Goal: Task Accomplishment & Management: Complete application form

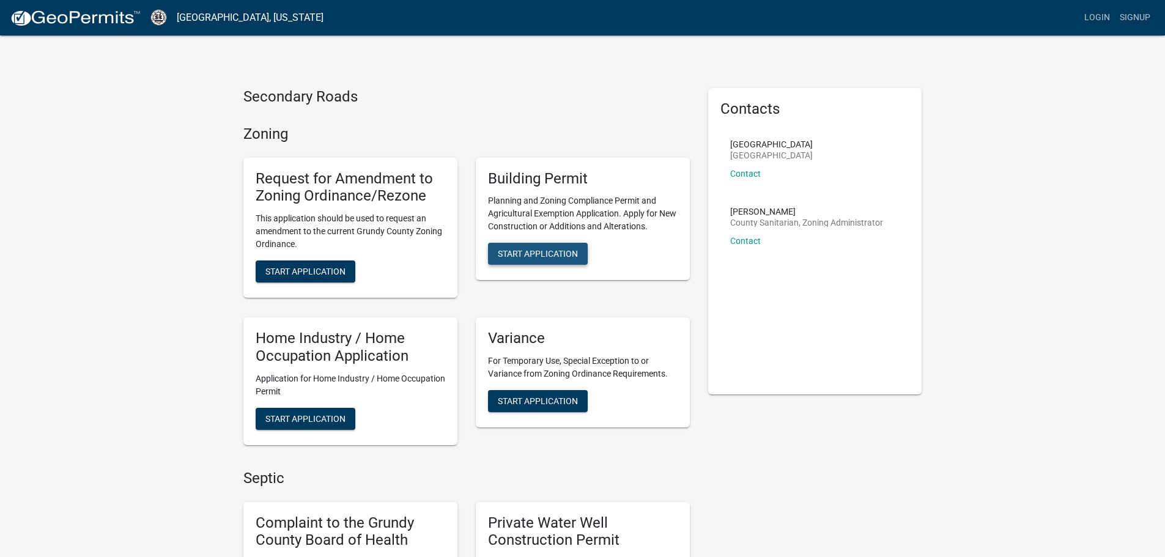
click at [555, 249] on span "Start Application" at bounding box center [538, 254] width 80 height 10
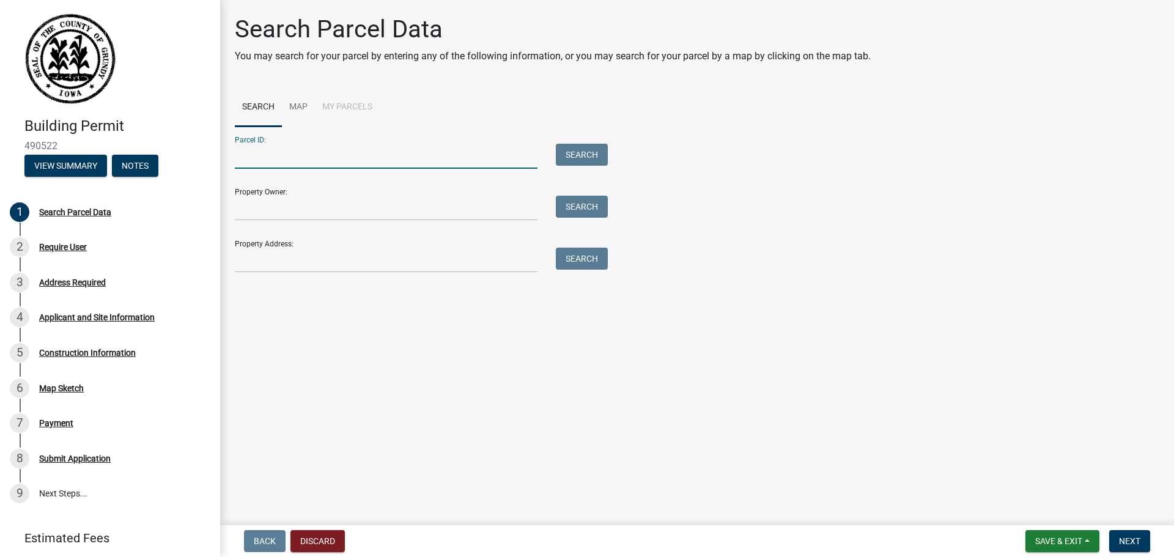
click at [375, 150] on input "Parcel ID:" at bounding box center [386, 156] width 303 height 25
click at [850, 175] on div "Parcel ID: Search Property Owner: Search Property Address: Search" at bounding box center [697, 200] width 924 height 146
click at [422, 160] on input "Parcel ID:" at bounding box center [386, 156] width 303 height 25
paste input "871511100002"
type input "871511100002"
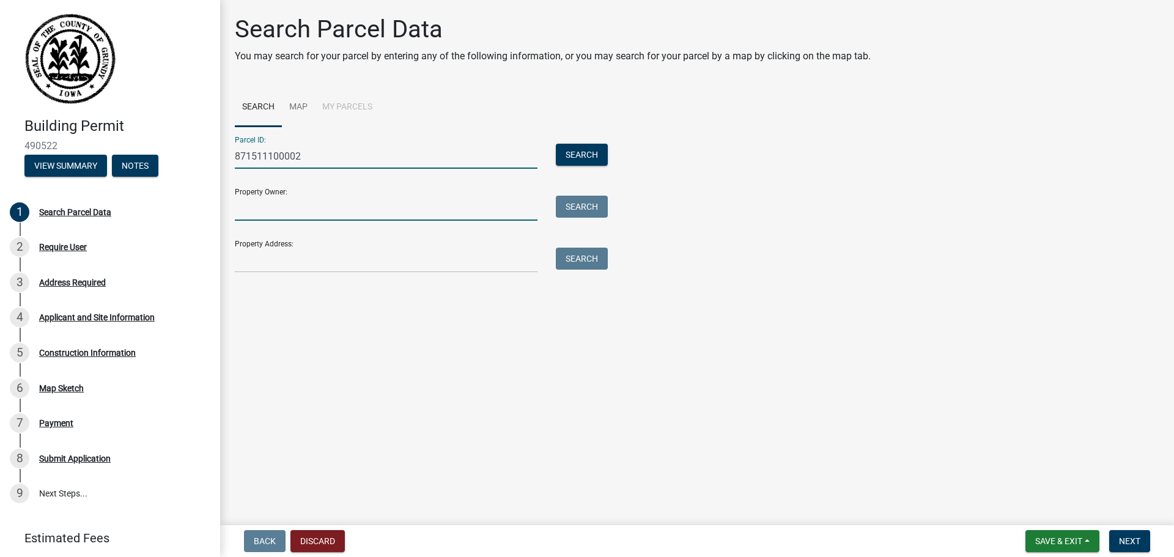
click at [350, 201] on input "Property Owner:" at bounding box center [386, 208] width 303 height 25
paste input "Witt, Jacob J & Witt, Megan"
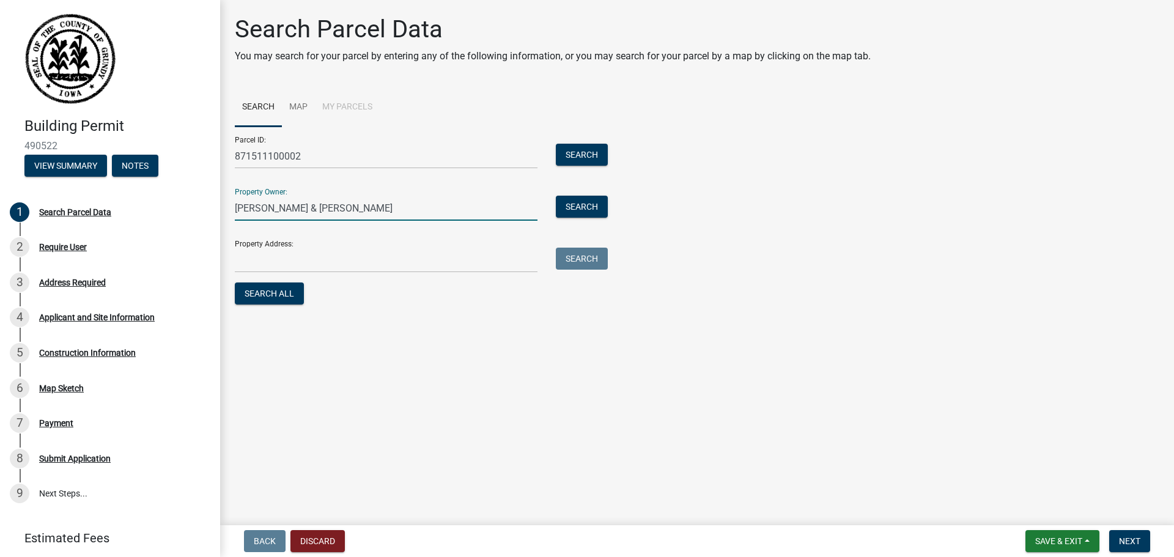
type input "Witt, Jacob J & Witt, Megan"
click at [415, 331] on main "Search Parcel Data You may search for your parcel by entering any of the follow…" at bounding box center [697, 260] width 954 height 520
click at [377, 263] on input "Property Address:" at bounding box center [386, 260] width 303 height 25
click at [308, 268] on input "Property Address:" at bounding box center [386, 260] width 303 height 25
paste input "23428 X AVE REINBECK IA 50669"
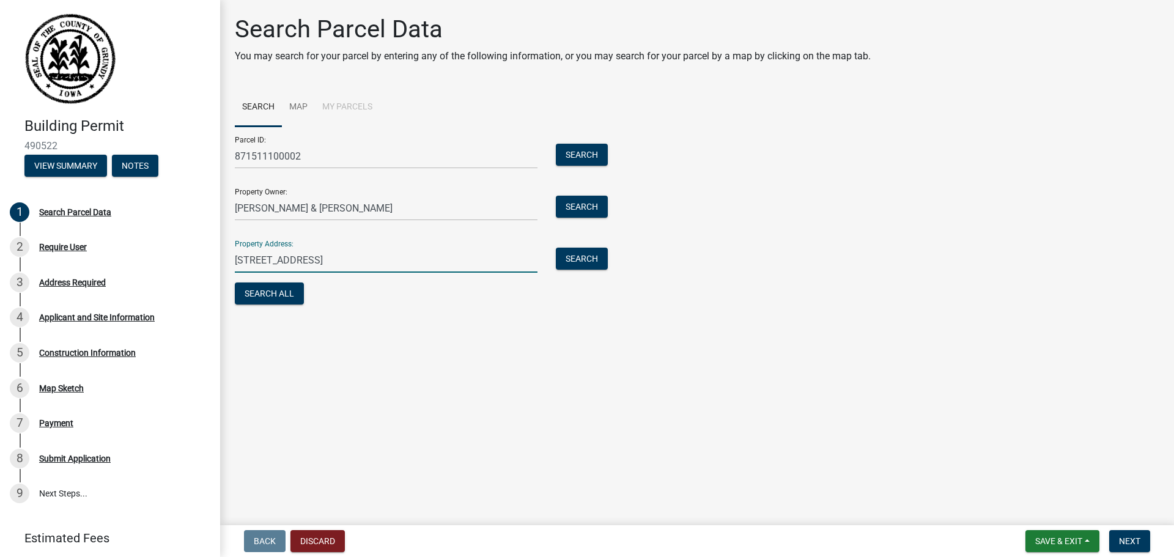
type input "23428 X AVE REINBECK IA 50669"
click at [508, 331] on main "Search Parcel Data You may search for your parcel by entering any of the follow…" at bounding box center [697, 260] width 954 height 520
click at [595, 247] on div "Property Address: 23428 X AVE REINBECK IA 50669 Search" at bounding box center [418, 251] width 367 height 42
click at [595, 254] on button "Search" at bounding box center [582, 259] width 52 height 22
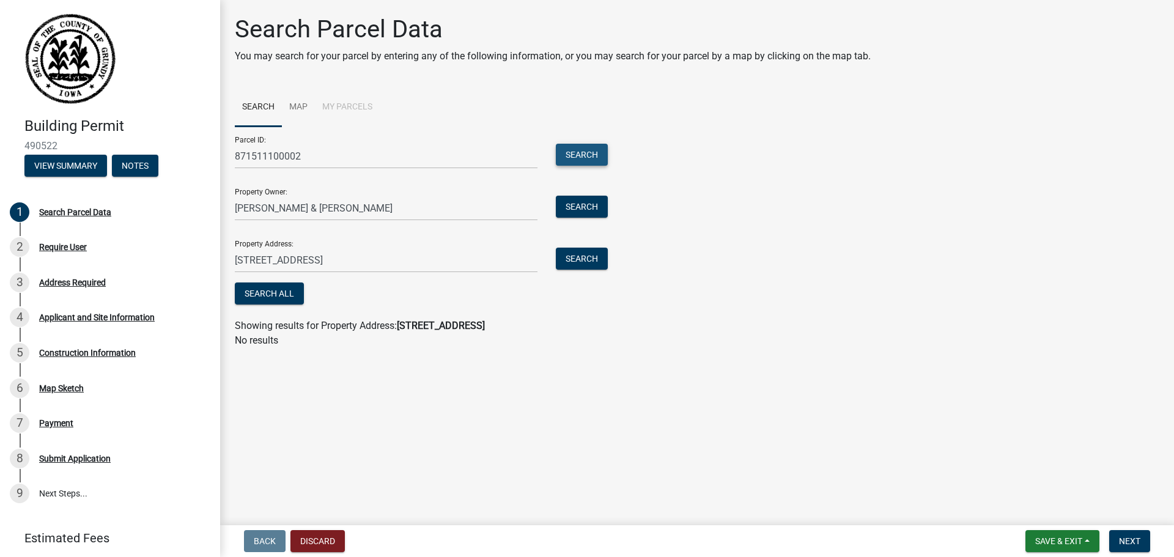
click at [584, 151] on button "Search" at bounding box center [582, 155] width 52 height 22
click at [589, 197] on button "Search" at bounding box center [582, 207] width 52 height 22
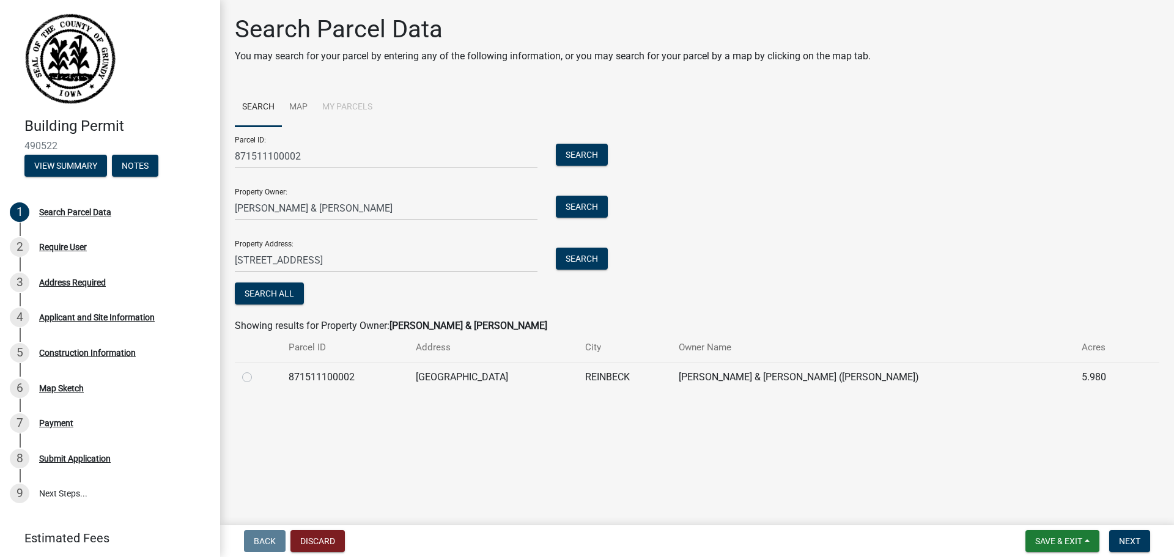
click at [257, 370] on label at bounding box center [257, 370] width 0 height 0
click at [257, 378] on input "radio" at bounding box center [261, 374] width 8 height 8
radio input "true"
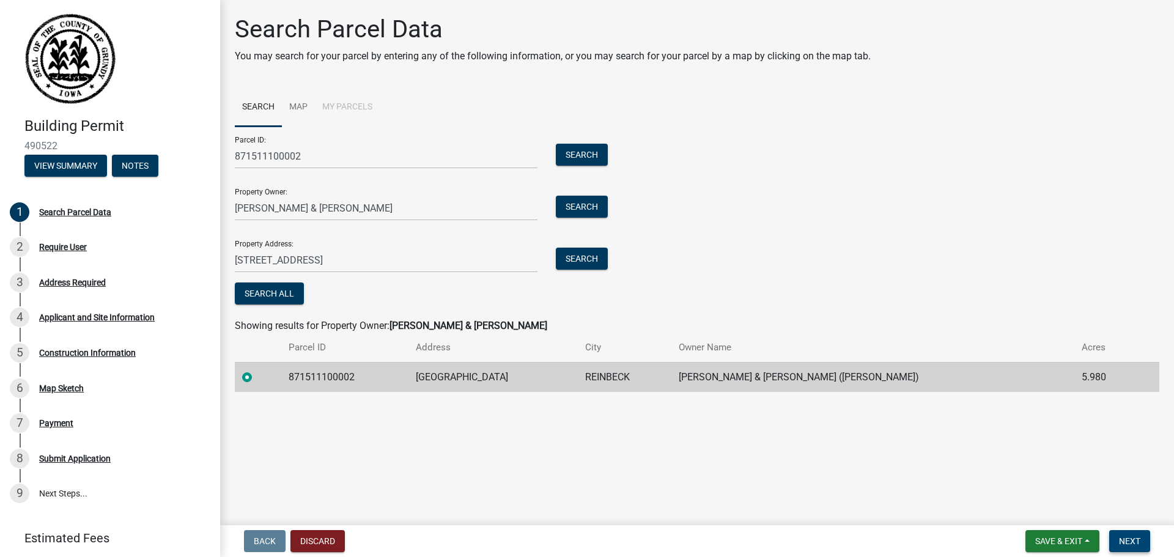
click at [1130, 534] on button "Next" at bounding box center [1129, 541] width 41 height 22
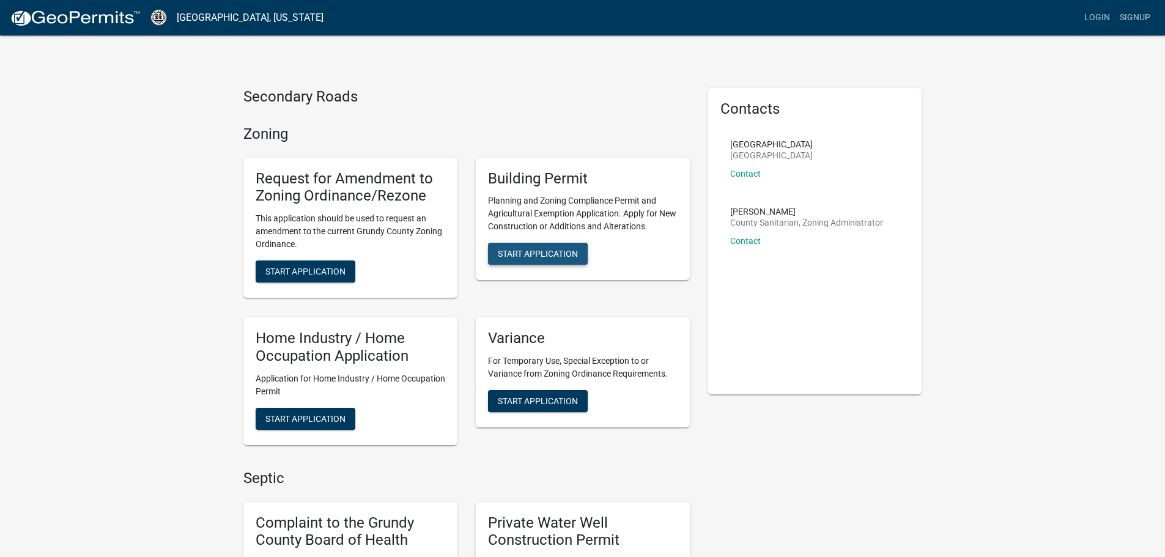
click at [542, 246] on button "Start Application" at bounding box center [538, 254] width 100 height 22
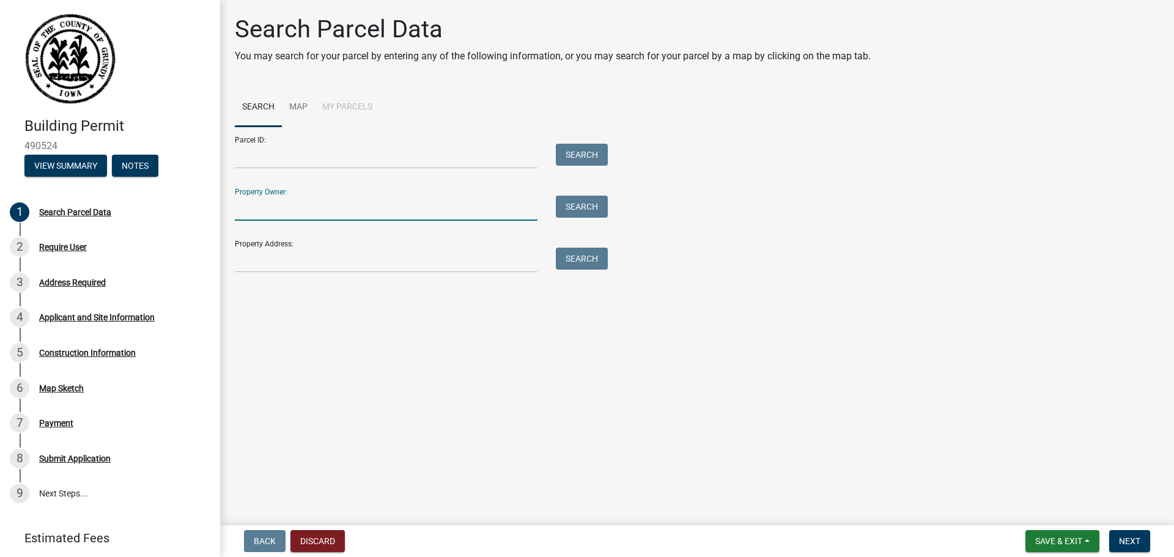
click at [344, 204] on input "Property Owner:" at bounding box center [386, 208] width 303 height 25
drag, startPoint x: 344, startPoint y: 204, endPoint x: 295, endPoint y: 210, distance: 48.6
click at [295, 210] on input "Property Owner:" at bounding box center [386, 208] width 303 height 25
type input "[PERSON_NAME] & [PERSON_NAME]"
click at [593, 199] on button "Search" at bounding box center [582, 207] width 52 height 22
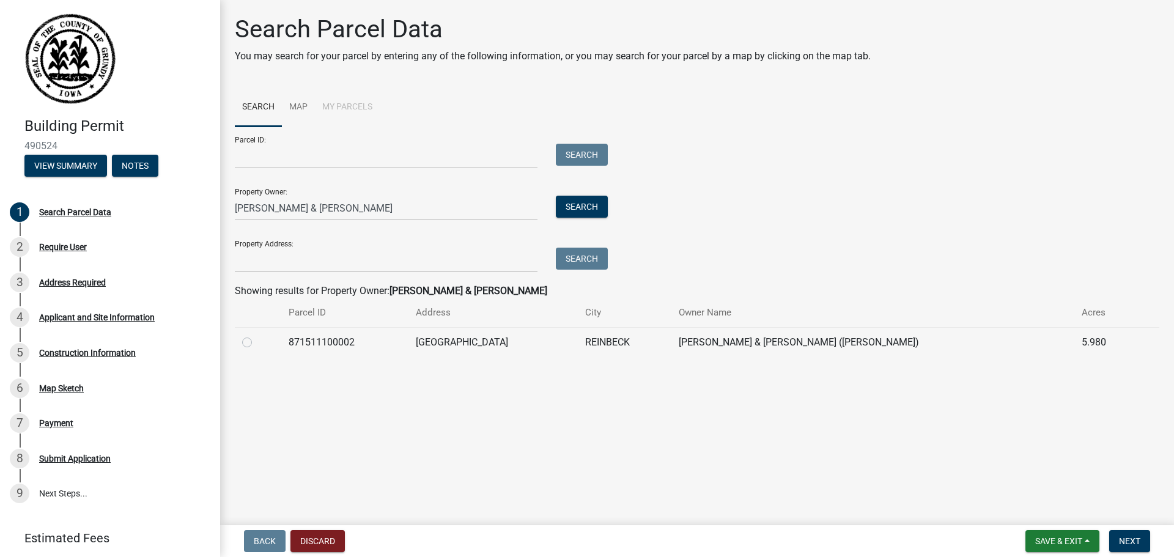
click at [257, 335] on label at bounding box center [257, 335] width 0 height 0
click at [257, 339] on input "radio" at bounding box center [261, 339] width 8 height 8
radio input "true"
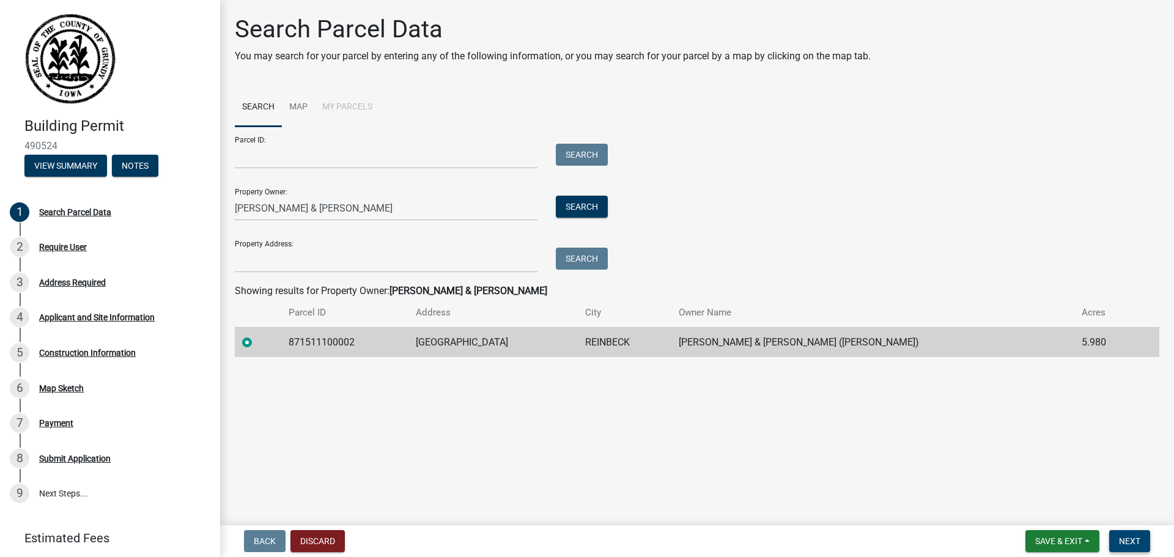
click at [1131, 536] on span "Next" at bounding box center [1129, 541] width 21 height 10
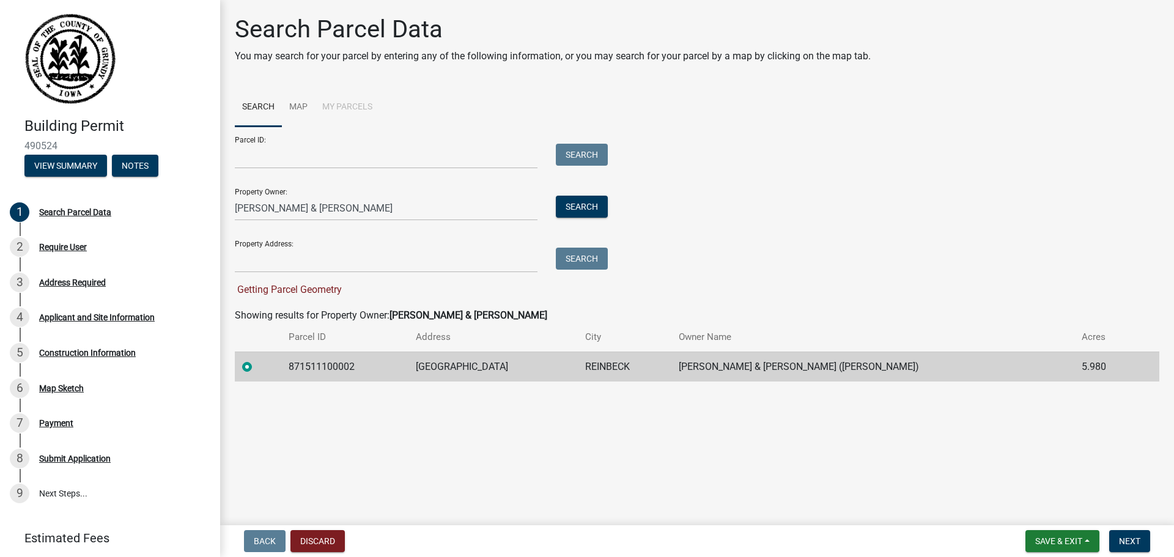
click at [449, 408] on main "Search Parcel Data You may search for your parcel by entering any of the follow…" at bounding box center [697, 260] width 954 height 520
click at [1140, 539] on span "Next" at bounding box center [1129, 541] width 21 height 10
click at [422, 270] on input "Property Address:" at bounding box center [386, 260] width 303 height 25
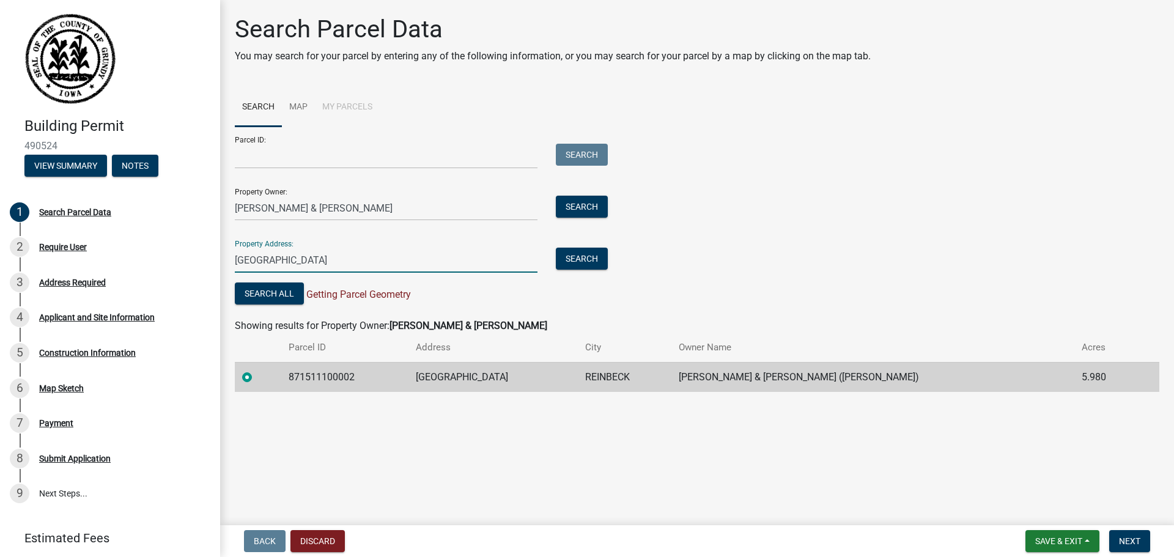
type input "23428 X AVE"
click at [325, 155] on input "Parcel ID:" at bounding box center [386, 156] width 303 height 25
type input "871511100002"
drag, startPoint x: 665, startPoint y: 287, endPoint x: 638, endPoint y: 271, distance: 31.2
click at [665, 287] on div "Parcel ID: 871511100002 Search Property Owner: Witt, Jacob J & Witt, Megan Sear…" at bounding box center [697, 217] width 924 height 181
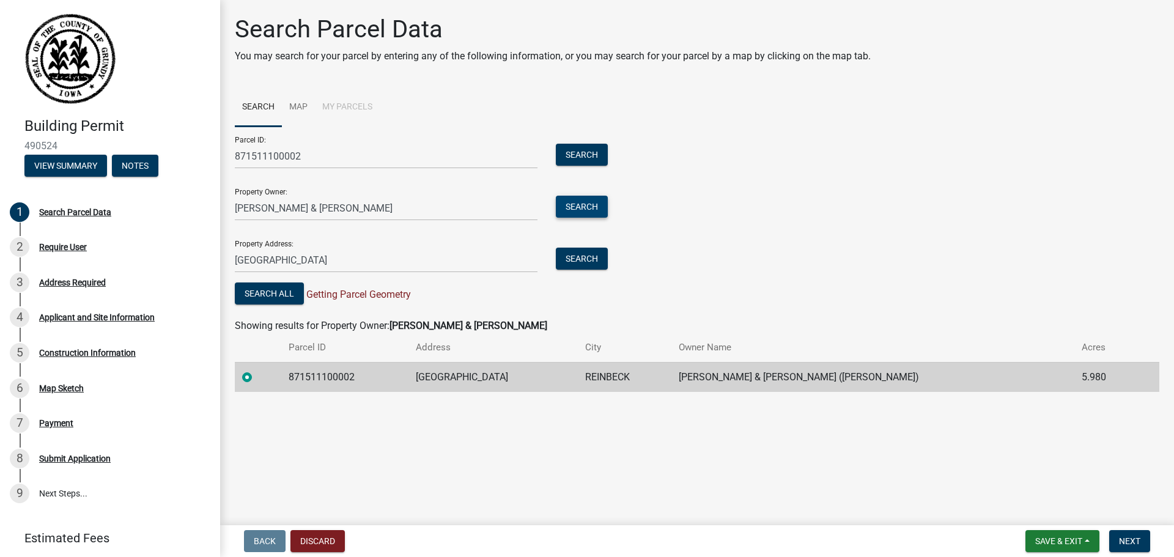
click at [575, 214] on button "Search" at bounding box center [582, 207] width 52 height 22
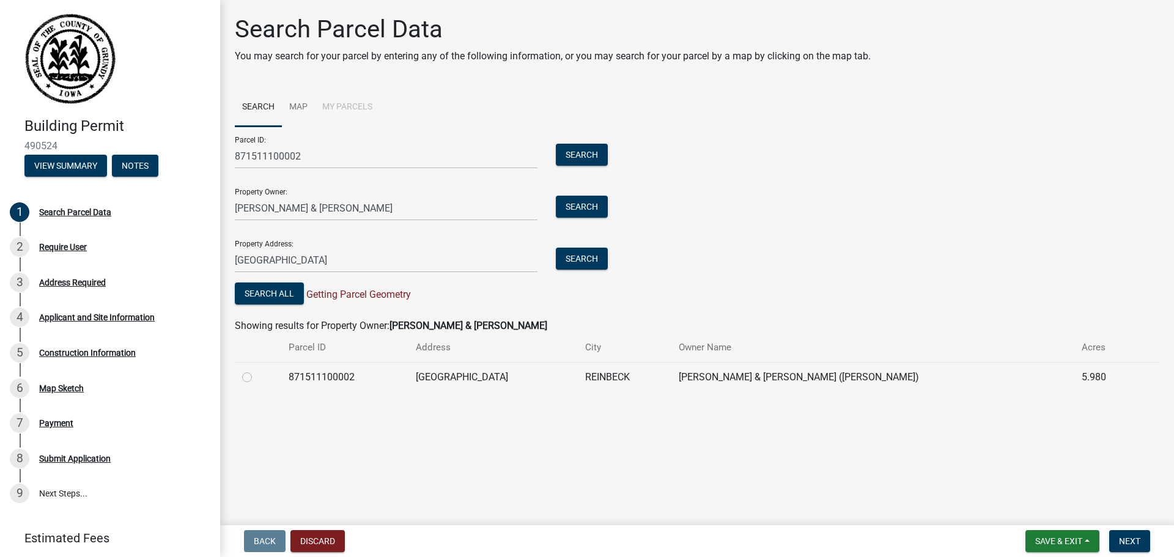
click at [257, 370] on label at bounding box center [257, 370] width 0 height 0
click at [257, 378] on input "radio" at bounding box center [261, 374] width 8 height 8
radio input "true"
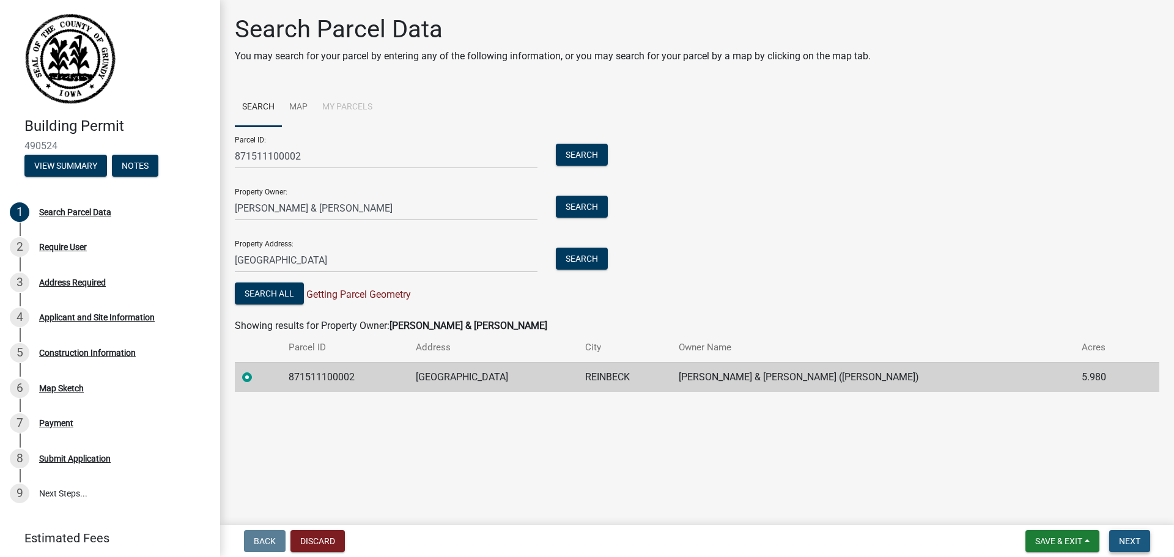
click at [1122, 540] on span "Next" at bounding box center [1129, 541] width 21 height 10
click at [584, 253] on button "Search" at bounding box center [582, 259] width 52 height 22
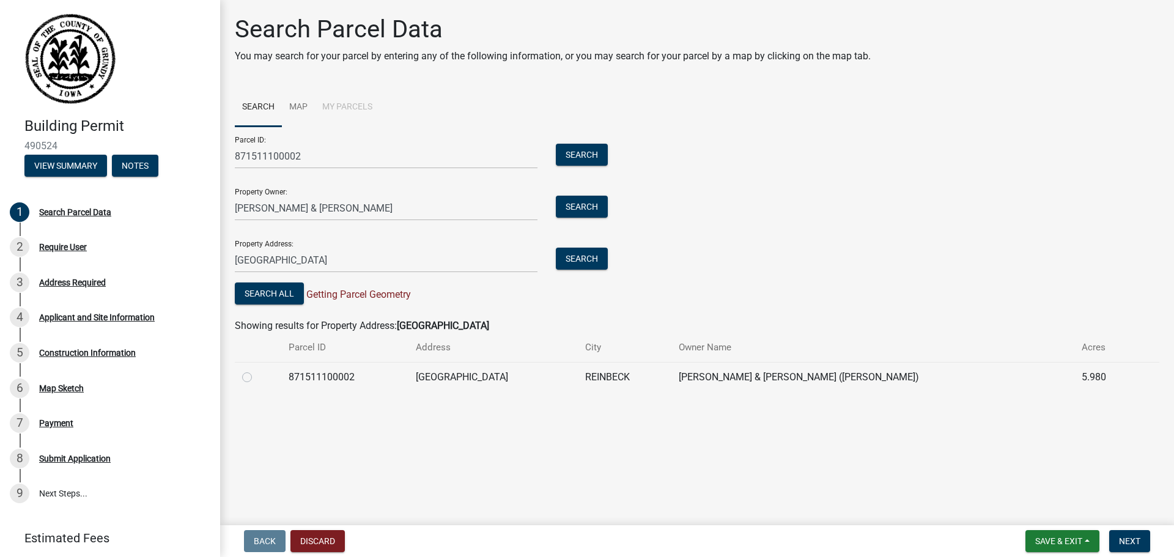
click at [257, 370] on label at bounding box center [257, 370] width 0 height 0
click at [257, 377] on input "radio" at bounding box center [261, 374] width 8 height 8
radio input "true"
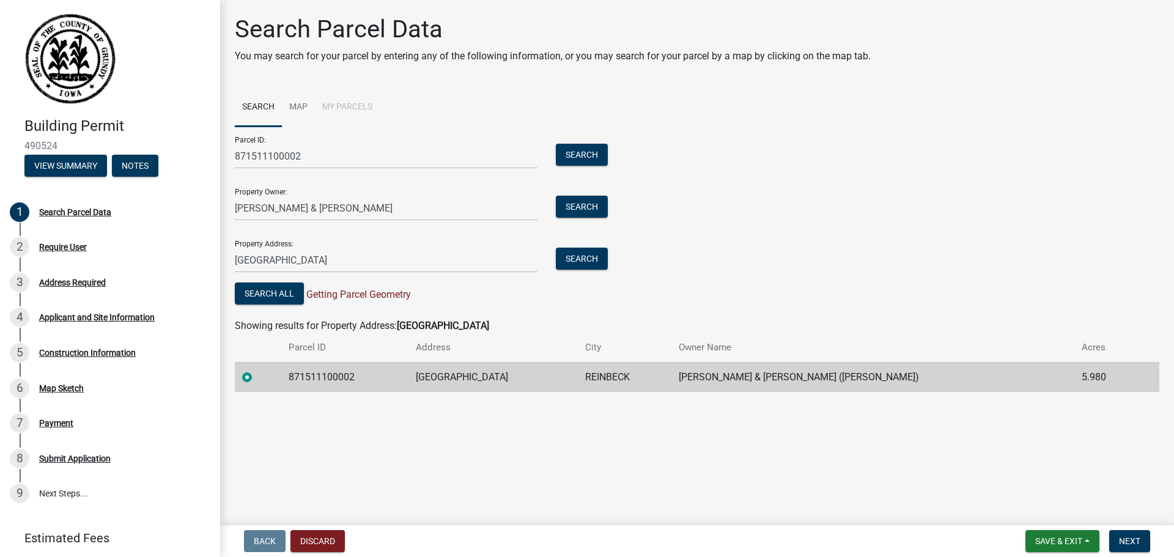
click at [553, 458] on main "Search Parcel Data You may search for your parcel by entering any of the follow…" at bounding box center [697, 260] width 954 height 520
click at [1117, 538] on button "Next" at bounding box center [1129, 541] width 41 height 22
click at [628, 472] on main "Search Parcel Data You may search for your parcel by entering any of the follow…" at bounding box center [697, 260] width 954 height 520
click at [1129, 531] on button "Next" at bounding box center [1129, 541] width 41 height 22
click at [1041, 490] on main "Search Parcel Data You may search for your parcel by entering any of the follow…" at bounding box center [697, 260] width 954 height 520
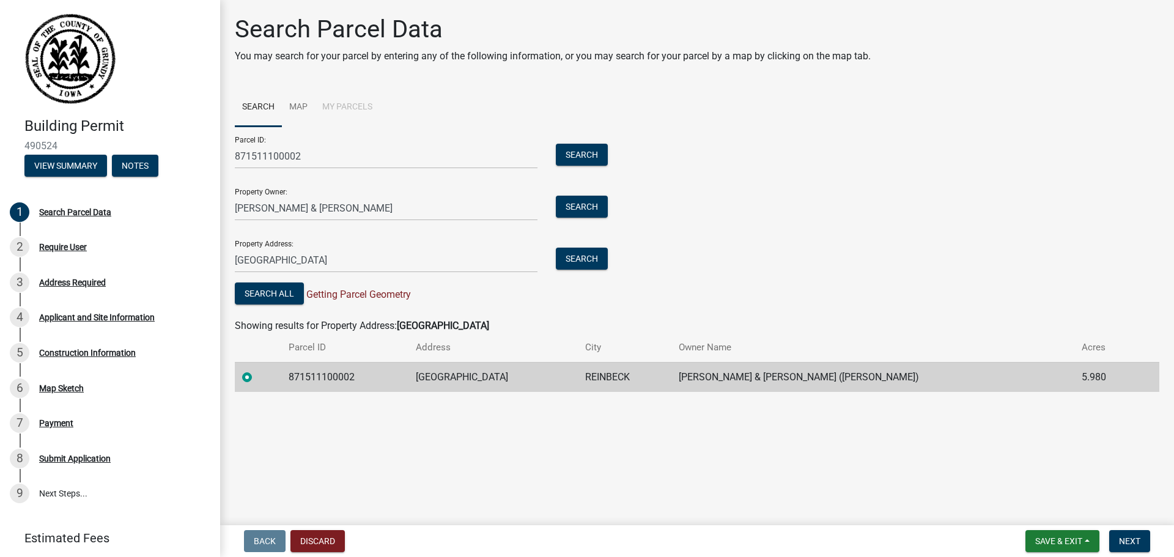
click at [381, 295] on span "Getting Parcel Geometry" at bounding box center [357, 295] width 107 height 12
click at [287, 293] on button "Search All" at bounding box center [269, 293] width 69 height 22
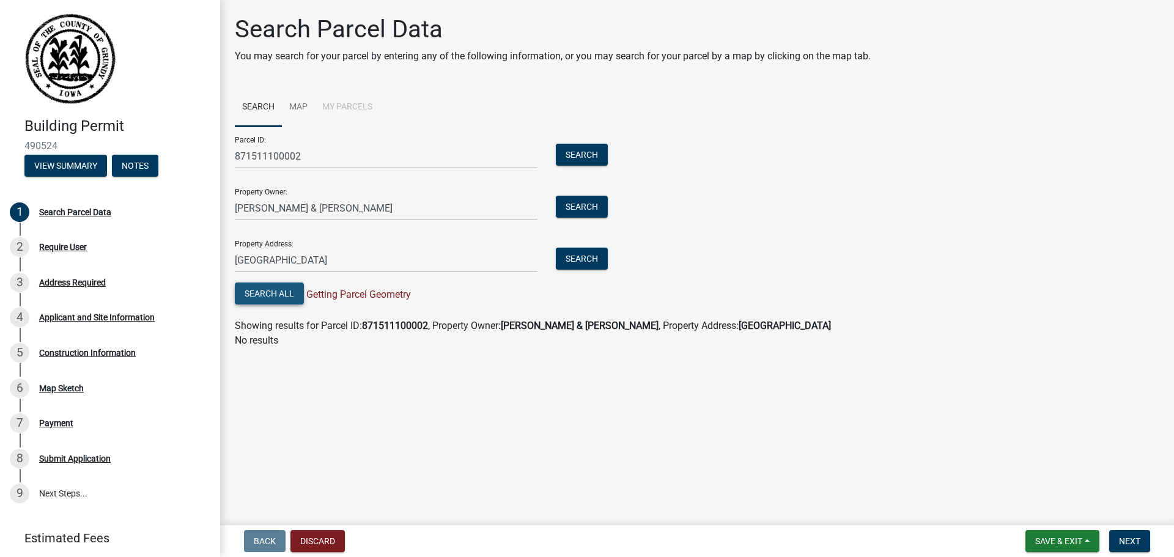
click at [289, 292] on button "Search All" at bounding box center [269, 293] width 69 height 22
click at [587, 210] on button "Search" at bounding box center [582, 207] width 52 height 22
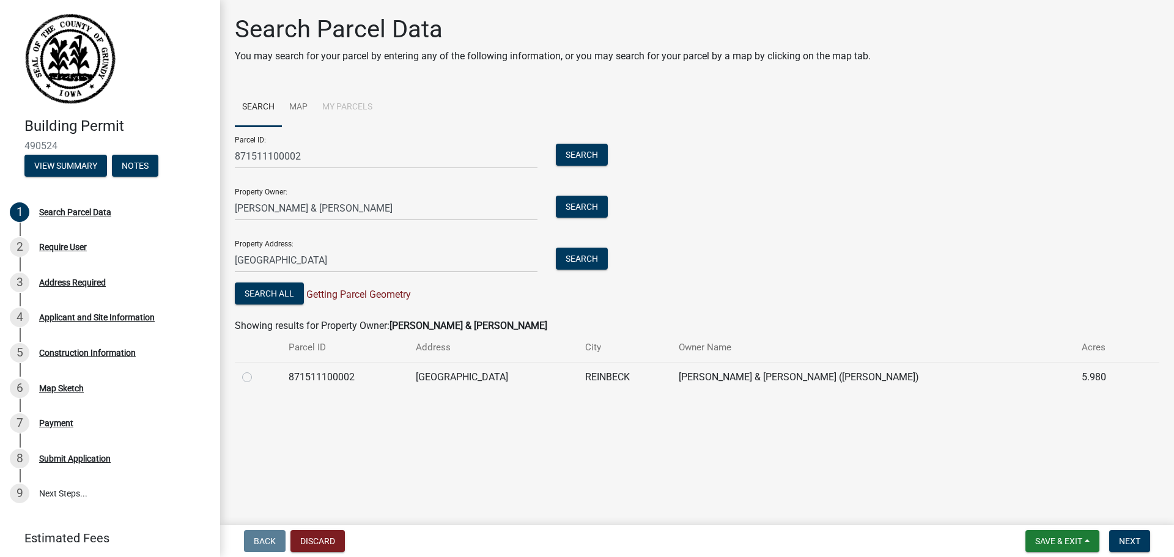
click at [257, 370] on label at bounding box center [257, 370] width 0 height 0
click at [257, 378] on input "radio" at bounding box center [261, 374] width 8 height 8
radio input "true"
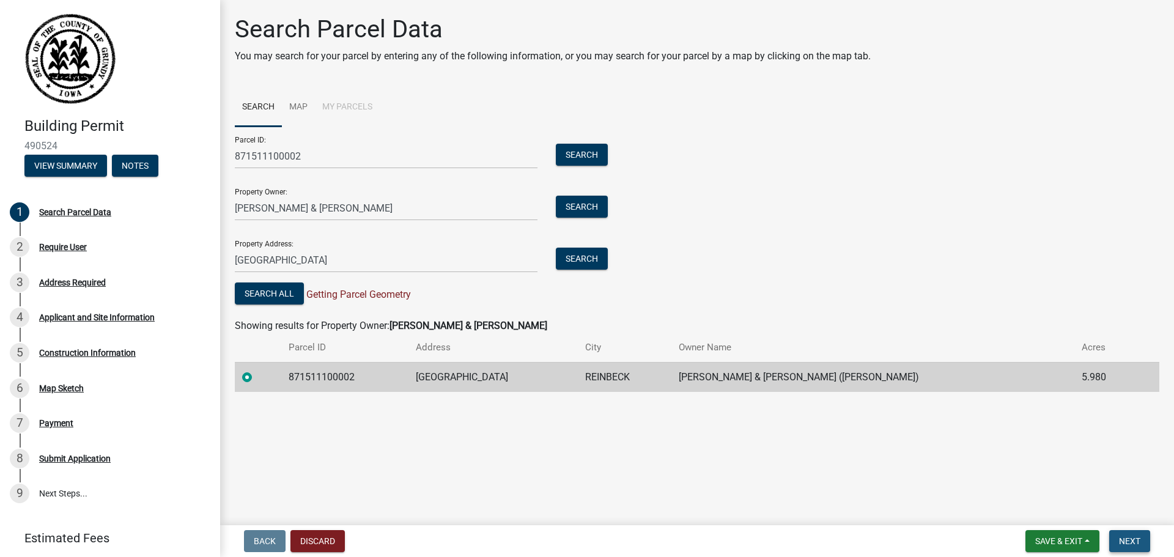
click at [1132, 536] on span "Next" at bounding box center [1129, 541] width 21 height 10
click at [1083, 504] on main "Search Parcel Data You may search for your parcel by entering any of the follow…" at bounding box center [697, 260] width 954 height 520
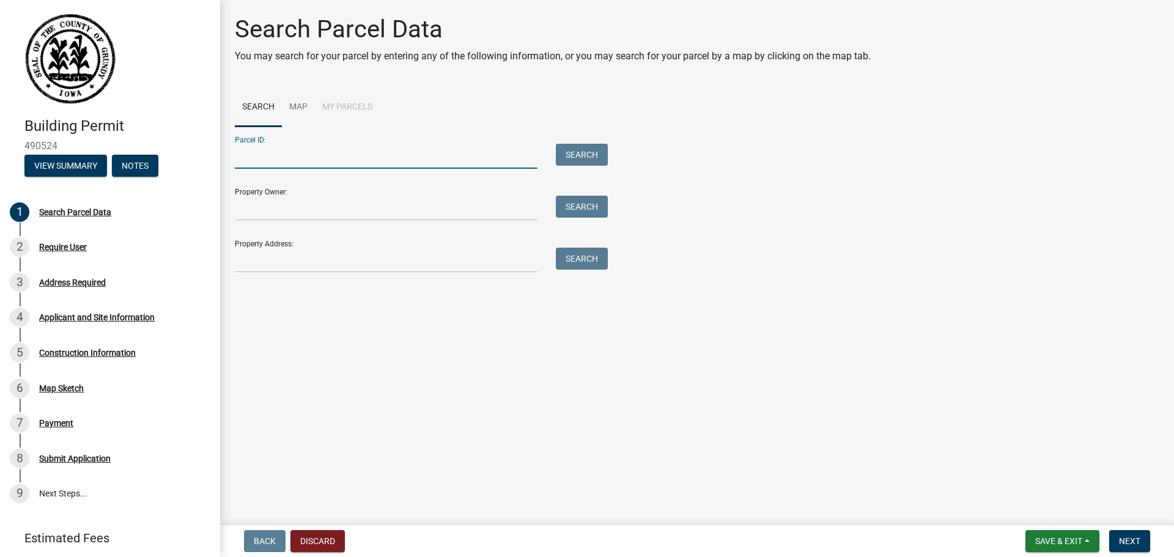
click at [367, 148] on input "Parcel ID:" at bounding box center [386, 156] width 303 height 25
click at [250, 159] on input "871511100002" at bounding box center [386, 156] width 303 height 25
type input "871511100002"
click at [600, 153] on button "Search" at bounding box center [582, 155] width 52 height 22
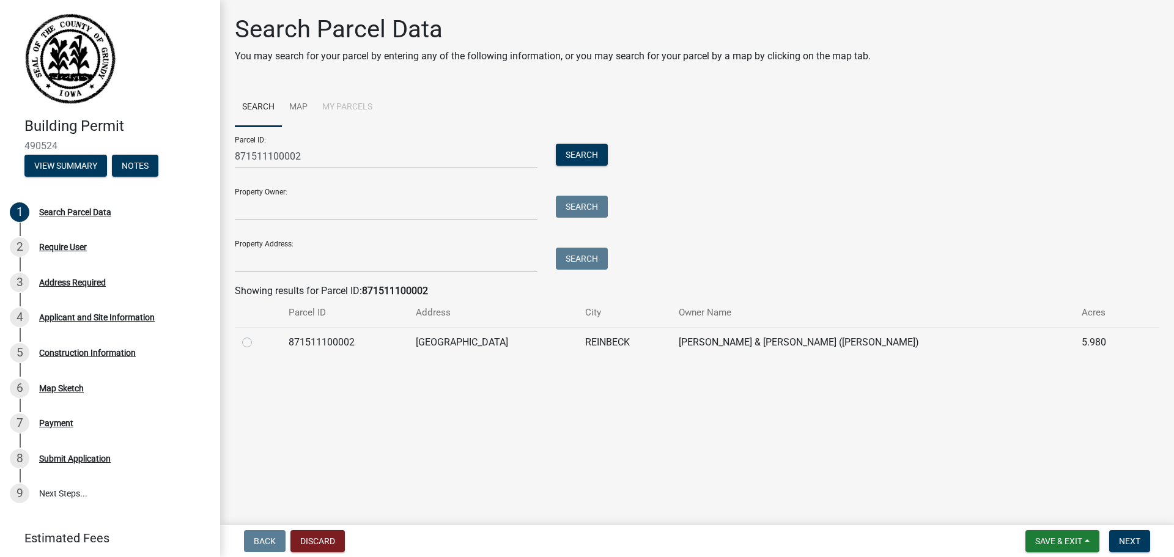
click at [257, 335] on label at bounding box center [257, 335] width 0 height 0
click at [257, 339] on input "radio" at bounding box center [261, 339] width 8 height 8
radio input "true"
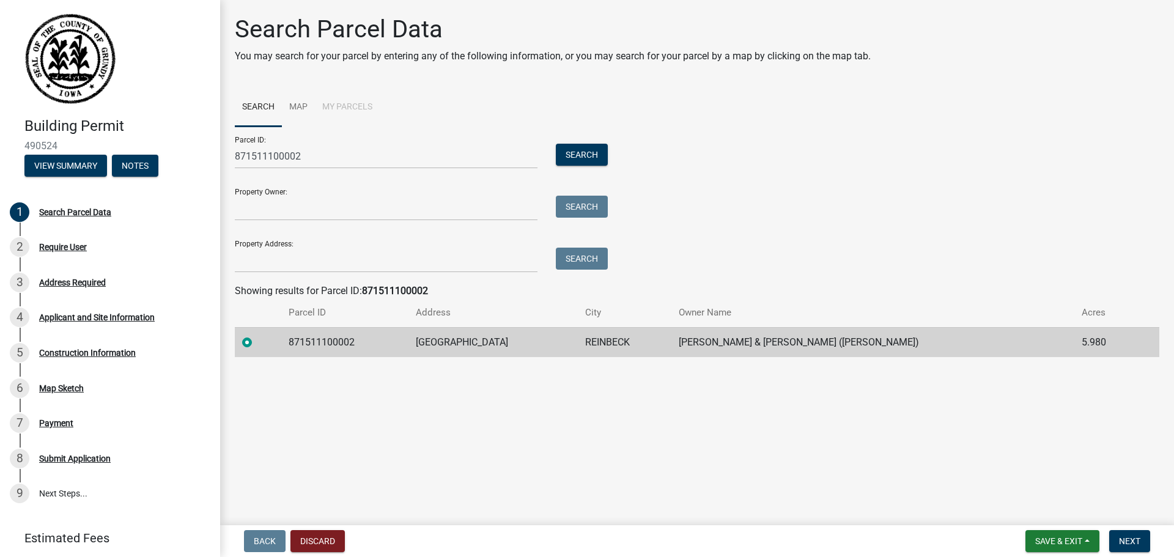
click at [306, 431] on main "Search Parcel Data You may search for your parcel by entering any of the follow…" at bounding box center [697, 260] width 954 height 520
click at [1132, 533] on button "Next" at bounding box center [1129, 541] width 41 height 22
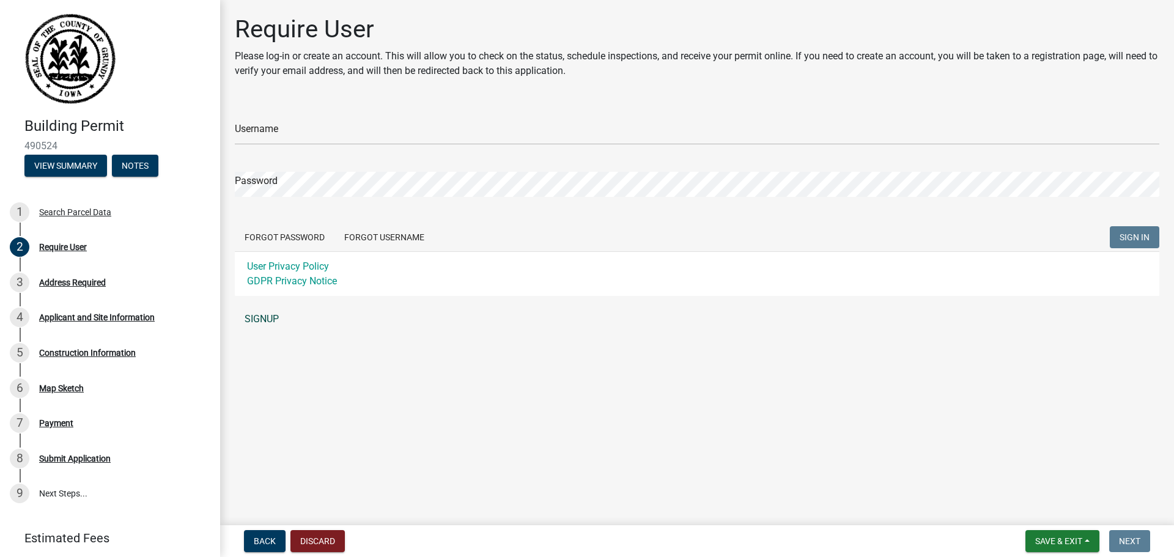
click at [273, 322] on link "SIGNUP" at bounding box center [697, 319] width 924 height 24
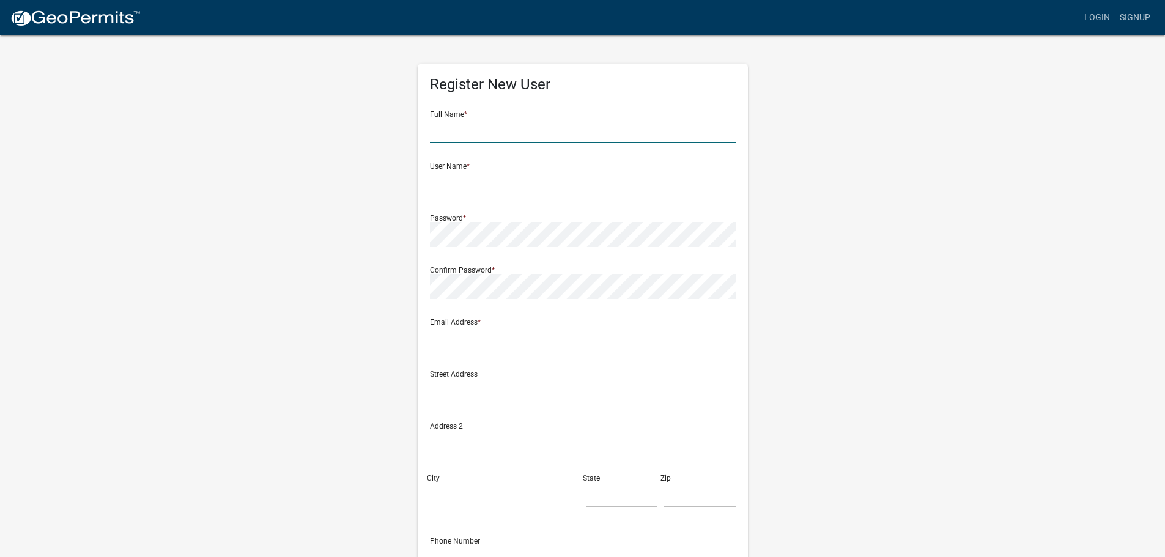
click at [512, 125] on input "text" at bounding box center [583, 130] width 306 height 25
click at [495, 130] on input "text" at bounding box center [583, 130] width 306 height 25
type input "Tomlinson Cannon"
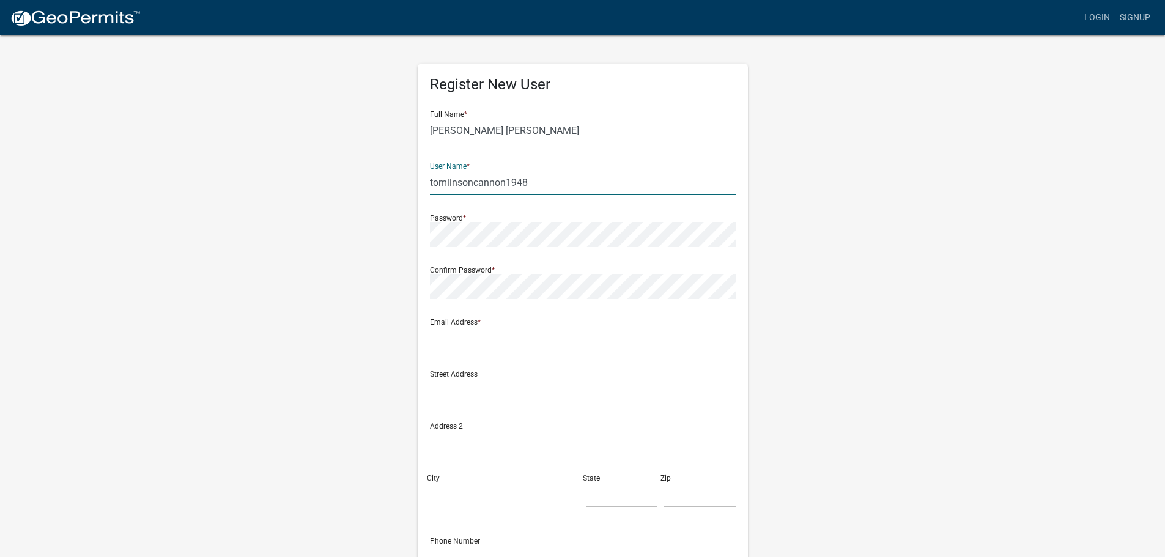
type input "tomlinsoncannon1948"
type input "rylee@tomlinson-cannon.com"
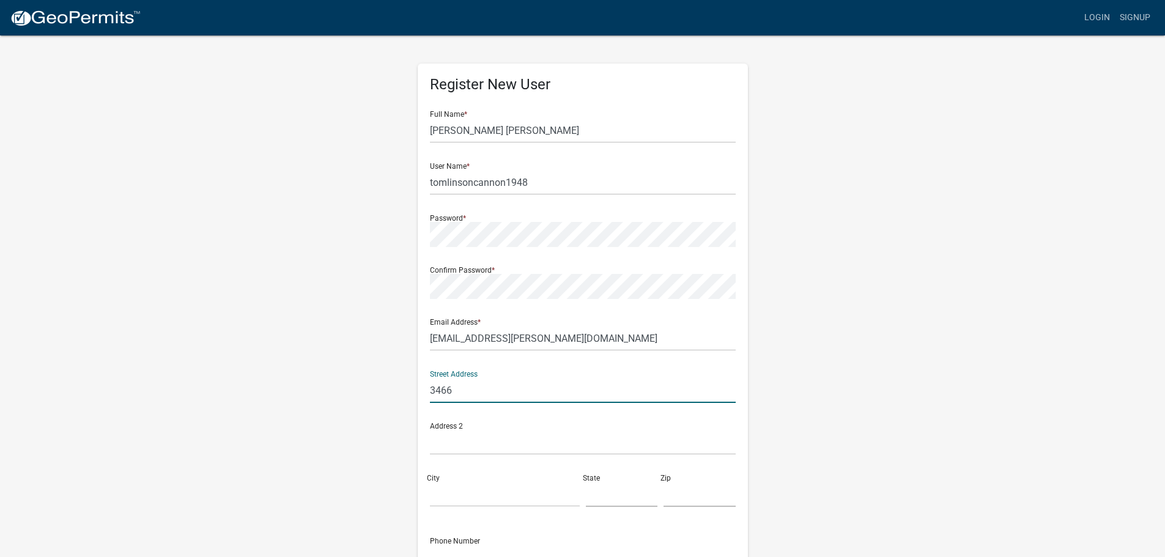
type input "3466 Dolphin Drive Southeast"
type input "Iowa City"
type input "IA"
type input "52240"
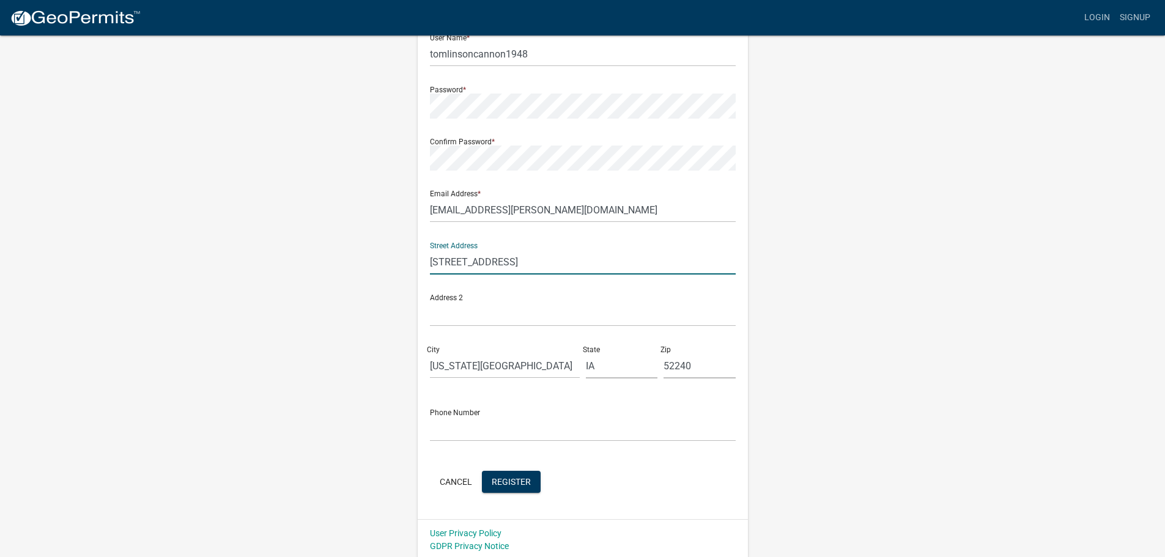
scroll to position [131, 0]
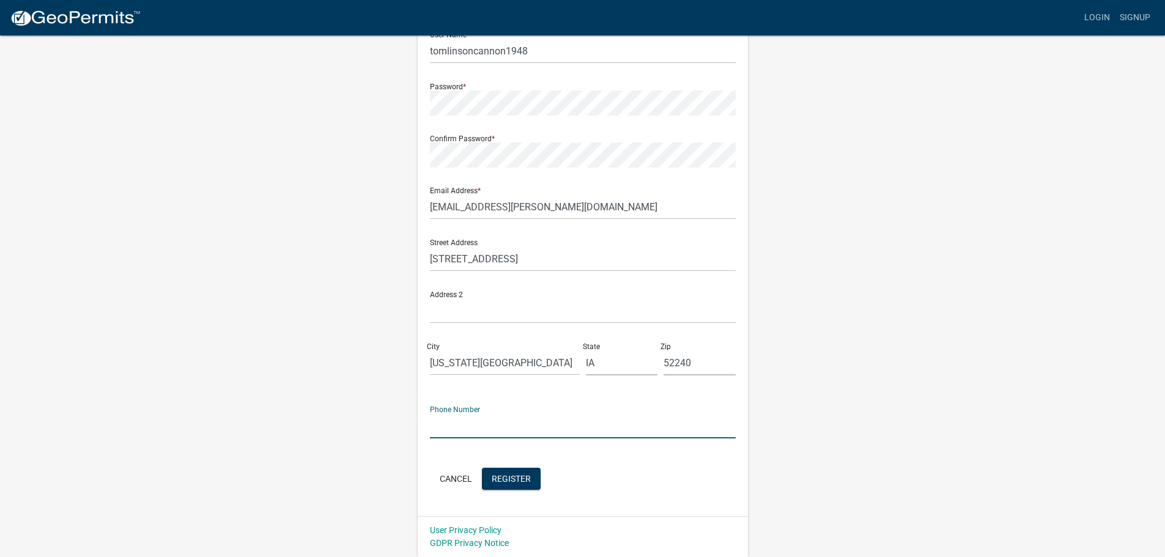
click at [611, 421] on input "text" at bounding box center [583, 425] width 306 height 25
click at [482, 421] on input "31947129978" at bounding box center [583, 425] width 306 height 25
click at [585, 416] on input "3194712998" at bounding box center [583, 425] width 306 height 25
type input "3194712998"
click at [492, 474] on span "Register" at bounding box center [511, 478] width 39 height 10
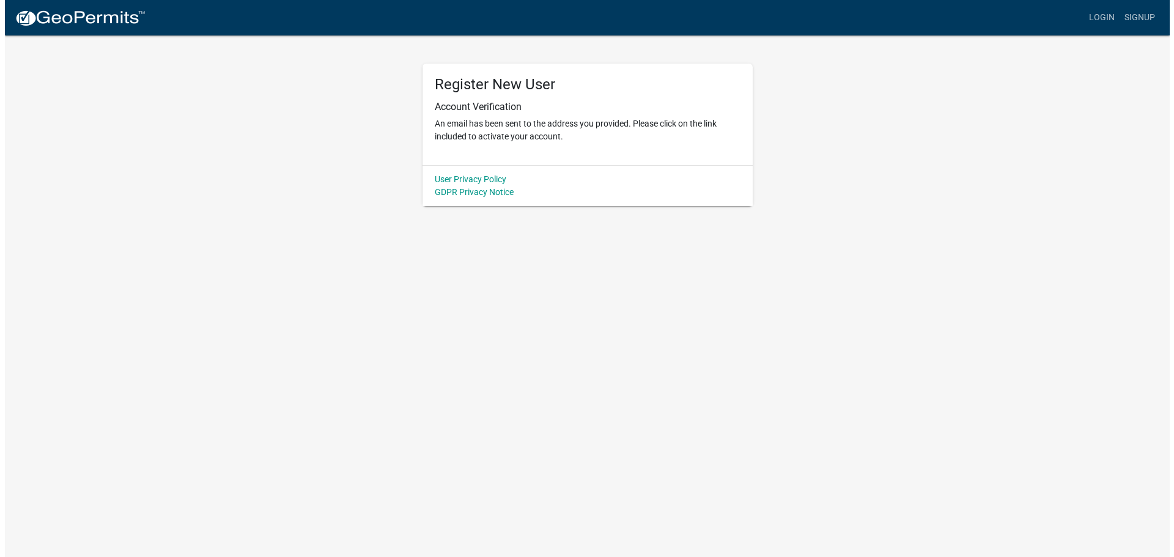
scroll to position [0, 0]
click at [706, 321] on body "Internet Explorer does NOT work with GeoPermits. Get a new browser for more sec…" at bounding box center [587, 278] width 1174 height 557
click at [830, 155] on div "Register New User Account Verification An email has been sent to the address yo…" at bounding box center [586, 120] width 697 height 172
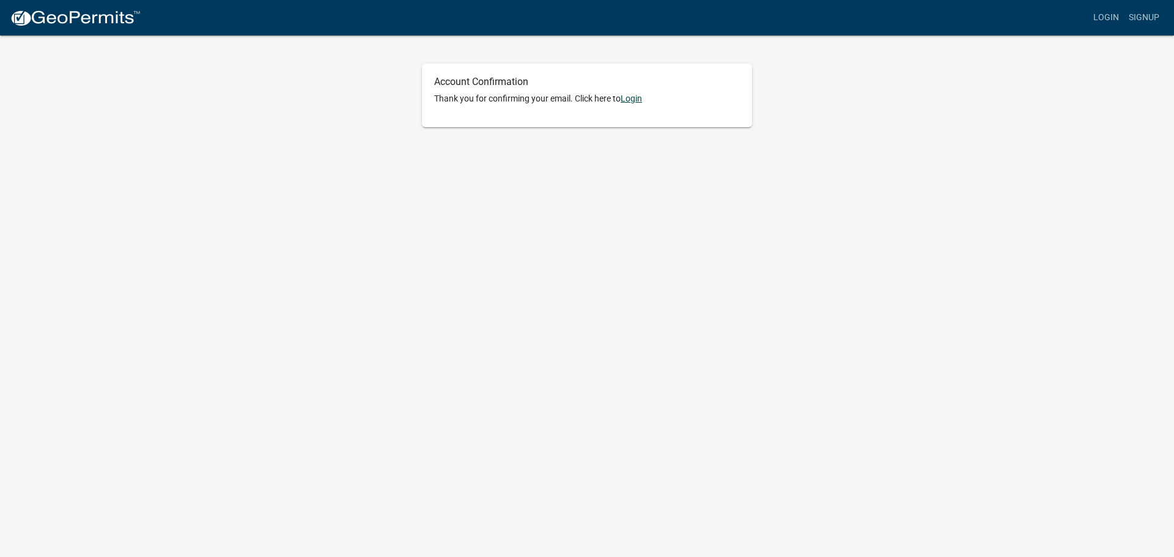
click at [636, 102] on link "Login" at bounding box center [631, 99] width 21 height 10
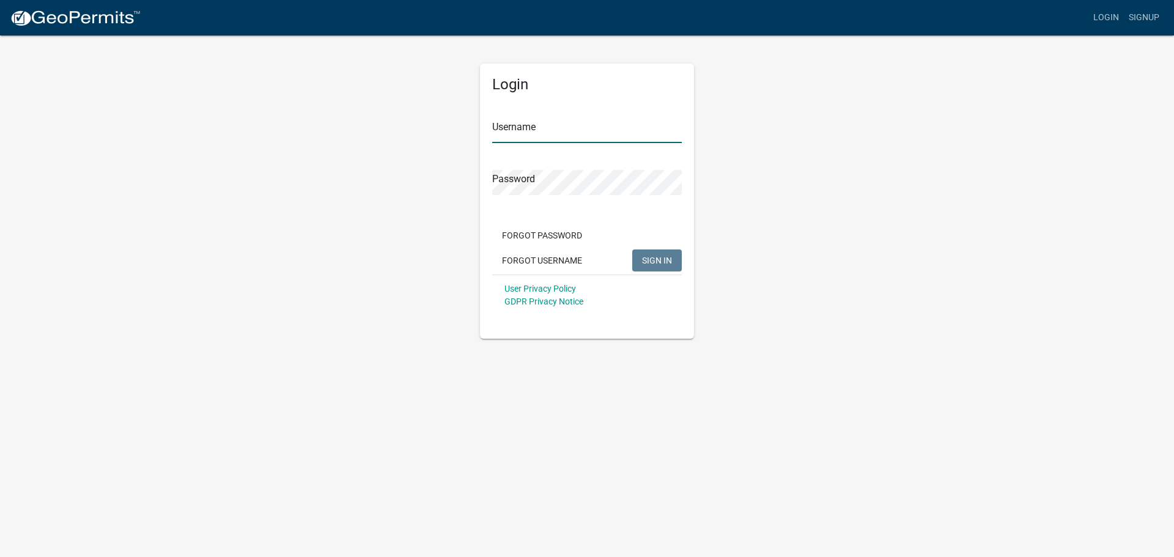
type input "tomlinsoncannon1948"
click at [558, 119] on input "tomlinsoncannon1948" at bounding box center [587, 130] width 190 height 25
click at [636, 263] on button "SIGN IN" at bounding box center [657, 260] width 50 height 22
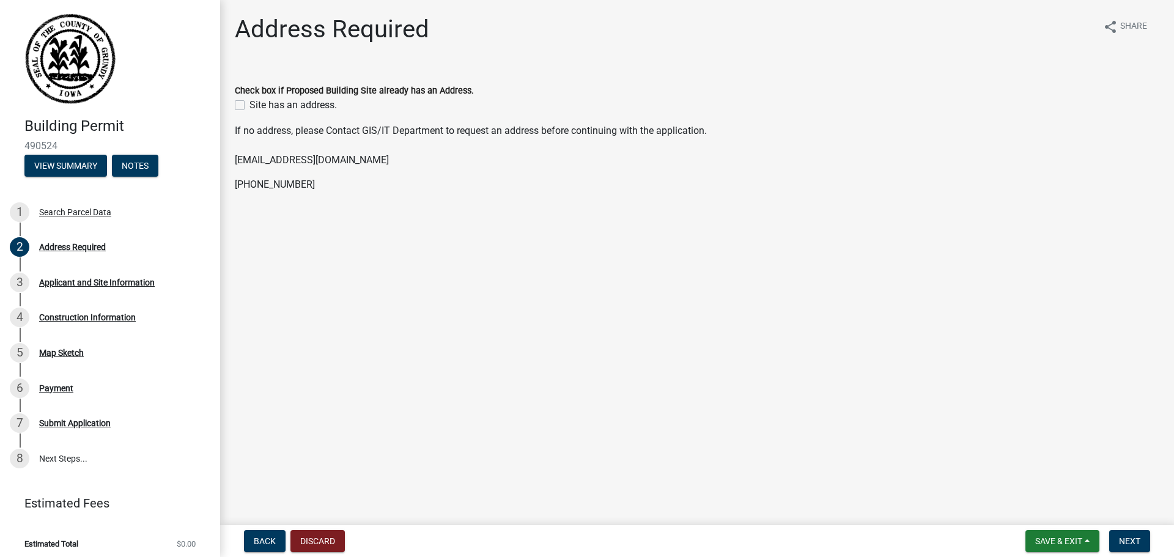
click at [246, 100] on div "Site has an address." at bounding box center [697, 105] width 924 height 15
click at [249, 104] on label "Site has an address." at bounding box center [292, 105] width 87 height 15
click at [249, 104] on input "Site has an address." at bounding box center [253, 102] width 8 height 8
checkbox input "true"
click at [328, 240] on main "Address Required share Share Check box if Proposed Building Site already has an…" at bounding box center [697, 260] width 954 height 520
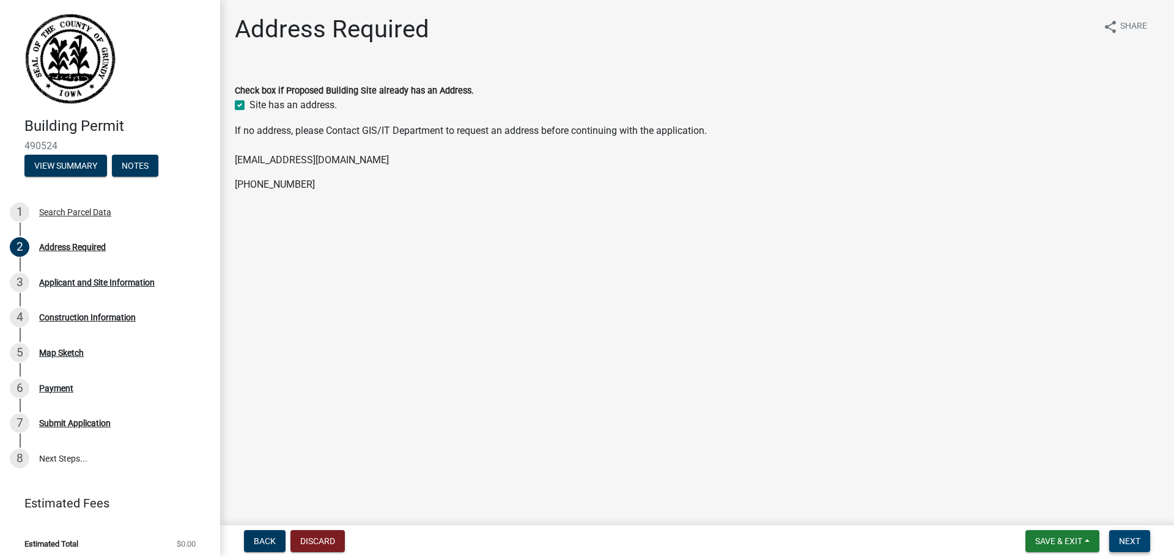
click at [1133, 547] on button "Next" at bounding box center [1129, 541] width 41 height 22
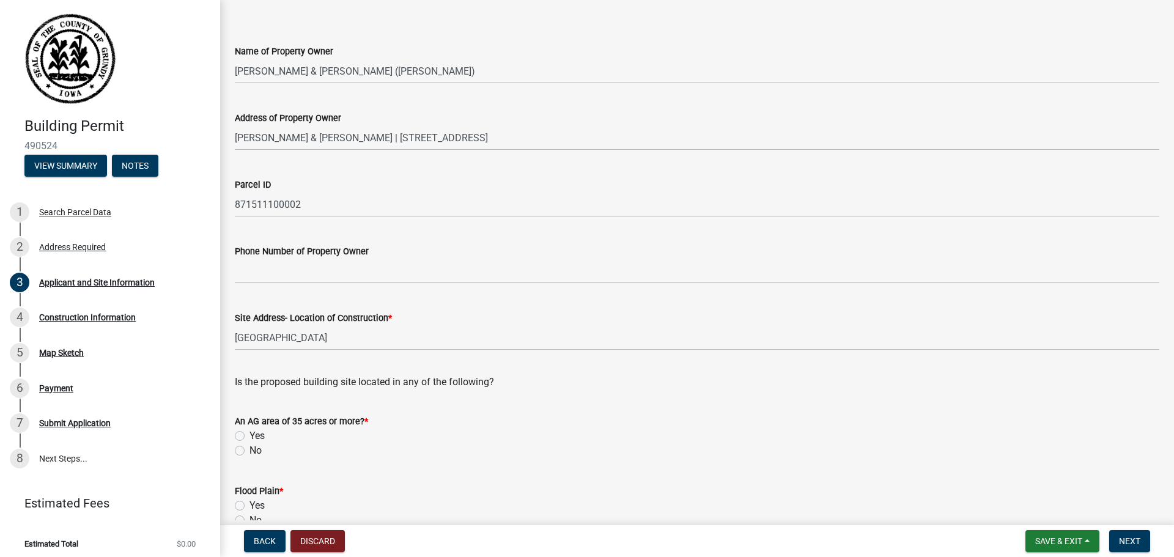
scroll to position [122, 0]
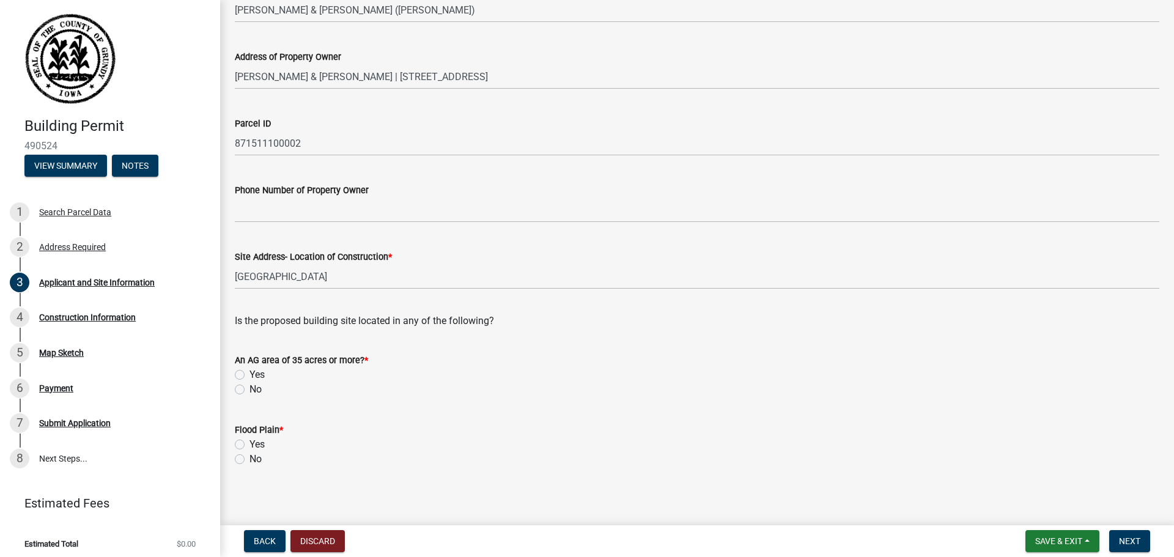
click at [249, 387] on label "No" at bounding box center [255, 389] width 12 height 15
click at [249, 387] on input "No" at bounding box center [253, 386] width 8 height 8
radio input "true"
click at [246, 445] on div "Yes" at bounding box center [697, 444] width 924 height 15
click at [249, 443] on label "Yes" at bounding box center [256, 444] width 15 height 15
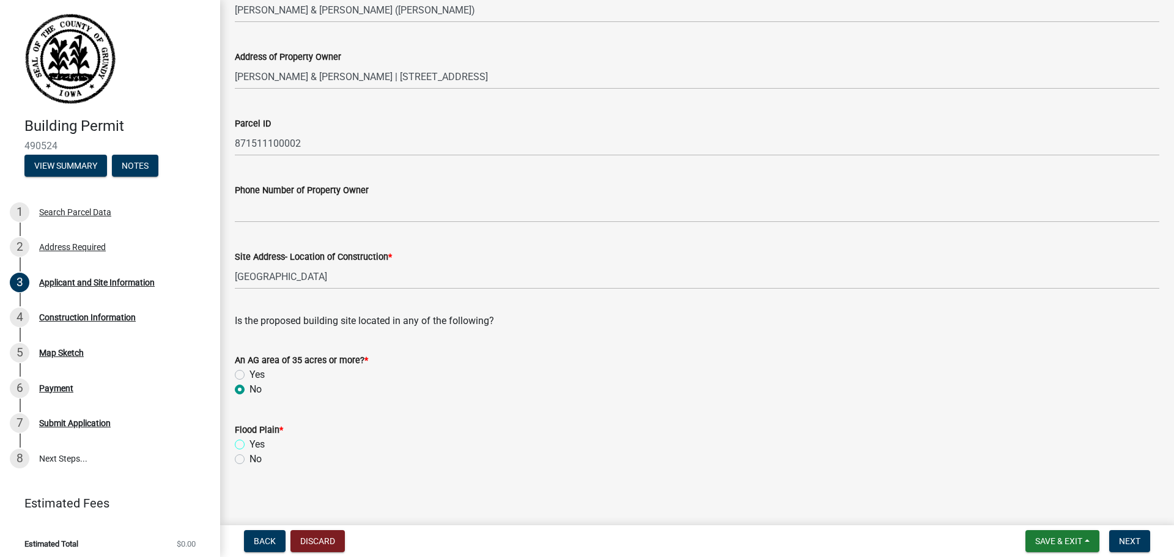
click at [249, 443] on input "Yes" at bounding box center [253, 441] width 8 height 8
radio input "true"
click at [649, 424] on div "Flood Plain *" at bounding box center [697, 429] width 924 height 15
click at [1122, 548] on button "Next" at bounding box center [1129, 541] width 41 height 22
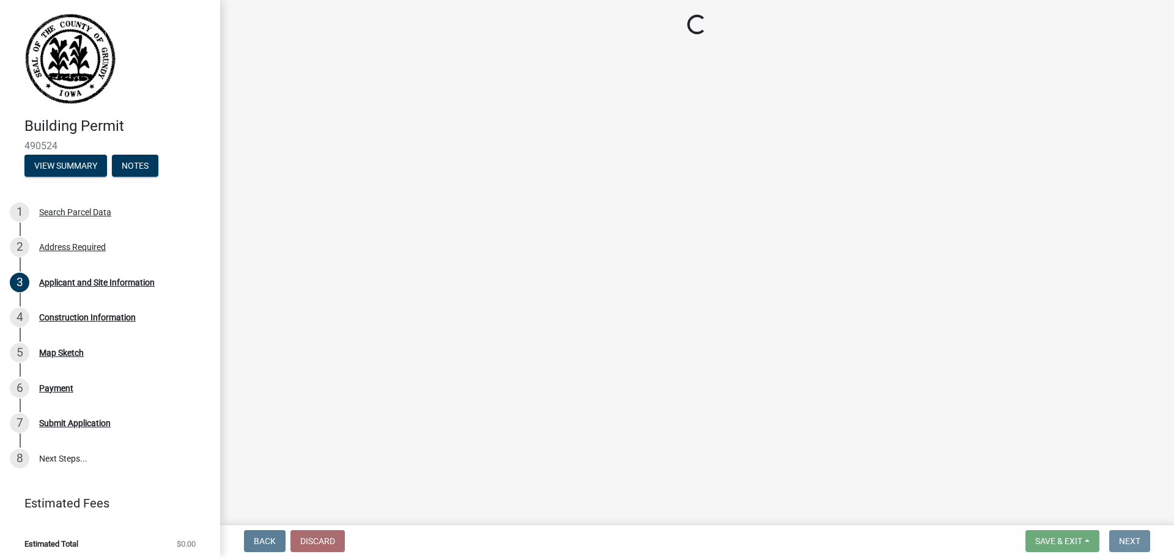
scroll to position [0, 0]
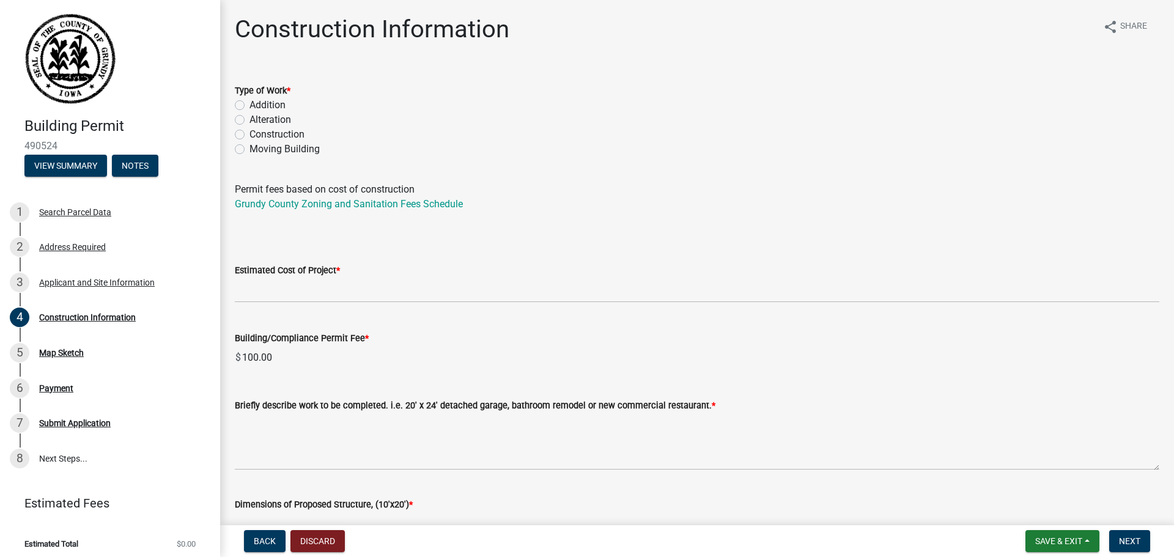
click at [275, 119] on label "Alteration" at bounding box center [270, 119] width 42 height 15
click at [257, 119] on input "Alteration" at bounding box center [253, 116] width 8 height 8
radio input "true"
drag, startPoint x: 477, startPoint y: 276, endPoint x: 419, endPoint y: 276, distance: 58.1
click at [476, 276] on div "Estimated Cost of Project *" at bounding box center [697, 270] width 924 height 15
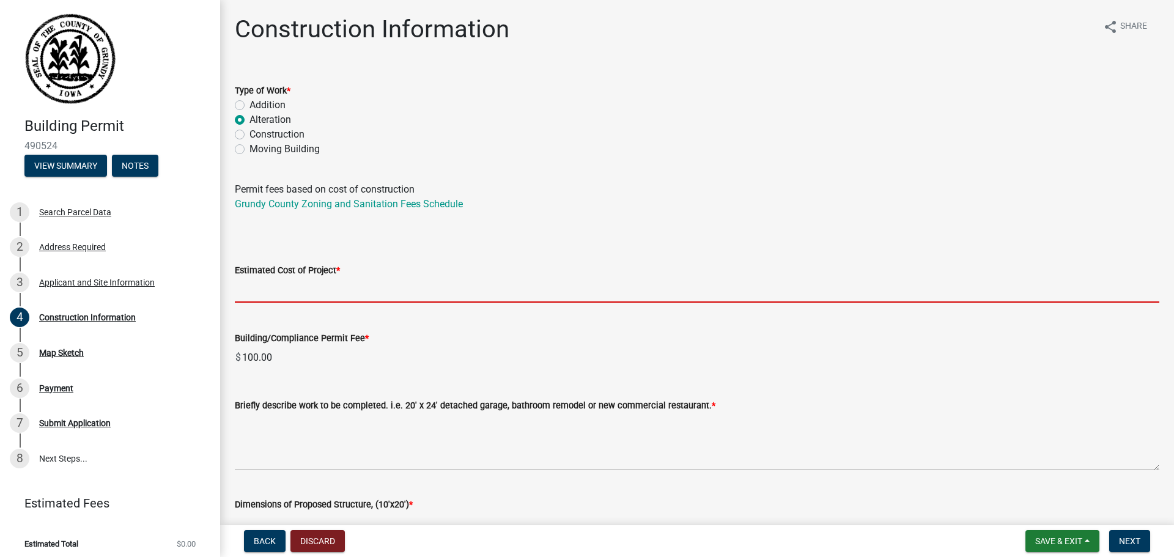
click at [308, 286] on input "text" at bounding box center [697, 290] width 924 height 25
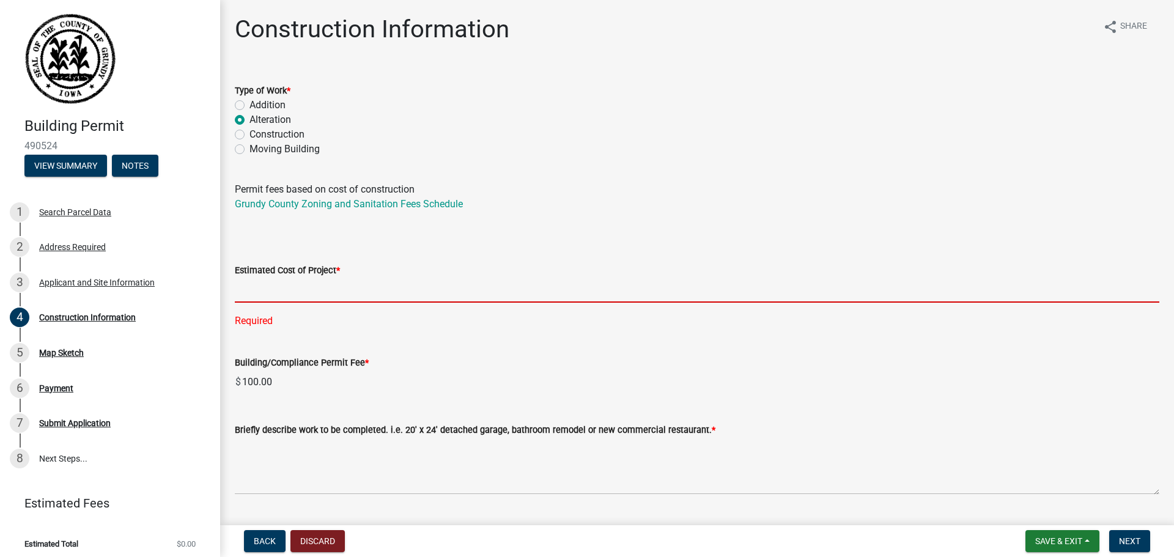
click at [343, 298] on input "text" at bounding box center [697, 290] width 924 height 25
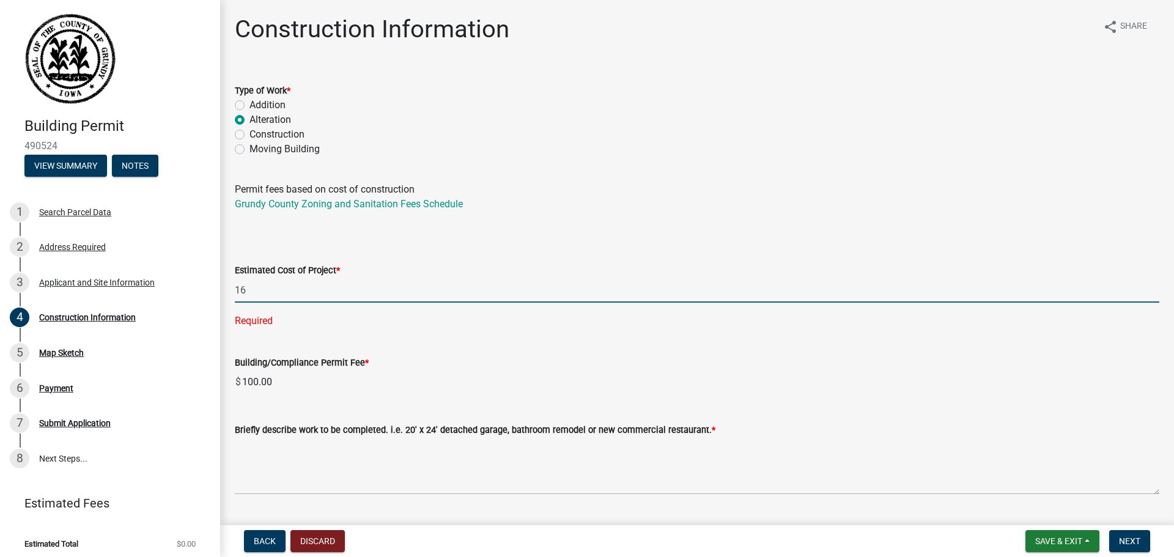
type input "1"
type input "16543.6"
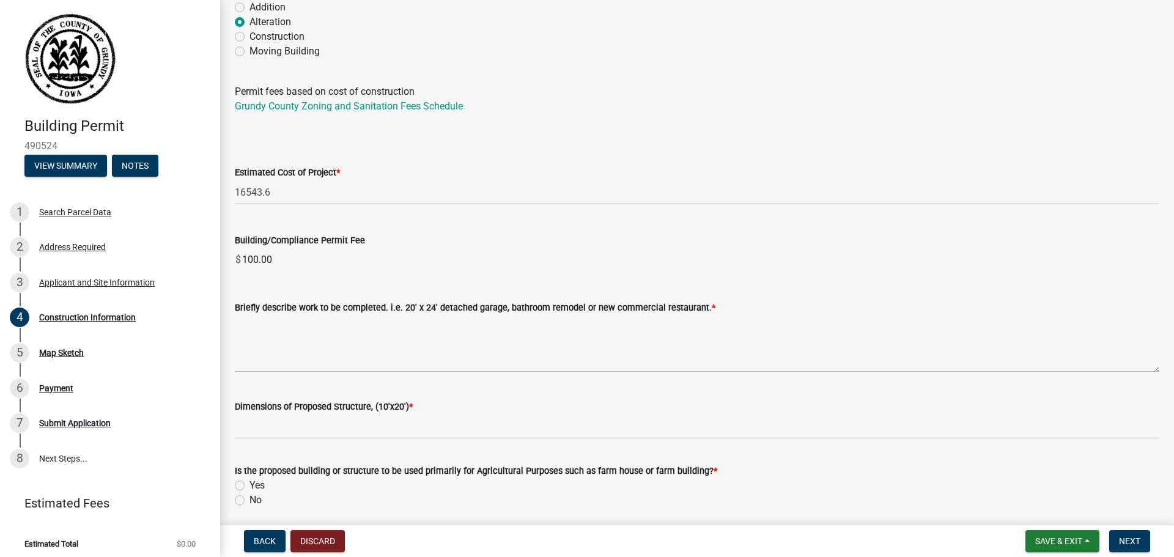
scroll to position [122, 0]
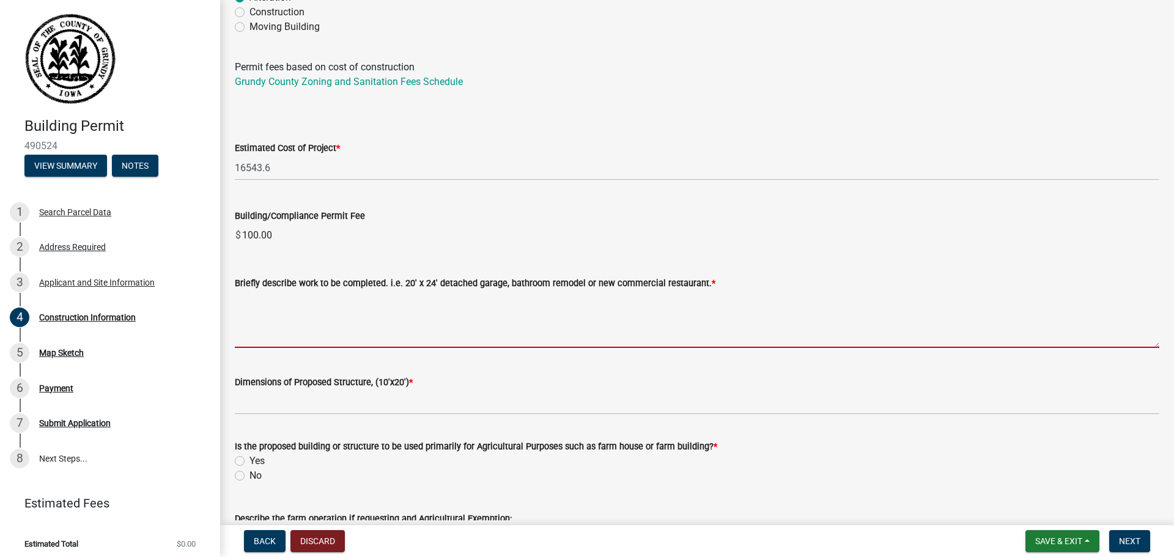
click at [399, 317] on textarea "Briefly describe work to be completed. i.e. 20' x 24' detached garage, bathroom…" at bounding box center [697, 318] width 924 height 57
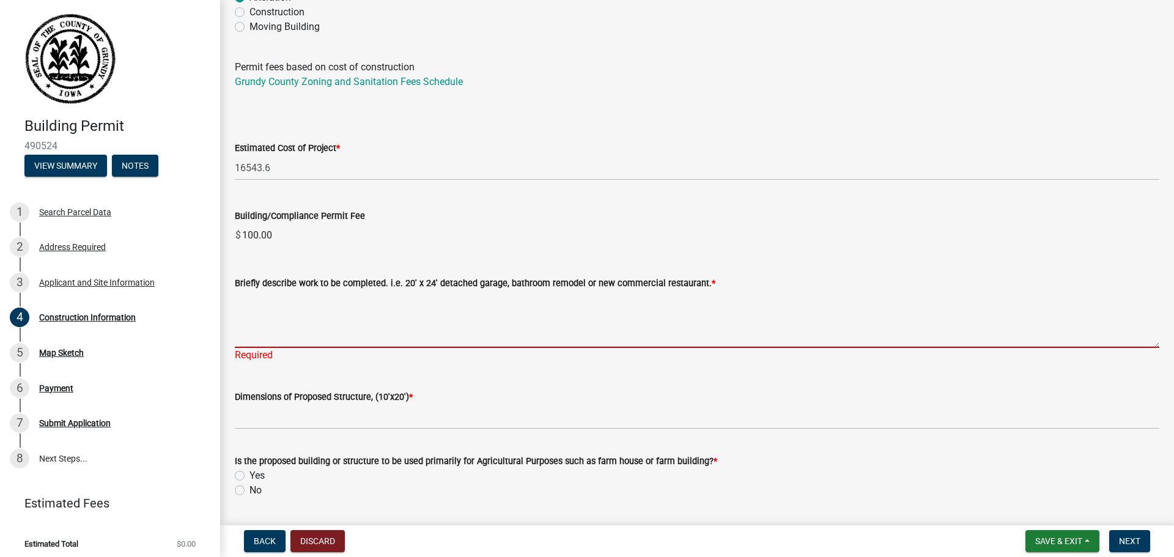
click at [353, 311] on textarea "Briefly describe work to be completed. i.e. 20' x 24' detached garage, bathroom…" at bounding box center [697, 318] width 924 height 57
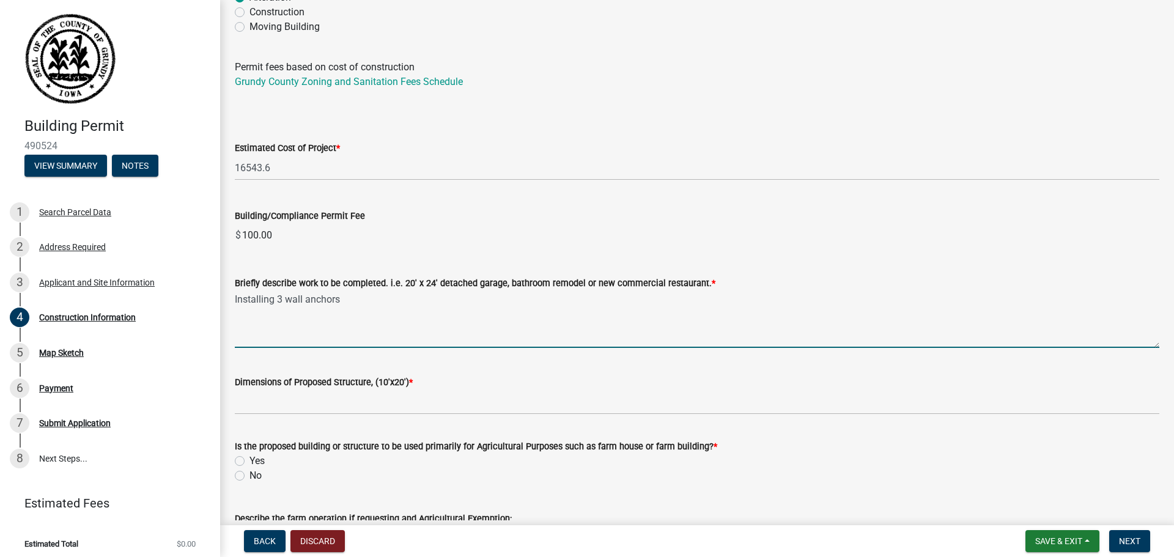
click at [397, 291] on textarea "Installing 3 wall anchors" at bounding box center [697, 318] width 924 height 57
click at [469, 315] on textarea "Installing 3 wall anchors on the" at bounding box center [697, 318] width 924 height 57
click at [549, 307] on textarea "Installing 3 wall anchors on the west wall of the basement, installing" at bounding box center [697, 318] width 924 height 57
click at [490, 298] on textarea "Installing 3 wall anchors on the west wall of the basement, installing 17ft of …" at bounding box center [697, 318] width 924 height 57
click at [627, 306] on textarea "Installing 3 wall anchors on the west wall of the basement, installing 17ft of …" at bounding box center [697, 318] width 924 height 57
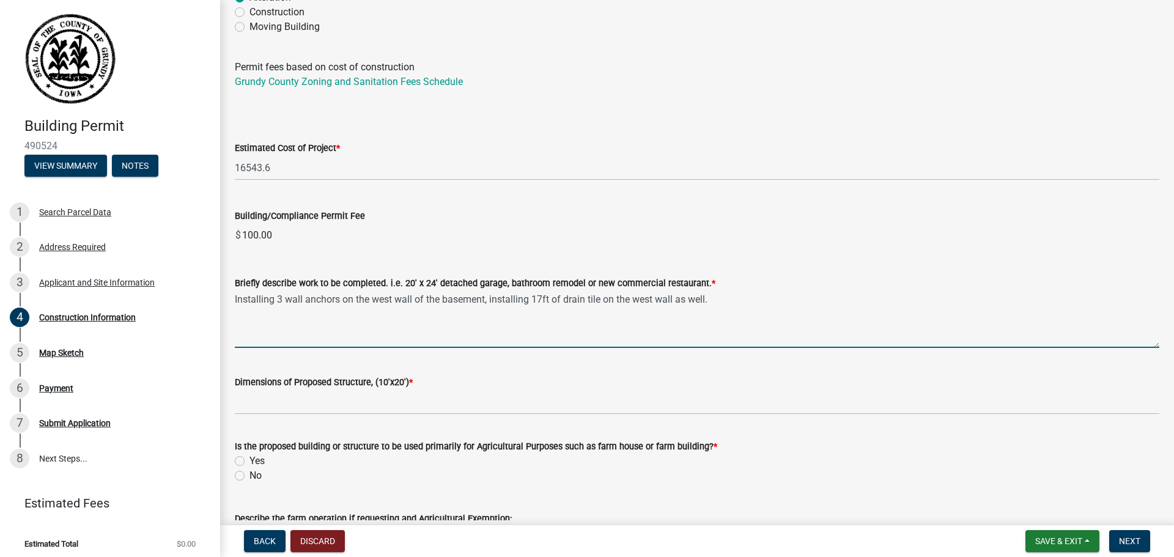
click at [765, 304] on textarea "Installing 3 wall anchors on the west wall of the basement, installing 17ft of …" at bounding box center [697, 318] width 924 height 57
click at [691, 304] on textarea "Installing 3 wall anchors on the west wall of the basement, installing 17ft of …" at bounding box center [697, 318] width 924 height 57
click at [602, 300] on textarea "Installing 3 wall anchors on the west wall of the basement, installing 17ft of …" at bounding box center [697, 318] width 924 height 57
click at [626, 300] on textarea "Installing 3 wall anchors on the west wall of the basement, installing 17ft of …" at bounding box center [697, 318] width 924 height 57
click at [805, 291] on textarea "Installing 3 wall anchors on the west wall of the basement, installing 17ft of …" at bounding box center [697, 318] width 924 height 57
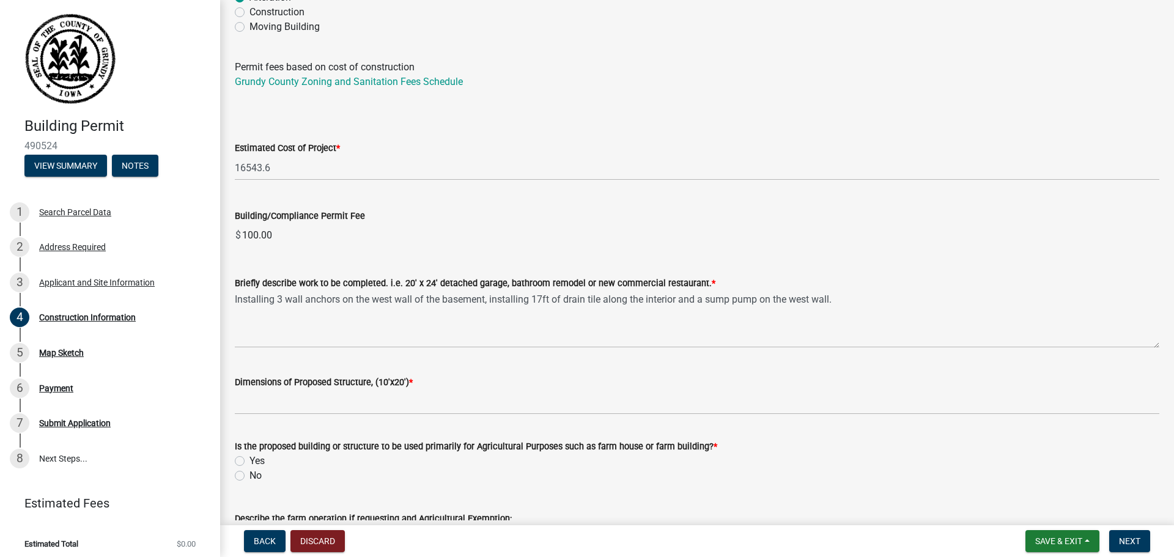
click at [858, 290] on div "Briefly describe work to be completed. i.e. 20' x 24' detached garage, bathroom…" at bounding box center [697, 283] width 924 height 15
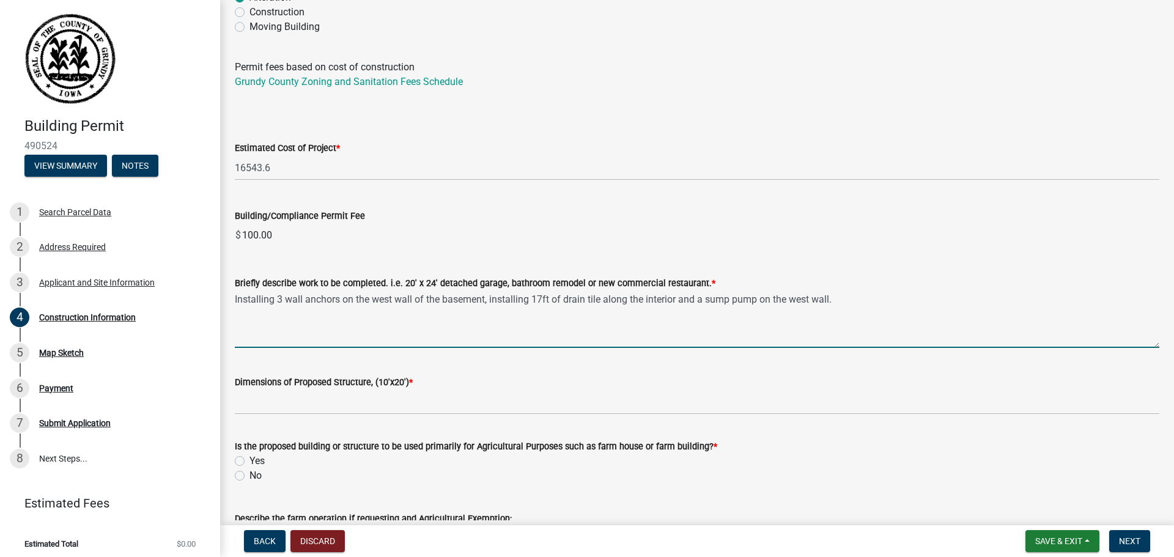
click at [858, 309] on textarea "Installing 3 wall anchors on the west wall of the basement, installing 17ft of …" at bounding box center [697, 318] width 924 height 57
click at [1020, 298] on textarea "Installing 3 wall anchors on the west wall of the basement, installing 17ft of …" at bounding box center [697, 318] width 924 height 57
click at [1146, 297] on textarea "Installing 3 wall anchors on the west wall of the basement, installing 17ft of …" at bounding box center [697, 318] width 924 height 57
click at [369, 313] on textarea "Installing 3 wall anchors on the west wall of the basement, installing 17ft of …" at bounding box center [697, 318] width 924 height 57
drag, startPoint x: 533, startPoint y: 300, endPoint x: 488, endPoint y: 303, distance: 44.7
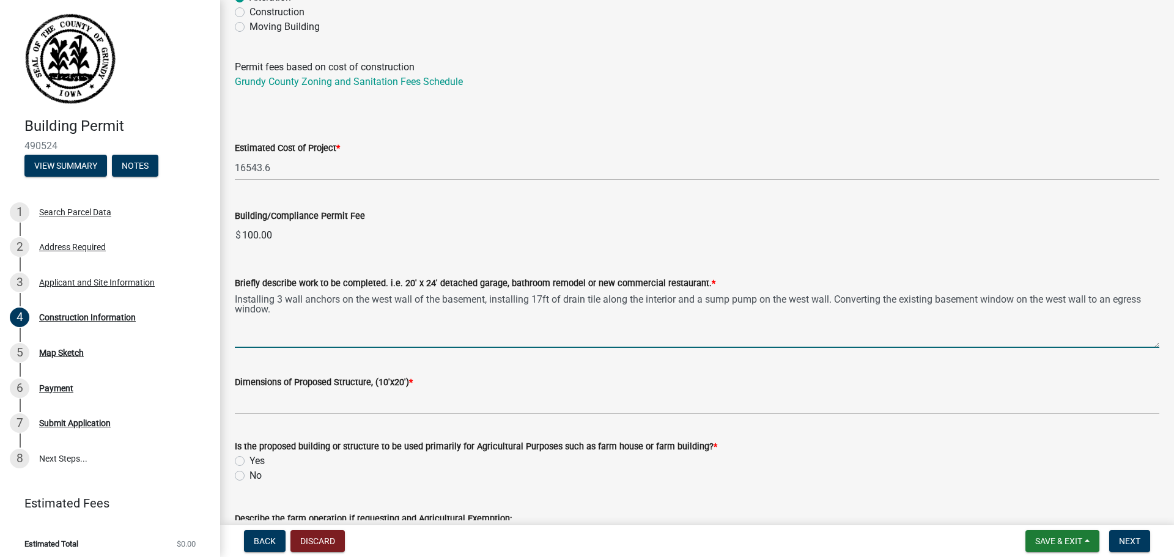
click at [488, 303] on textarea "Installing 3 wall anchors on the west wall of the basement, installing 17ft of …" at bounding box center [697, 318] width 924 height 57
click at [652, 303] on textarea "Installing 3 wall anchors on the west wall of the basement, 17ft of drain tile …" at bounding box center [697, 318] width 924 height 57
click at [829, 299] on textarea "Installing 3 wall anchors on the west wall of the basement, 17ft of drain tile …" at bounding box center [697, 318] width 924 height 57
click at [1058, 316] on textarea "Installing 3 wall anchors on the west wall of the basement, 17ft of drain tile …" at bounding box center [697, 318] width 924 height 57
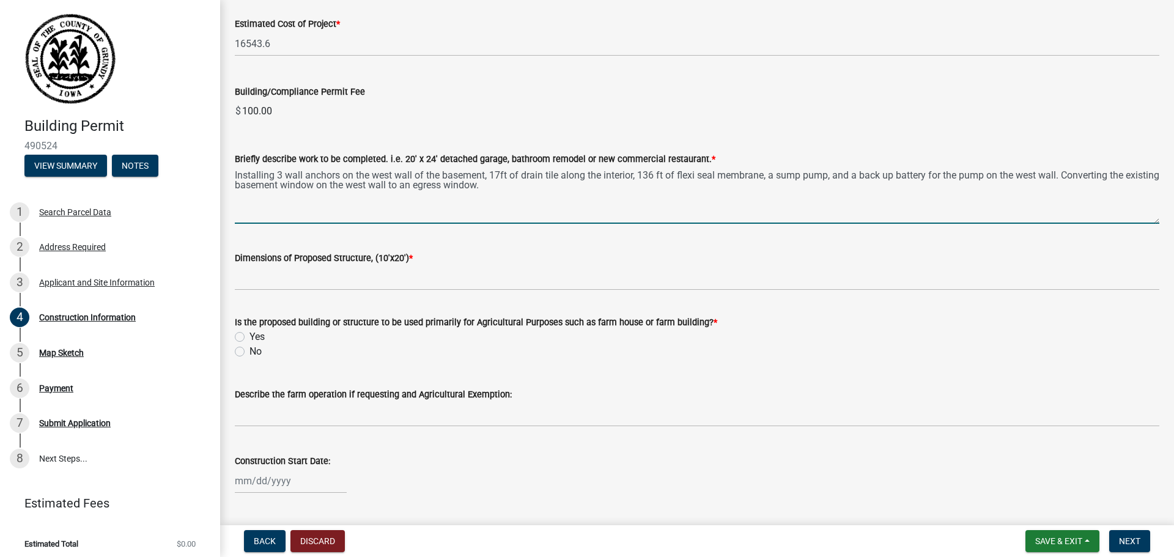
scroll to position [245, 0]
type textarea "Installing 3 wall anchors on the west wall of the basement, 17ft of drain tile …"
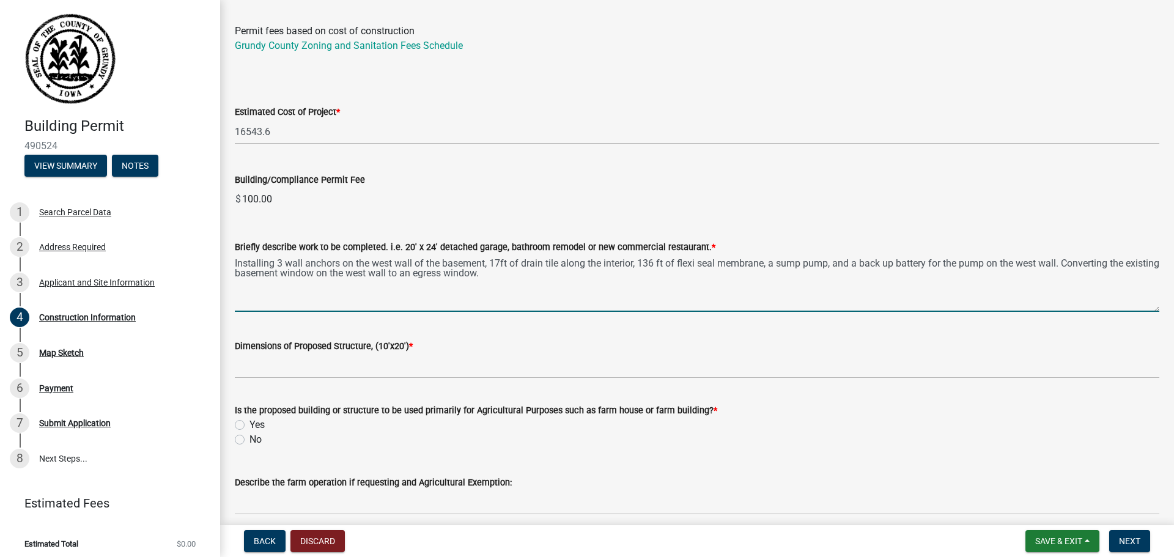
scroll to position [183, 0]
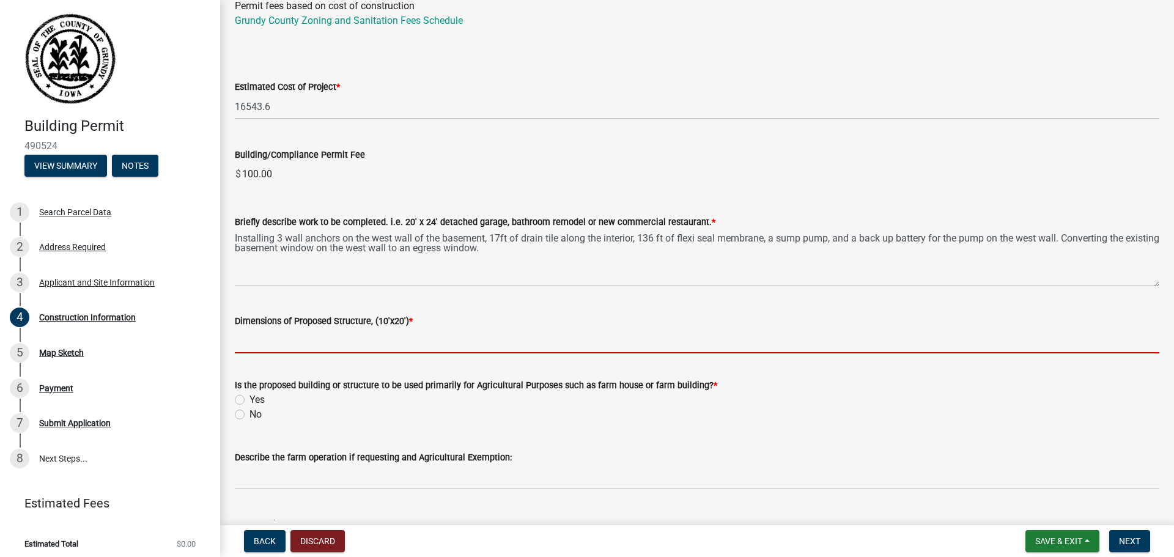
click at [367, 346] on input "Dimensions of Proposed Structure, (10'x20') *" at bounding box center [697, 340] width 924 height 25
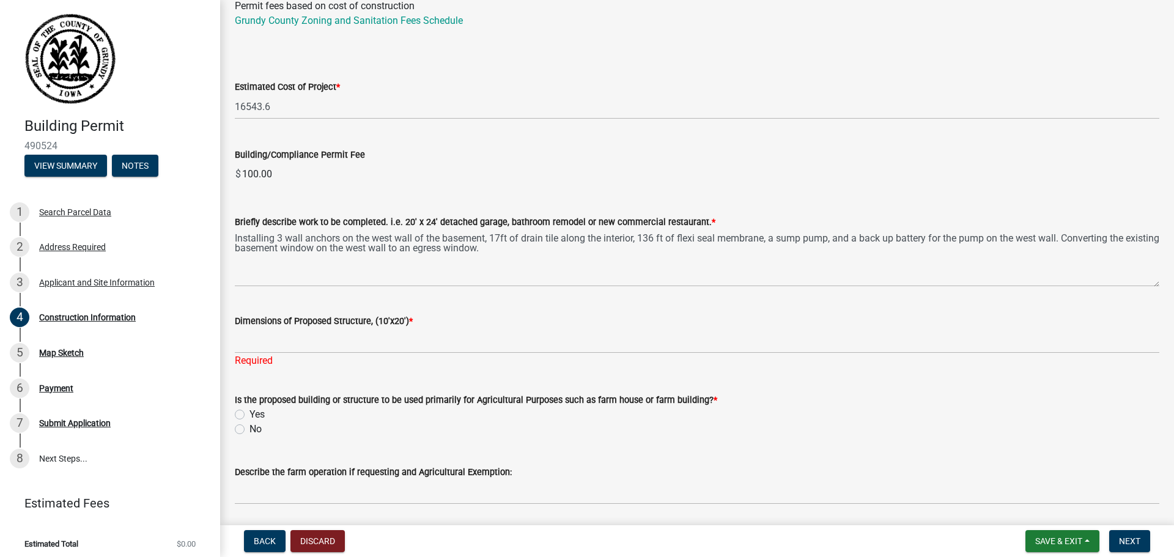
drag, startPoint x: 235, startPoint y: 321, endPoint x: 407, endPoint y: 318, distance: 172.4
click at [407, 318] on label "Dimensions of Proposed Structure, (10'x20') *" at bounding box center [324, 321] width 178 height 9
drag, startPoint x: 407, startPoint y: 317, endPoint x: 415, endPoint y: 324, distance: 10.0
click at [415, 324] on div "Dimensions of Proposed Structure, (10'x20') *" at bounding box center [697, 321] width 924 height 15
drag, startPoint x: 407, startPoint y: 322, endPoint x: 262, endPoint y: 312, distance: 145.8
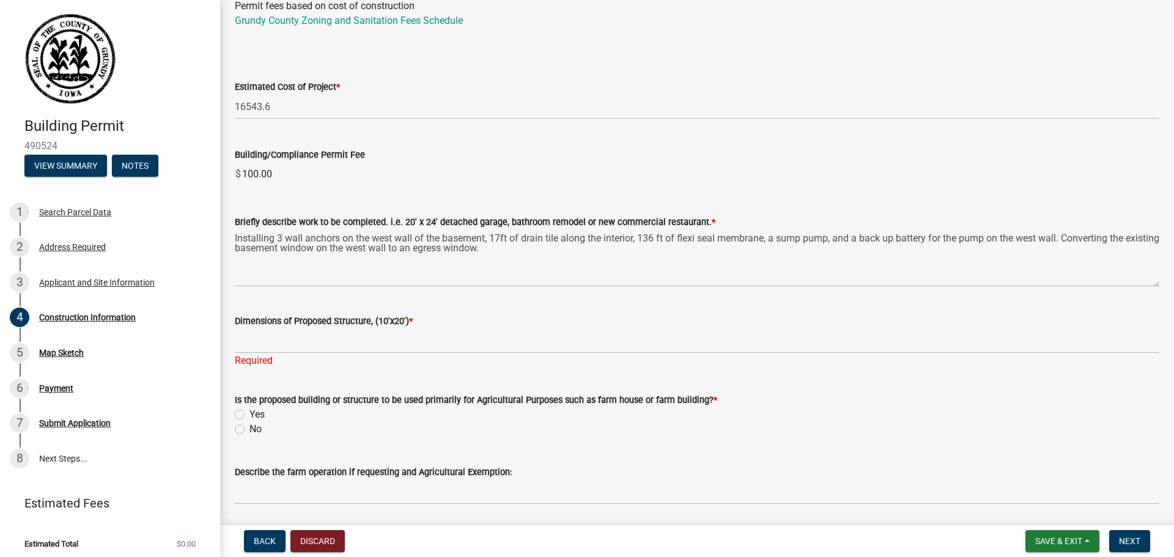
click at [262, 312] on div "Dimensions of Proposed Structure, (10'x20') * Required" at bounding box center [697, 333] width 924 height 72
drag, startPoint x: 262, startPoint y: 312, endPoint x: 246, endPoint y: 319, distance: 16.7
click at [246, 319] on label "Dimensions of Proposed Structure, (10'x20') *" at bounding box center [324, 321] width 178 height 9
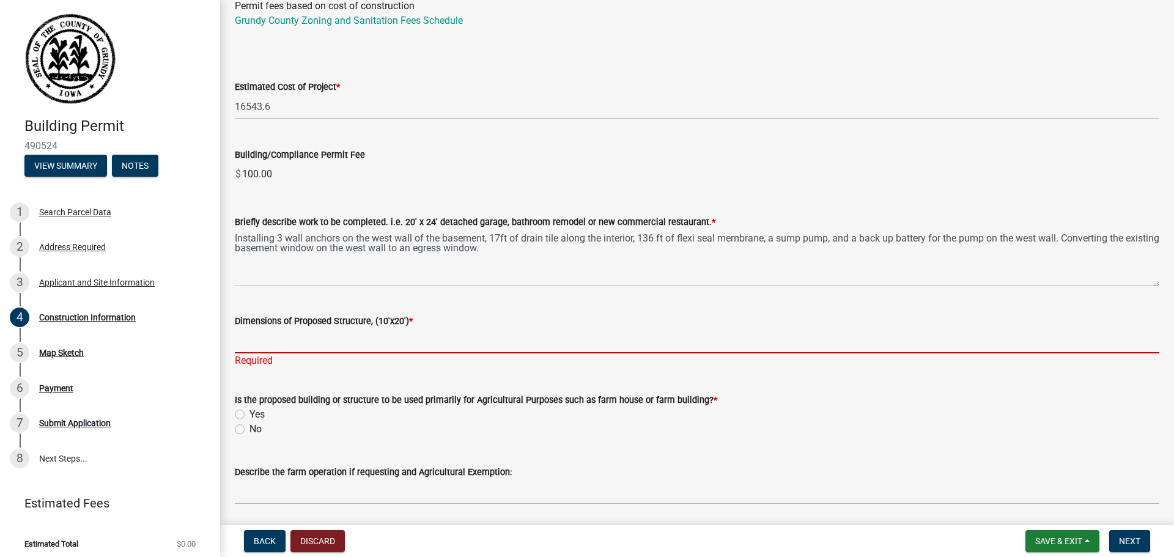
click at [246, 328] on input "Dimensions of Proposed Structure, (10'x20') *" at bounding box center [697, 340] width 924 height 25
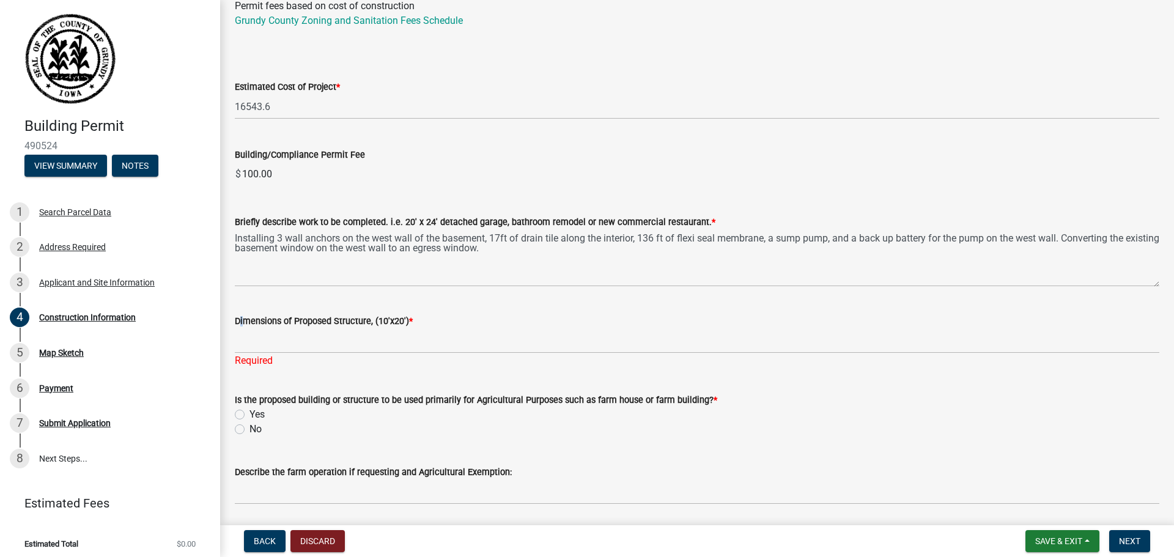
drag, startPoint x: 239, startPoint y: 320, endPoint x: 339, endPoint y: 313, distance: 99.9
click at [339, 313] on div "Dimensions of Proposed Structure, (10'x20') * Required" at bounding box center [697, 333] width 924 height 72
drag, startPoint x: 403, startPoint y: 326, endPoint x: 234, endPoint y: 321, distance: 170.0
click at [234, 321] on div "Dimensions of Proposed Structure, (10'x20') * Required" at bounding box center [697, 333] width 943 height 72
drag, startPoint x: 234, startPoint y: 322, endPoint x: 1054, endPoint y: 15, distance: 876.0
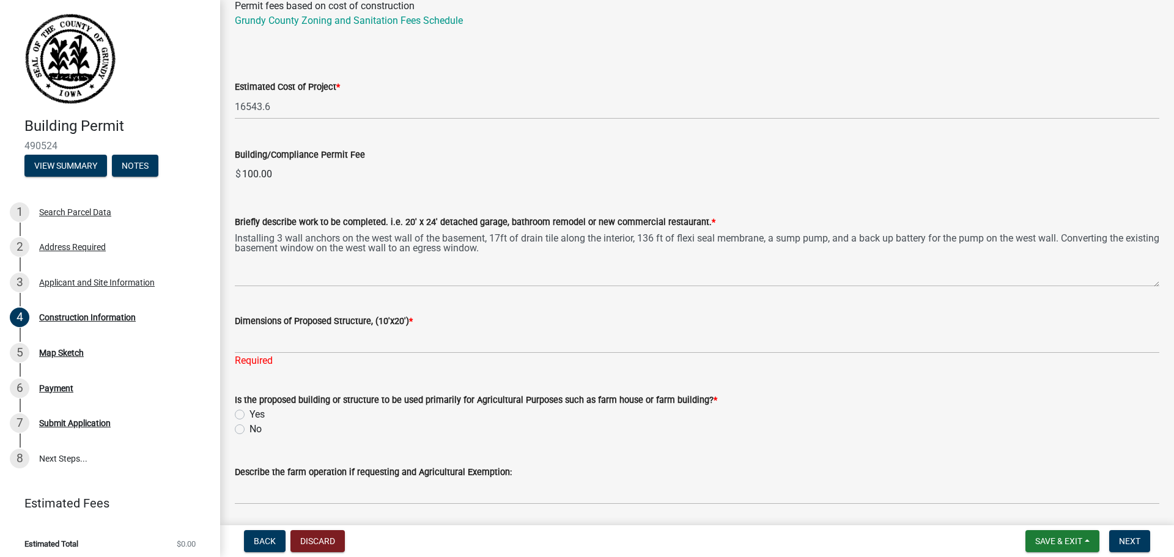
click at [1094, 53] on wm-data-entity-input "Permit fees based on cost of construction Grundy County Zoning and Sanitation F…" at bounding box center [697, 23] width 924 height 78
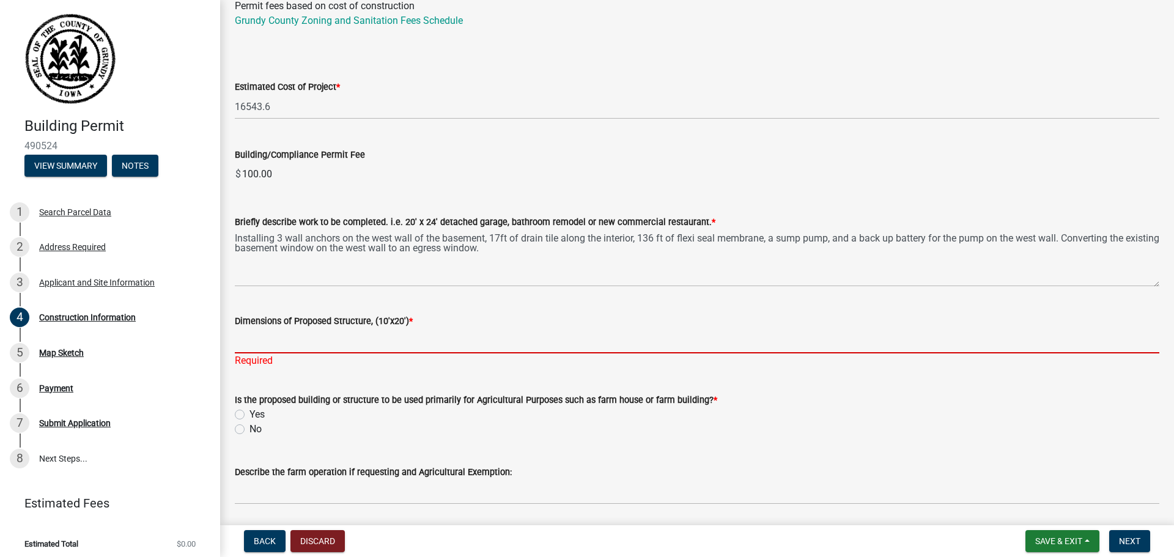
click at [276, 344] on input "Dimensions of Proposed Structure, (10'x20') *" at bounding box center [697, 340] width 924 height 25
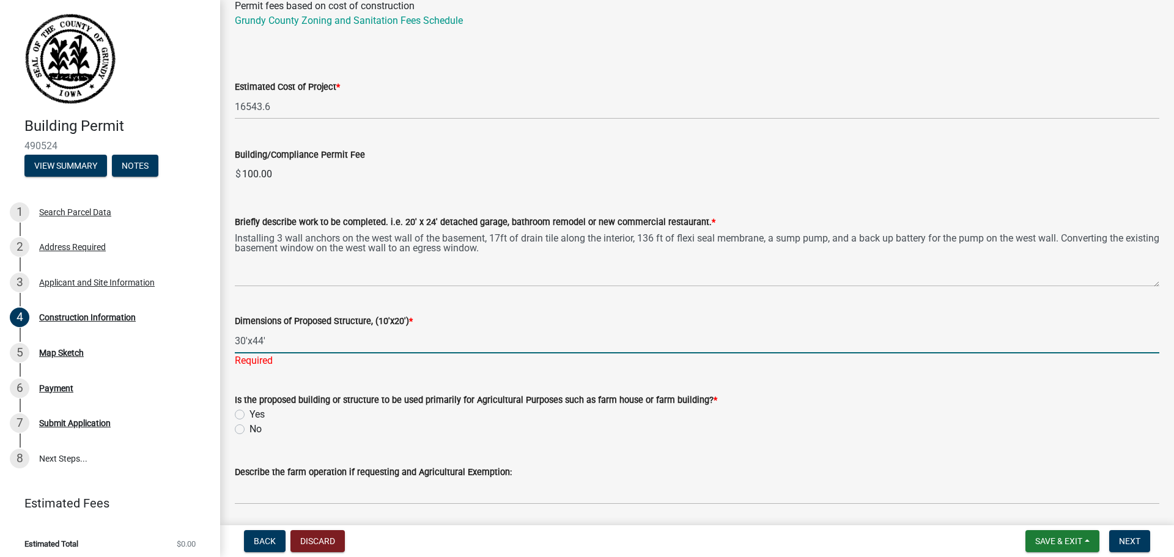
type input "30'x44'"
click at [400, 381] on form "Is the proposed building or structure to be used primarily for Agricultural Pur…" at bounding box center [697, 407] width 924 height 59
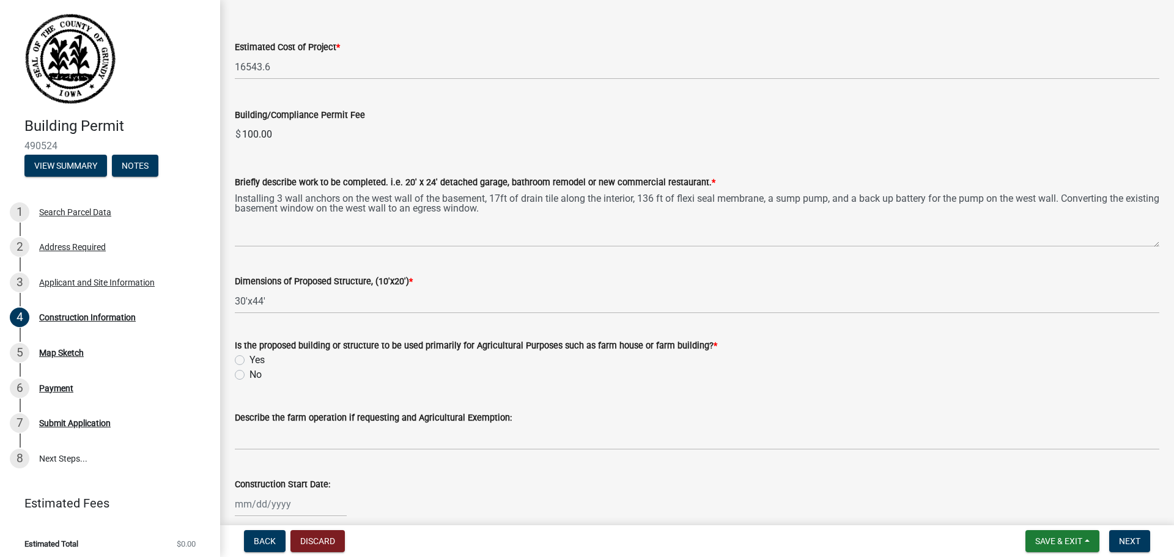
scroll to position [245, 0]
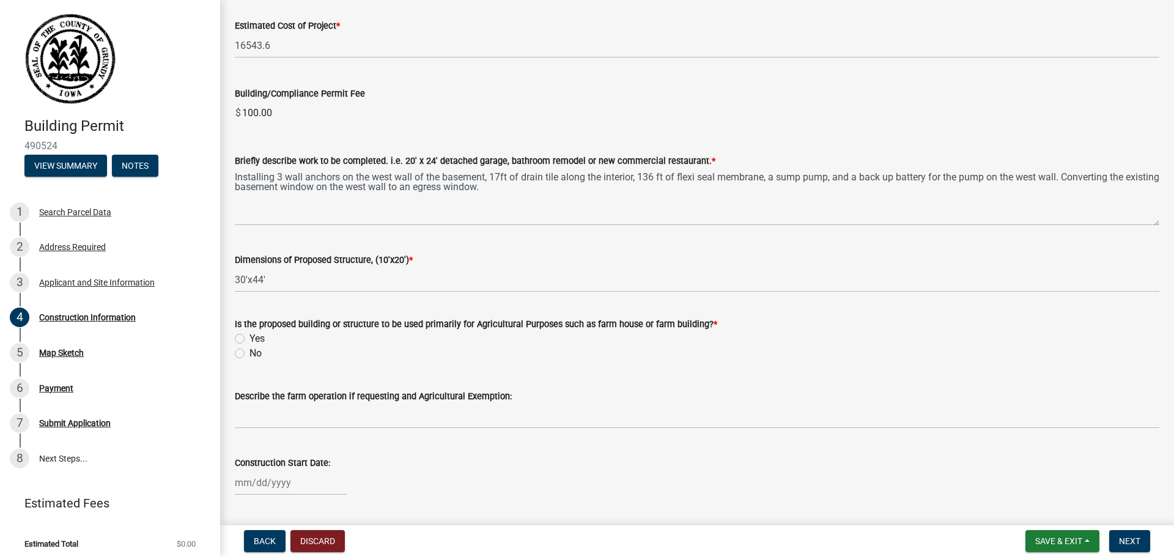
click at [254, 335] on label "Yes" at bounding box center [256, 338] width 15 height 15
click at [254, 335] on input "Yes" at bounding box center [253, 335] width 8 height 8
radio input "true"
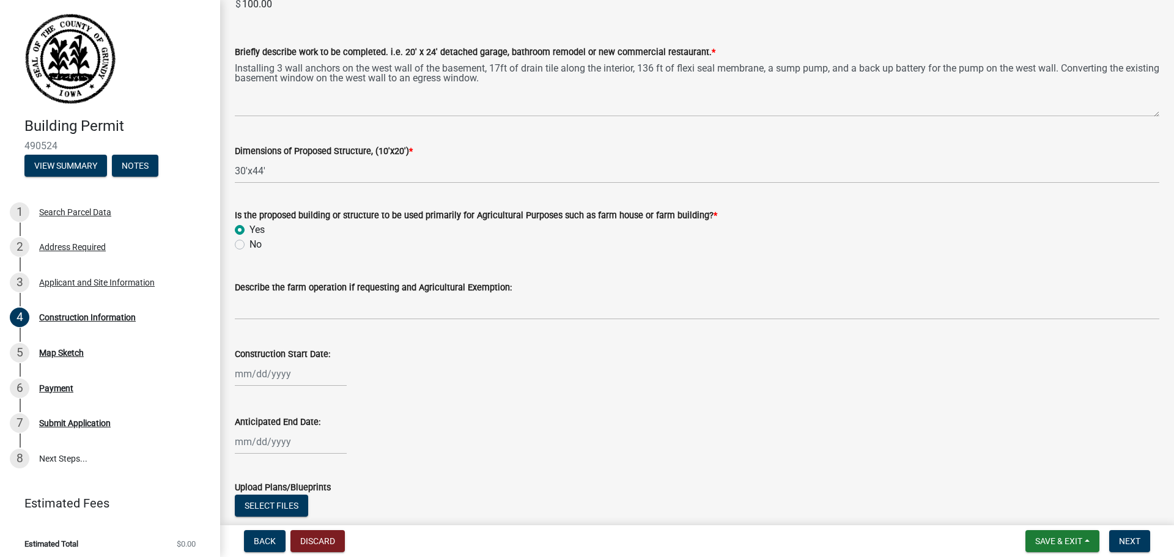
scroll to position [367, 0]
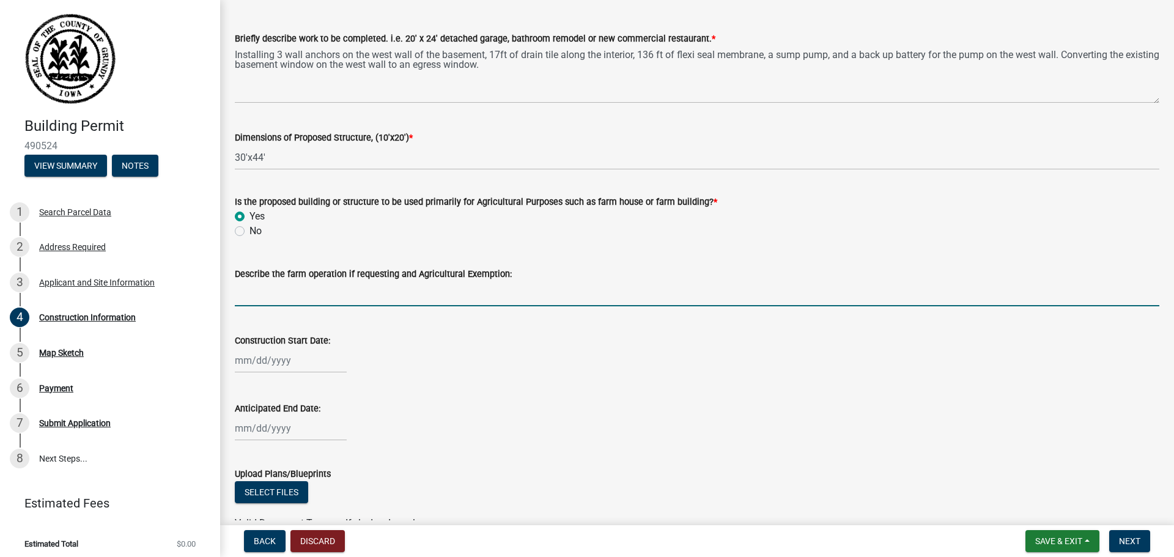
click at [303, 289] on input "Describe the farm operation if requesting and Agricultural Exemption:" at bounding box center [697, 293] width 924 height 25
select select "10"
select select "2025"
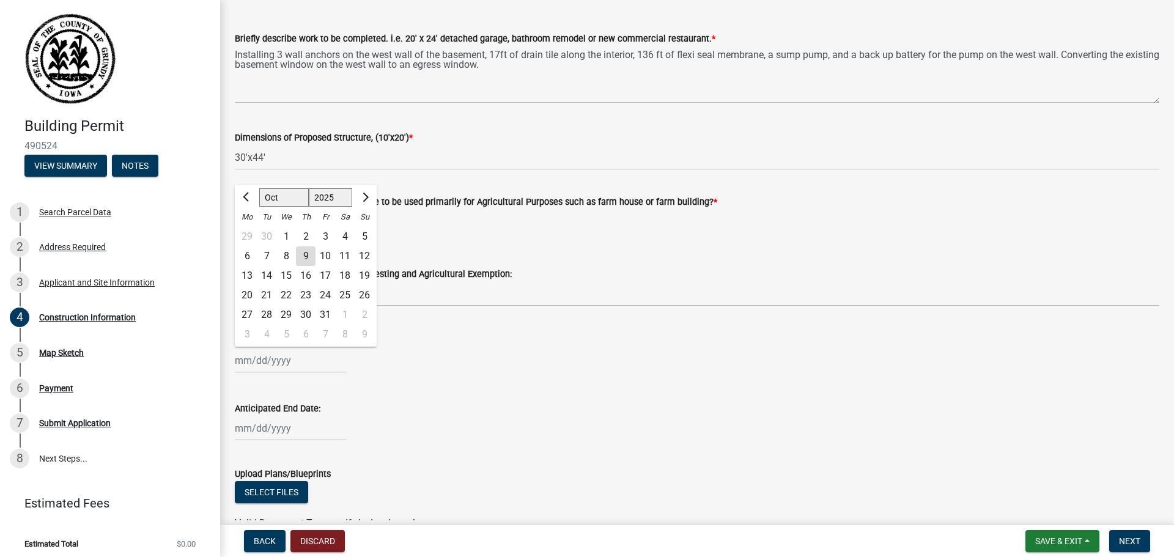
click at [314, 356] on div "Jan Feb Mar Apr May Jun Jul Aug Sep Oct Nov Dec 1525 1526 1527 1528 1529 1530 1…" at bounding box center [291, 360] width 112 height 25
click at [410, 371] on div "Jan Feb Mar Apr May Jun Jul Aug Sep Oct Nov Dec 1525 1526 1527 1528 1529 1530 1…" at bounding box center [697, 360] width 924 height 25
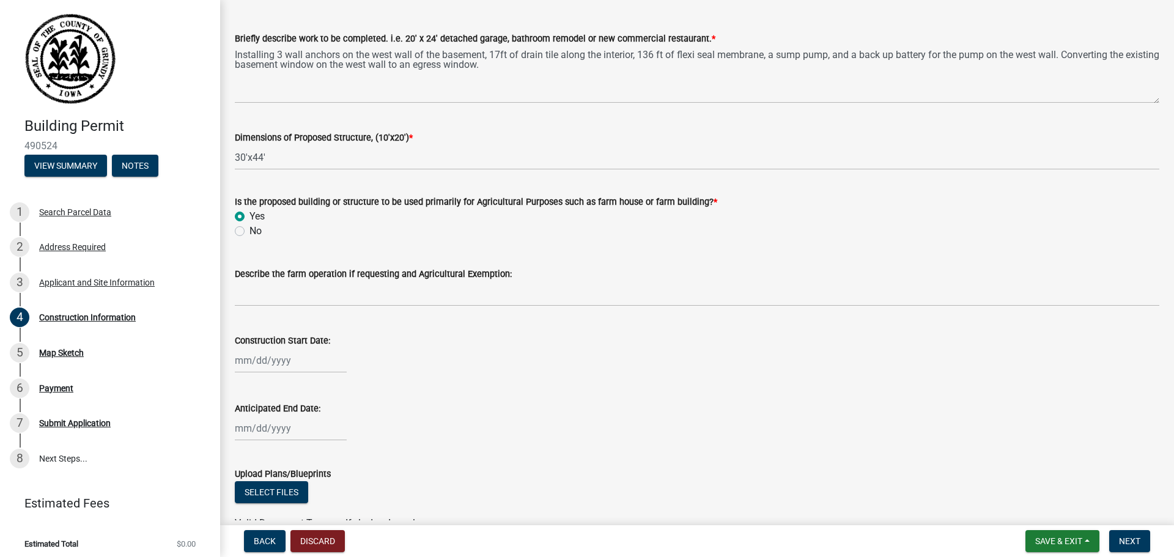
click at [265, 359] on div at bounding box center [291, 360] width 112 height 25
select select "10"
select select "2025"
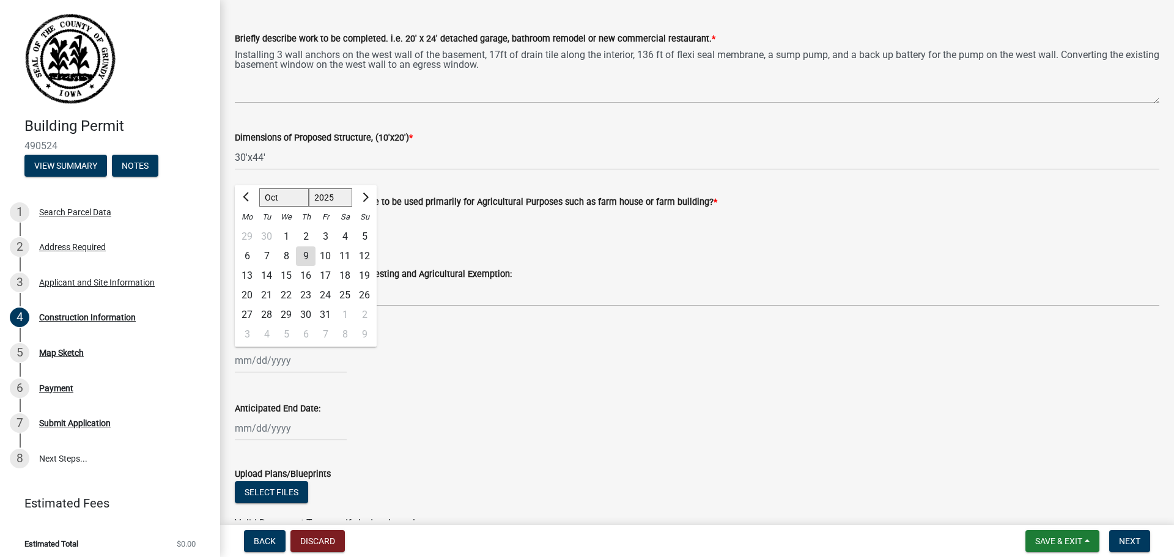
click at [460, 361] on div "Jan Feb Mar Apr May Jun Jul Aug Sep Oct Nov Dec 1525 1526 1527 1528 1529 1530 1…" at bounding box center [697, 360] width 924 height 25
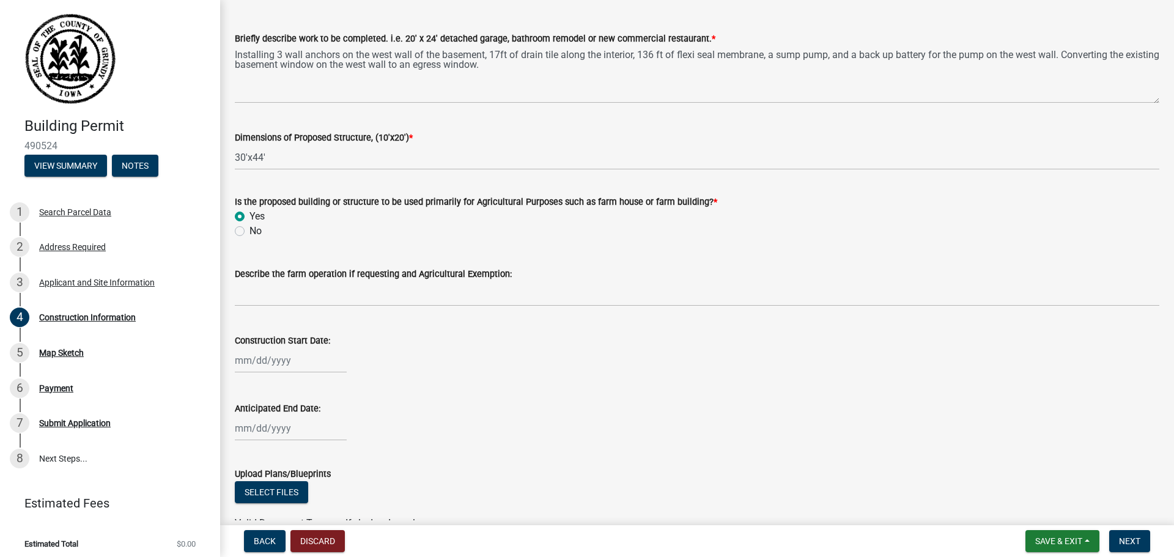
click at [274, 352] on div at bounding box center [291, 360] width 112 height 25
select select "10"
select select "2025"
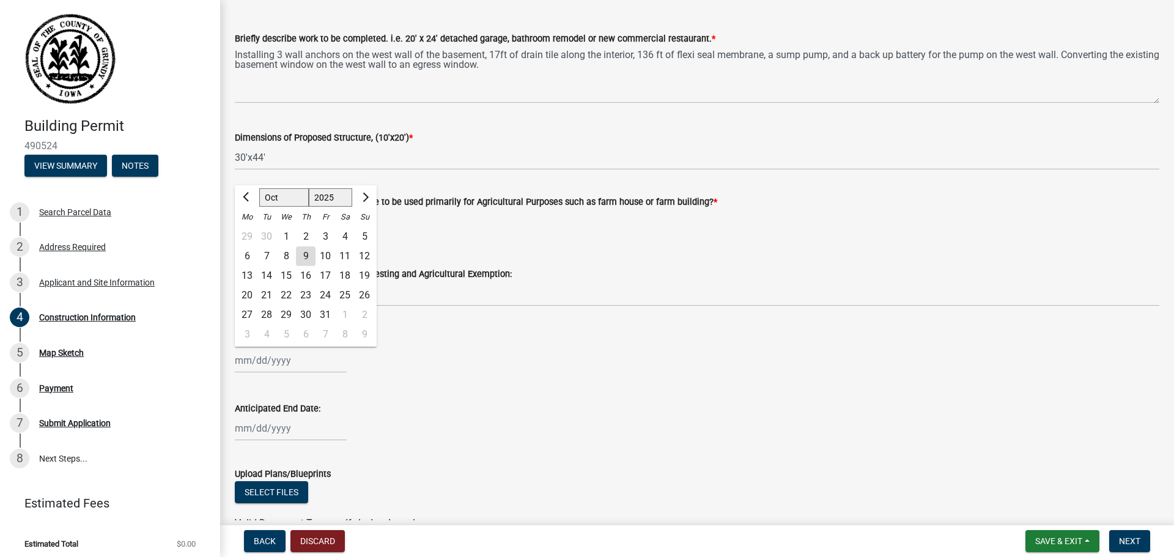
click at [251, 312] on div "27" at bounding box center [247, 315] width 20 height 20
type input "[DATE]"
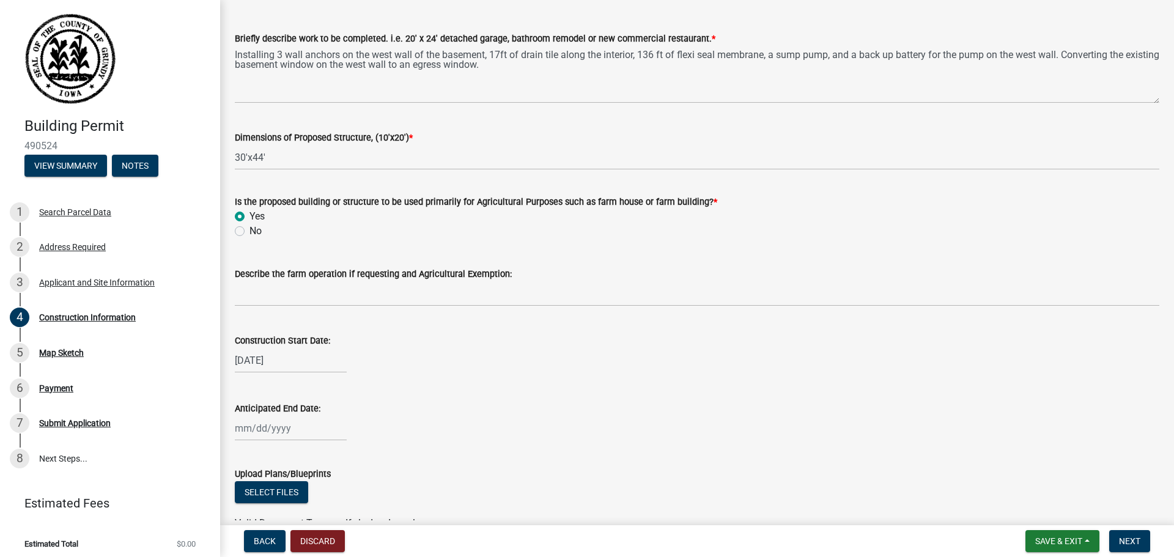
click at [364, 399] on div "Anticipated End Date:" at bounding box center [697, 412] width 924 height 57
select select "10"
select select "2025"
click at [273, 432] on div "Jan Feb Mar Apr May Jun Jul Aug Sep Oct Nov Dec 1525 1526 1527 1528 1529 1530 1…" at bounding box center [291, 428] width 112 height 25
click at [309, 383] on div "30" at bounding box center [306, 383] width 20 height 20
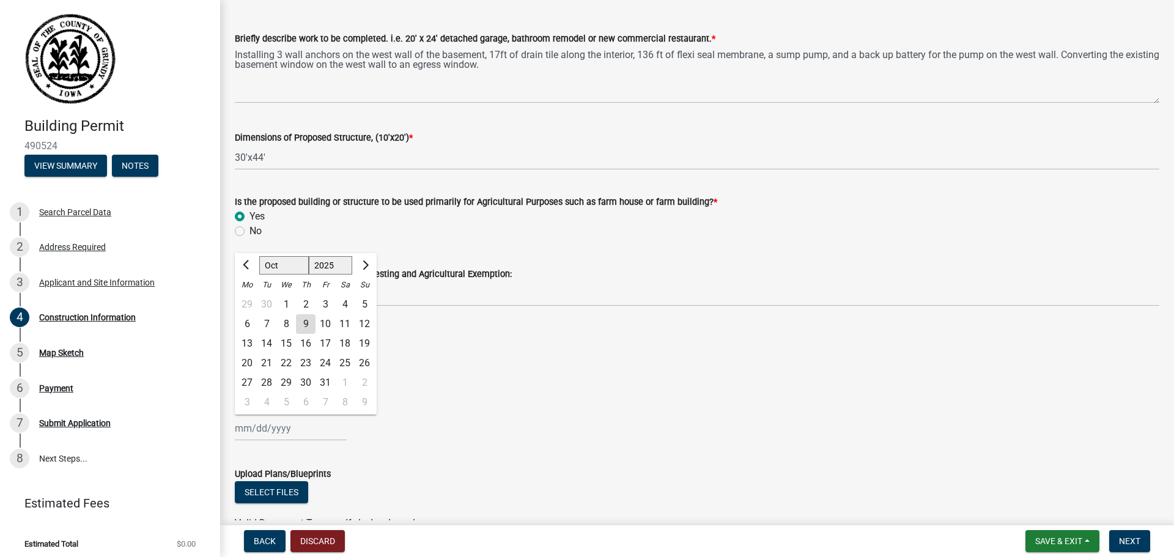
type input "[DATE]"
click at [441, 407] on div "Anticipated End Date:" at bounding box center [697, 408] width 924 height 15
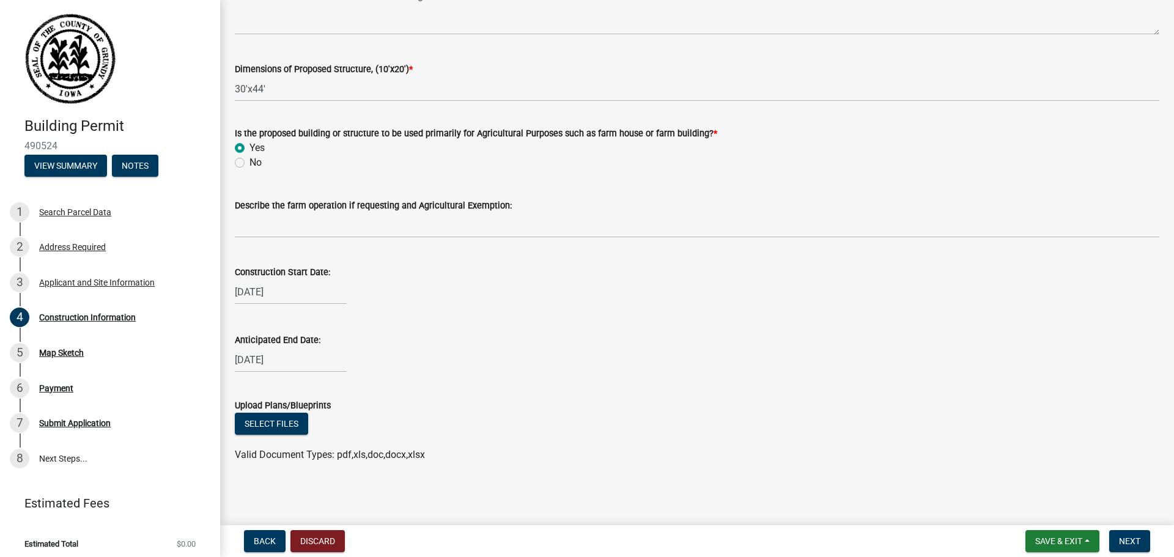
scroll to position [436, 0]
click at [295, 424] on button "Select files" at bounding box center [271, 423] width 73 height 22
click at [518, 422] on div "Select files 0%" at bounding box center [697, 424] width 924 height 25
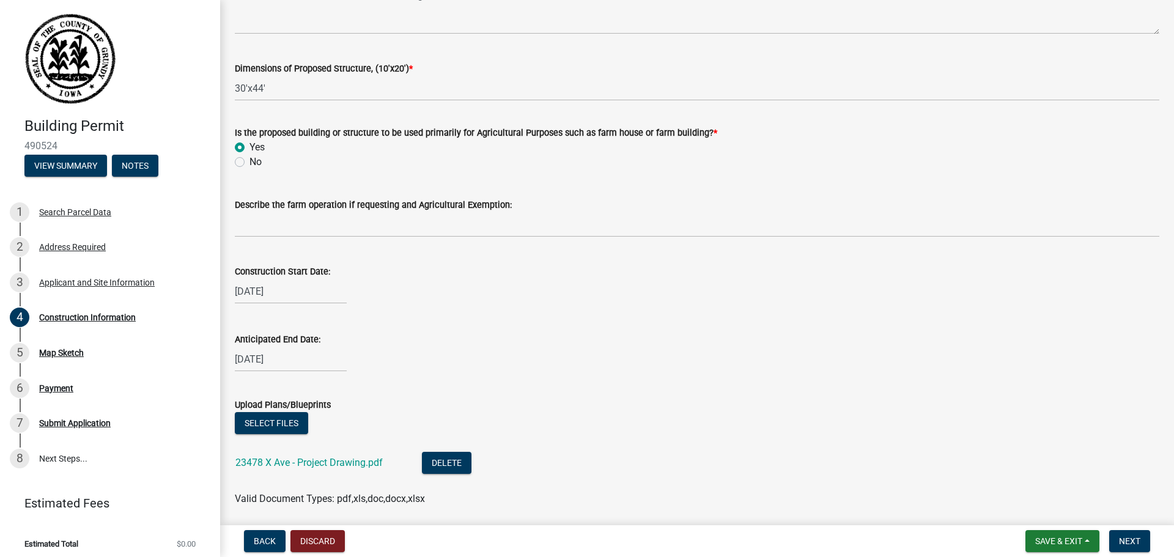
click at [615, 361] on div "[DATE]" at bounding box center [697, 359] width 924 height 25
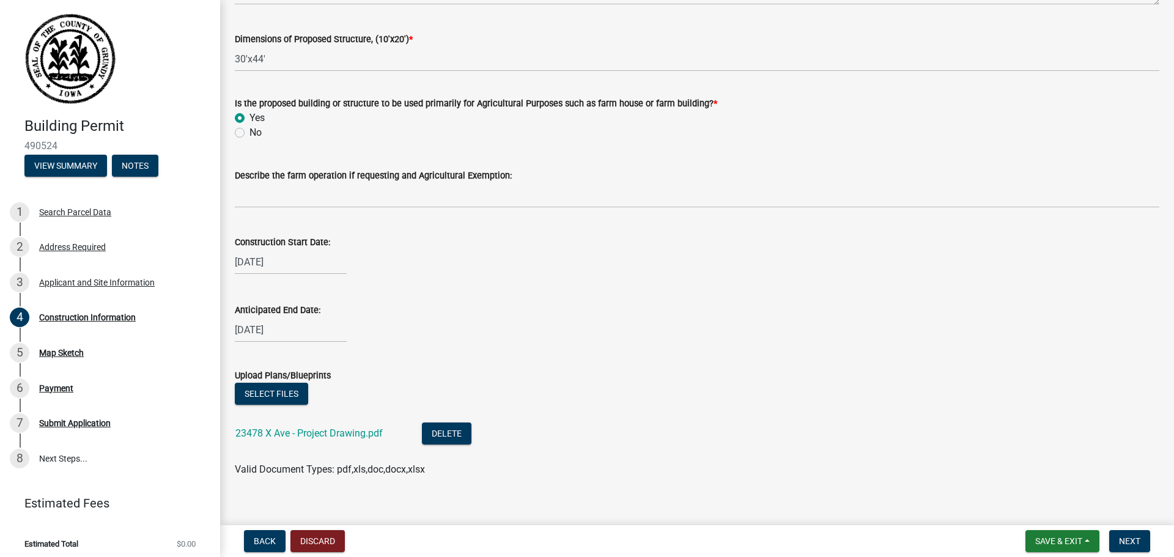
scroll to position [481, 0]
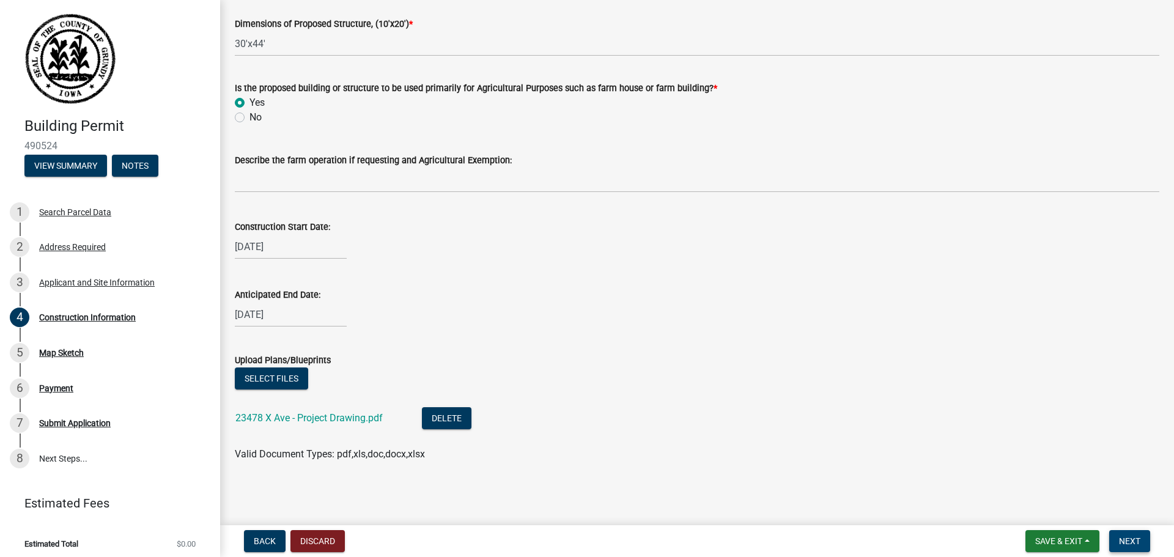
click at [1123, 535] on button "Next" at bounding box center [1129, 541] width 41 height 22
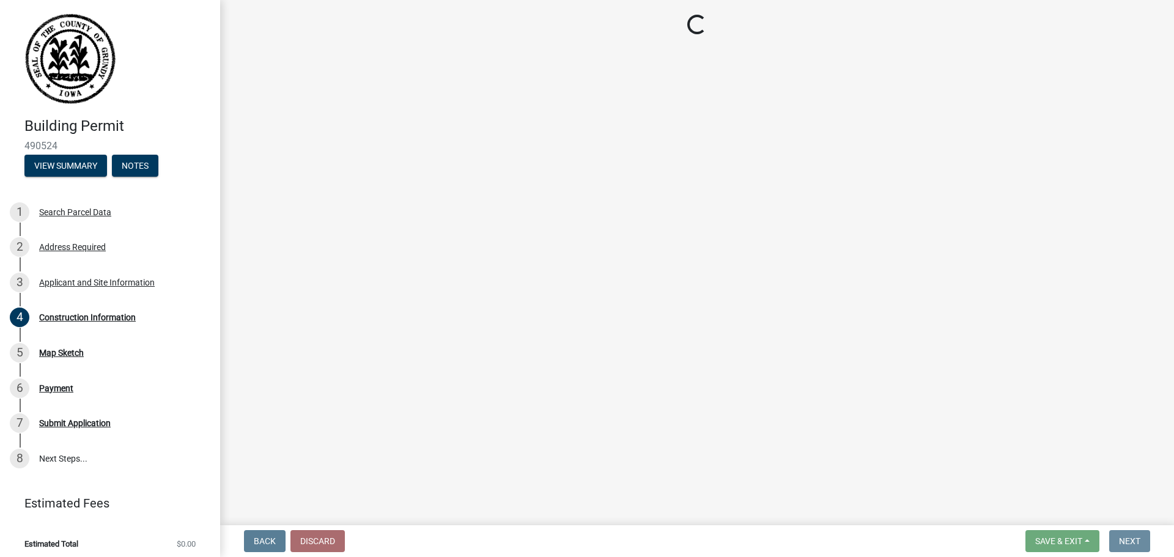
scroll to position [0, 0]
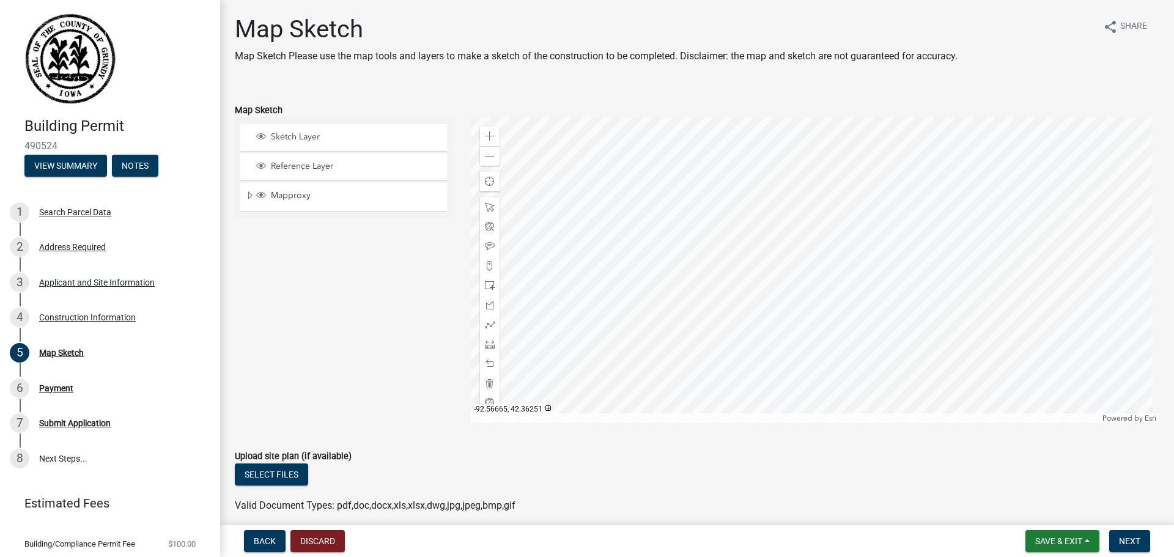
click at [764, 268] on div at bounding box center [815, 270] width 689 height 306
click at [715, 312] on div at bounding box center [815, 270] width 689 height 306
click at [694, 313] on div at bounding box center [815, 270] width 689 height 306
click at [811, 282] on div at bounding box center [815, 270] width 689 height 306
click at [491, 136] on span at bounding box center [490, 136] width 10 height 10
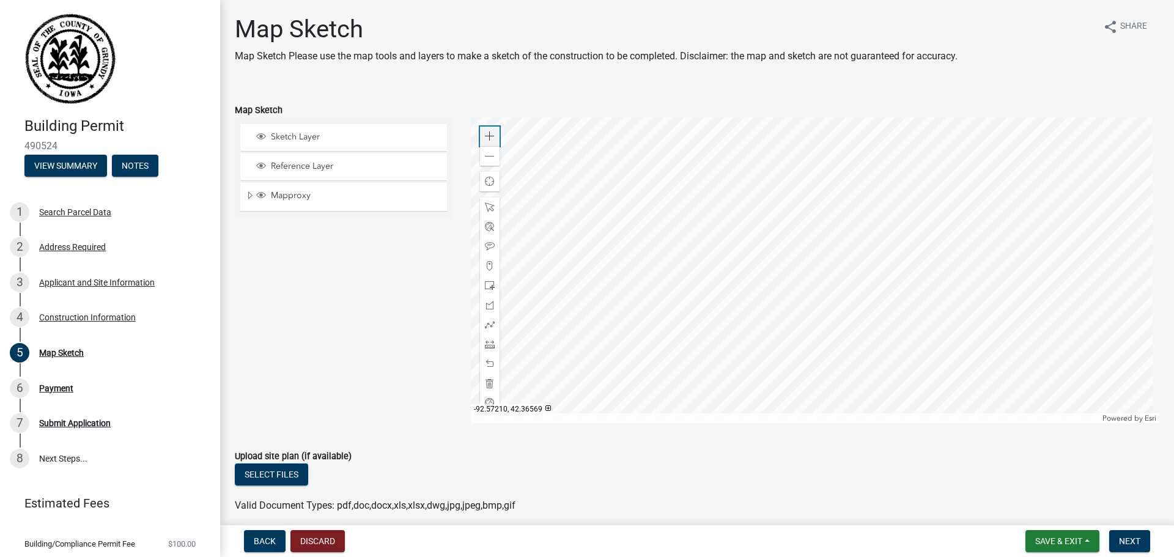
click at [491, 136] on span at bounding box center [490, 136] width 10 height 10
click at [866, 239] on div at bounding box center [815, 270] width 689 height 306
click at [306, 135] on span "Sketch Layer" at bounding box center [355, 136] width 175 height 11
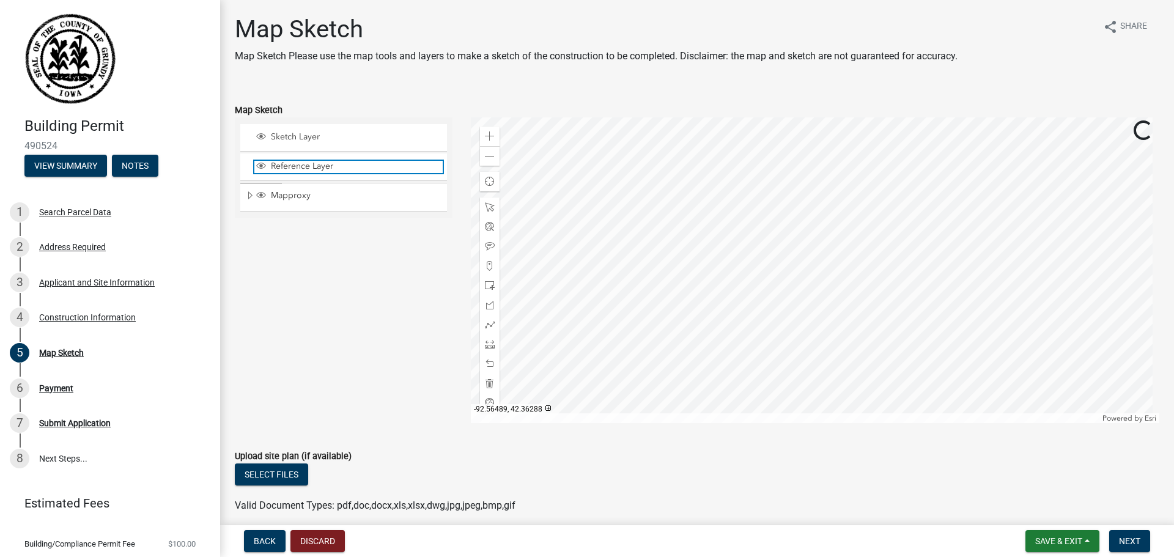
click at [303, 171] on span "Reference Layer" at bounding box center [355, 166] width 175 height 11
click at [298, 185] on div "Mapproxy" at bounding box center [343, 197] width 207 height 28
click at [298, 203] on div "Mapproxy" at bounding box center [343, 197] width 207 height 28
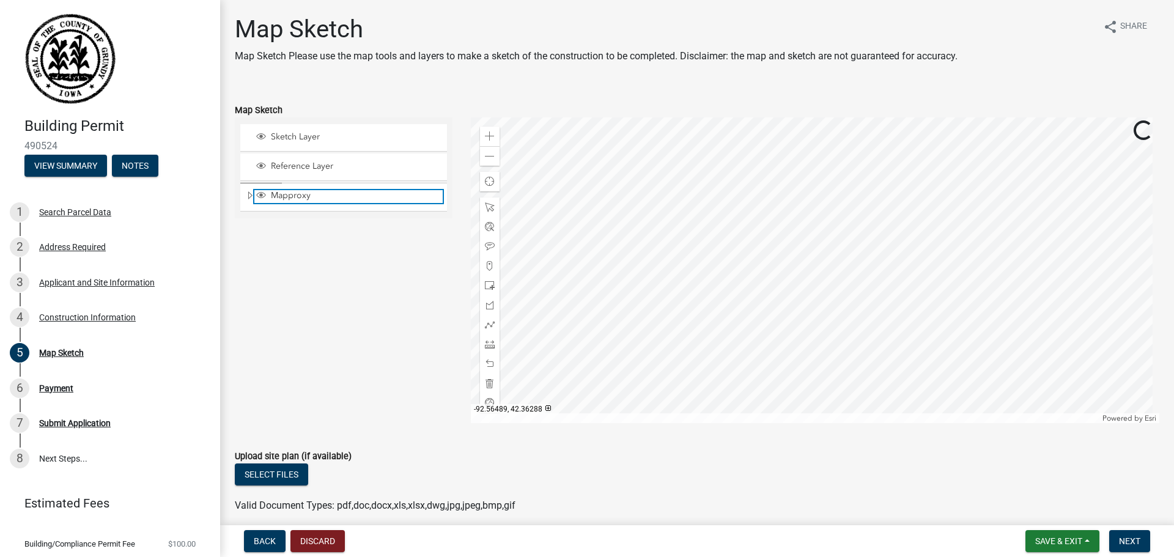
click at [293, 198] on span "Mapproxy" at bounding box center [355, 195] width 175 height 11
click at [330, 323] on div "Sketch Layer Reference Layer Mapproxy Parcels Townships Sections Quarters Quart…" at bounding box center [344, 270] width 236 height 306
click at [691, 164] on div at bounding box center [815, 270] width 689 height 306
click at [710, 190] on div at bounding box center [815, 270] width 689 height 306
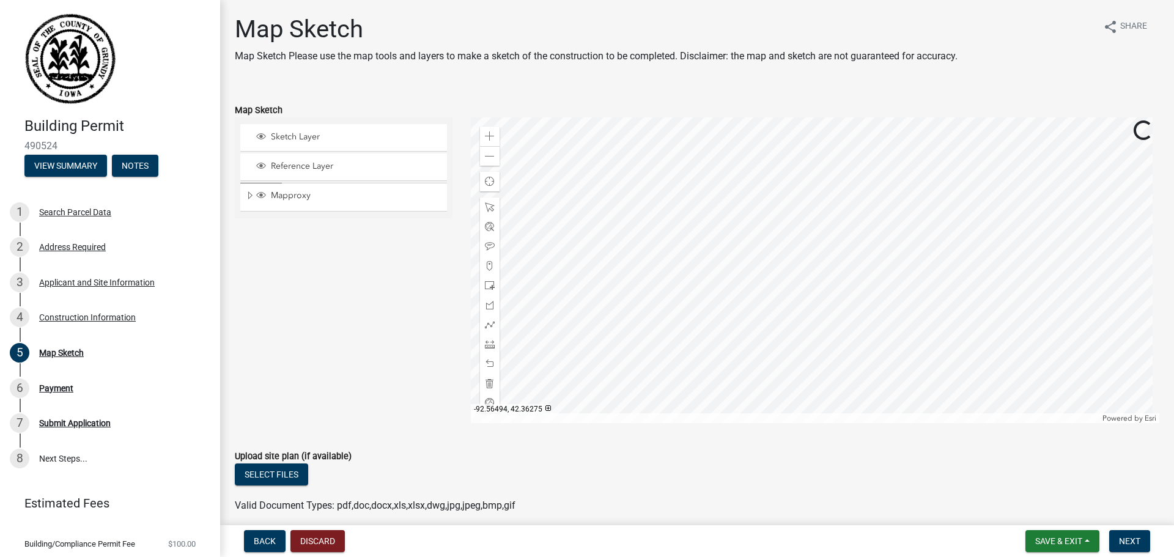
click at [723, 231] on div at bounding box center [815, 270] width 689 height 306
click at [799, 294] on div at bounding box center [815, 270] width 689 height 306
click at [831, 260] on div at bounding box center [815, 270] width 689 height 306
click at [769, 361] on div at bounding box center [815, 270] width 689 height 306
click at [767, 300] on div at bounding box center [815, 270] width 689 height 306
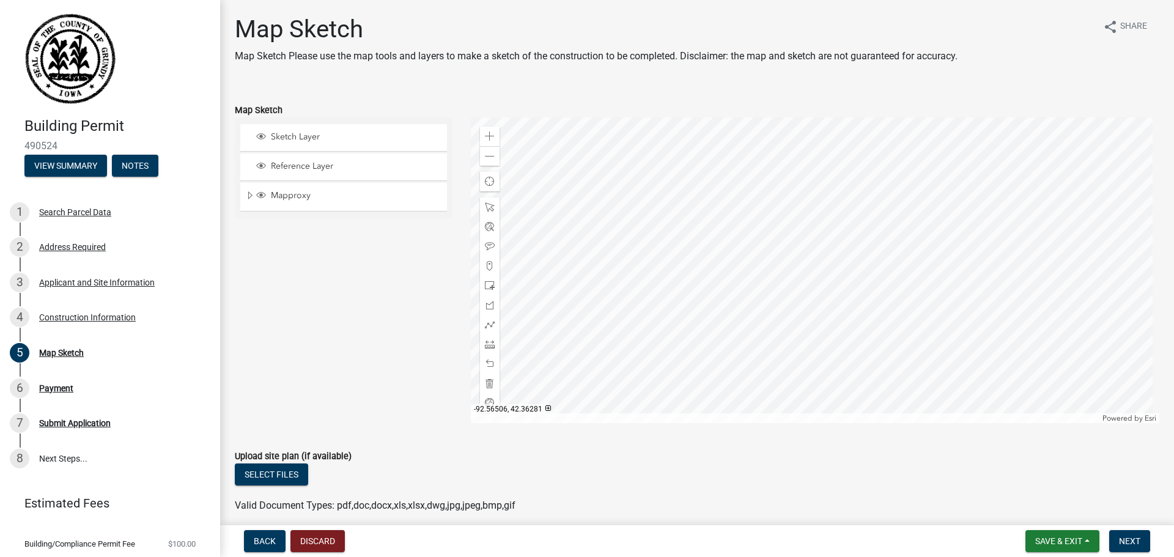
click at [592, 264] on div at bounding box center [815, 270] width 689 height 306
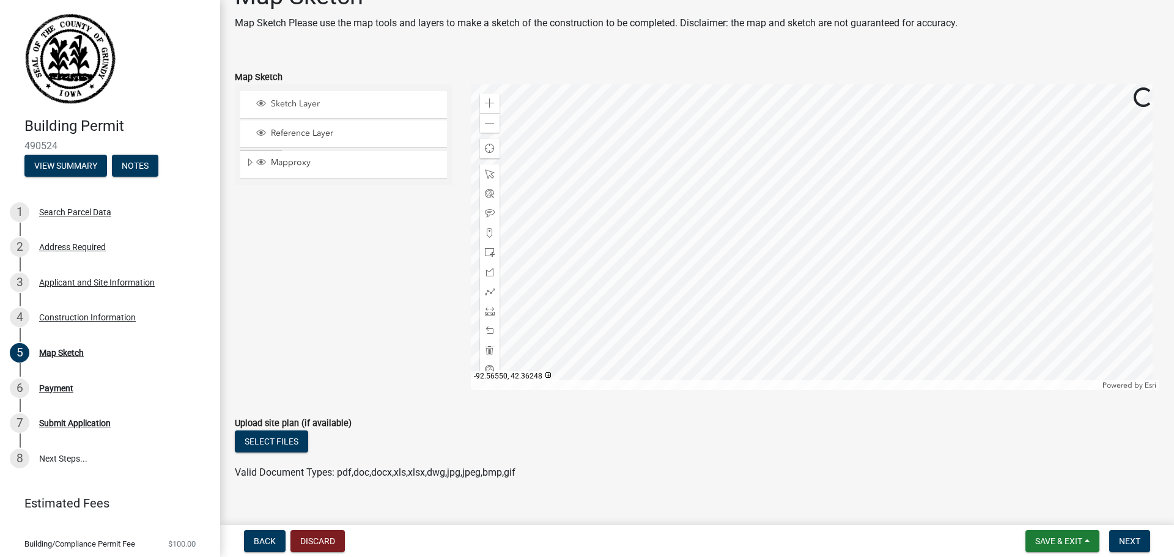
scroll to position [51, 0]
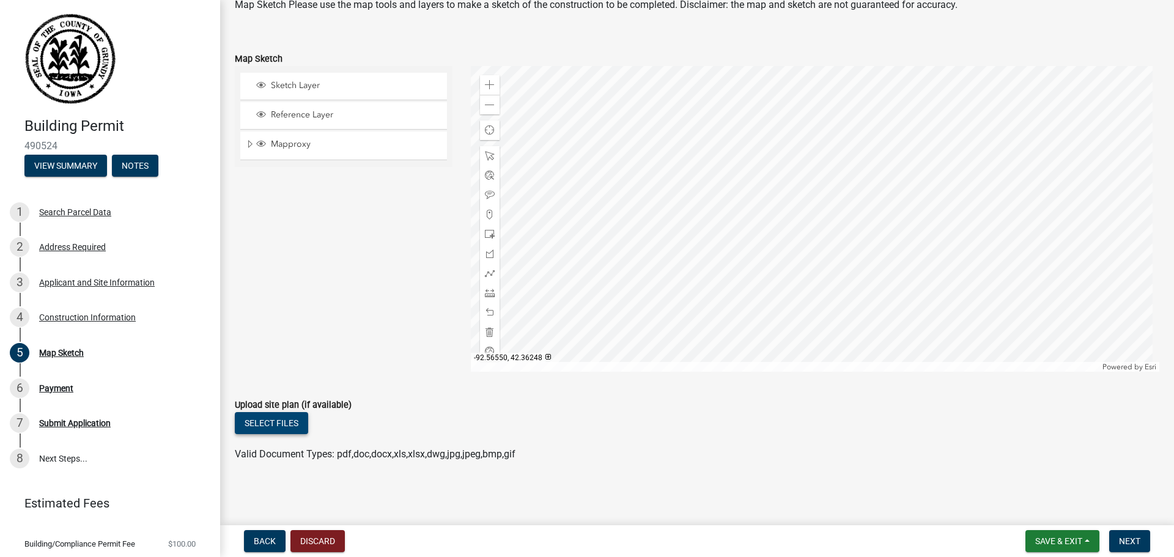
click at [294, 418] on button "Select files" at bounding box center [271, 423] width 73 height 22
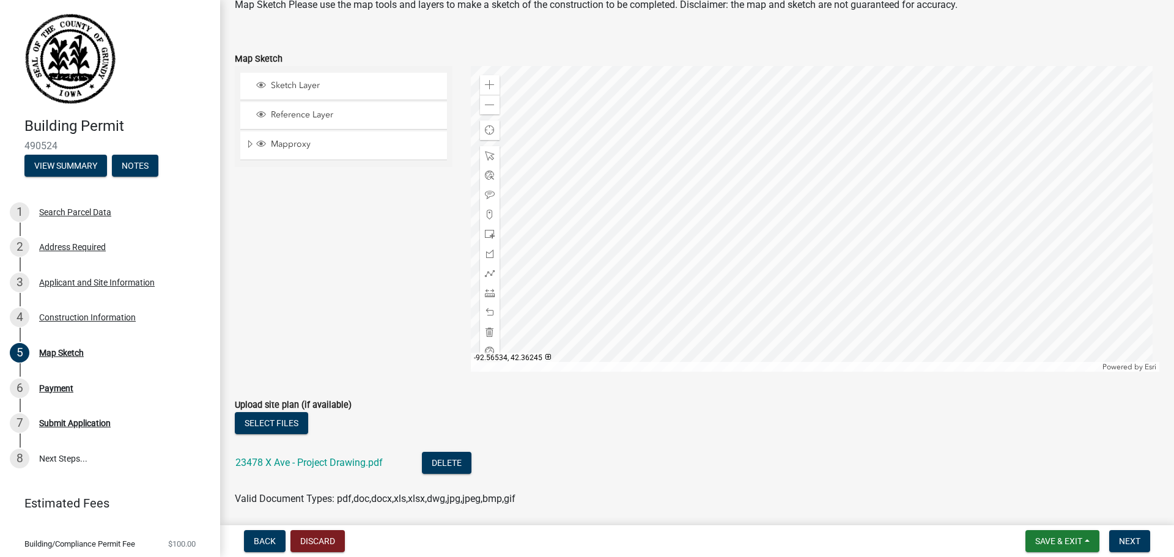
click at [386, 389] on form "Upload site plan (if available) Select files 23478 X Ave - Project Drawing.pdf …" at bounding box center [697, 444] width 924 height 123
drag, startPoint x: 614, startPoint y: 390, endPoint x: 563, endPoint y: 390, distance: 50.7
click at [563, 390] on form "Upload site plan (if available) Select files 23478 X Ave - Project Drawing.pdf …" at bounding box center [697, 444] width 924 height 123
click at [389, 302] on div "Sketch Layer Reference Layer Mapproxy Parcels Townships Sections Quarters Quart…" at bounding box center [344, 219] width 236 height 306
click at [332, 238] on div "Sketch Layer Reference Layer Mapproxy Parcels Townships Sections Quarters Quart…" at bounding box center [344, 219] width 236 height 306
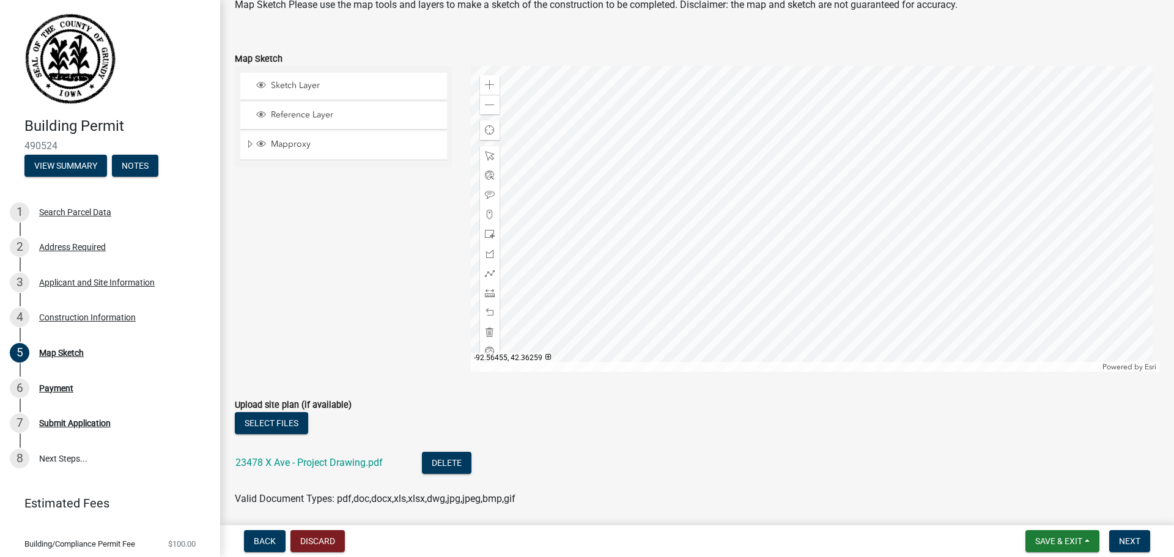
click at [807, 270] on div at bounding box center [815, 219] width 689 height 306
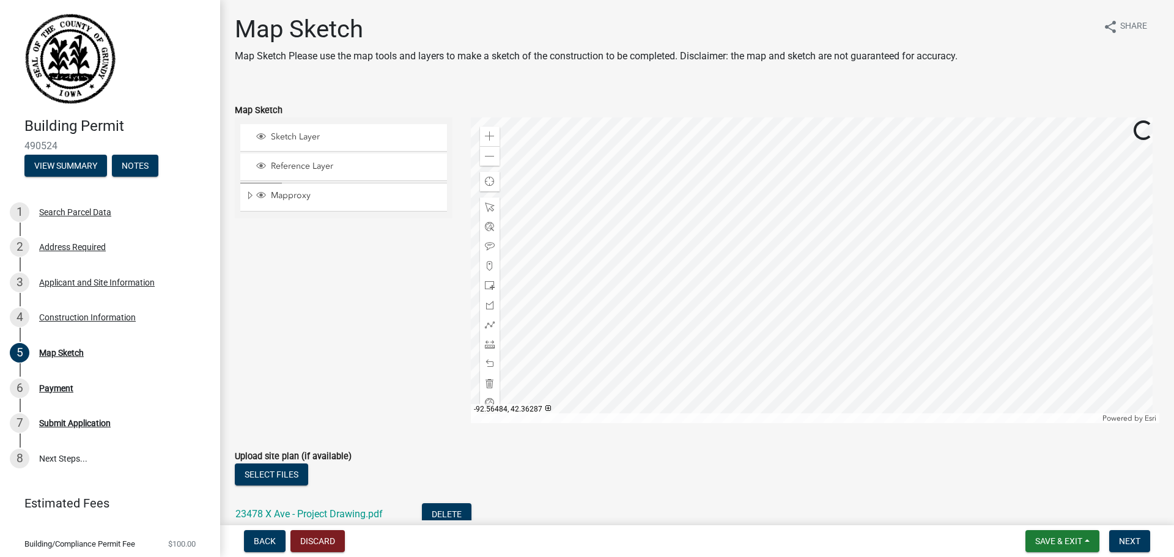
click at [676, 247] on div at bounding box center [815, 270] width 689 height 306
click at [691, 302] on div at bounding box center [815, 270] width 689 height 306
click at [488, 284] on span at bounding box center [490, 286] width 10 height 10
click at [710, 287] on div at bounding box center [815, 270] width 689 height 306
click at [1069, 495] on li "23478 X Ave - Project Drawing.pdf Delete" at bounding box center [697, 515] width 924 height 45
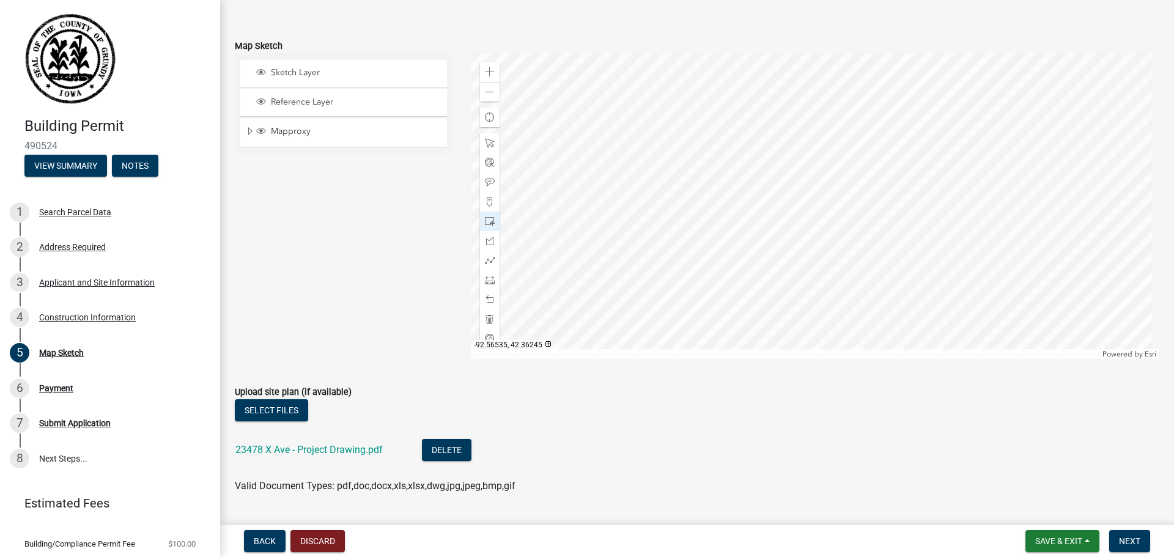
scroll to position [35, 0]
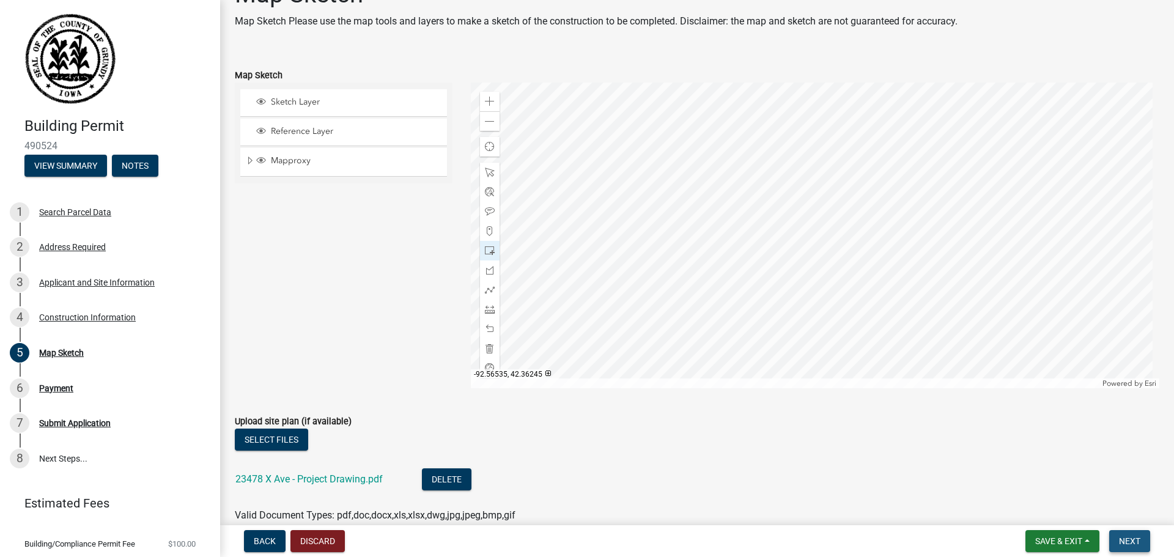
click at [1122, 542] on span "Next" at bounding box center [1129, 541] width 21 height 10
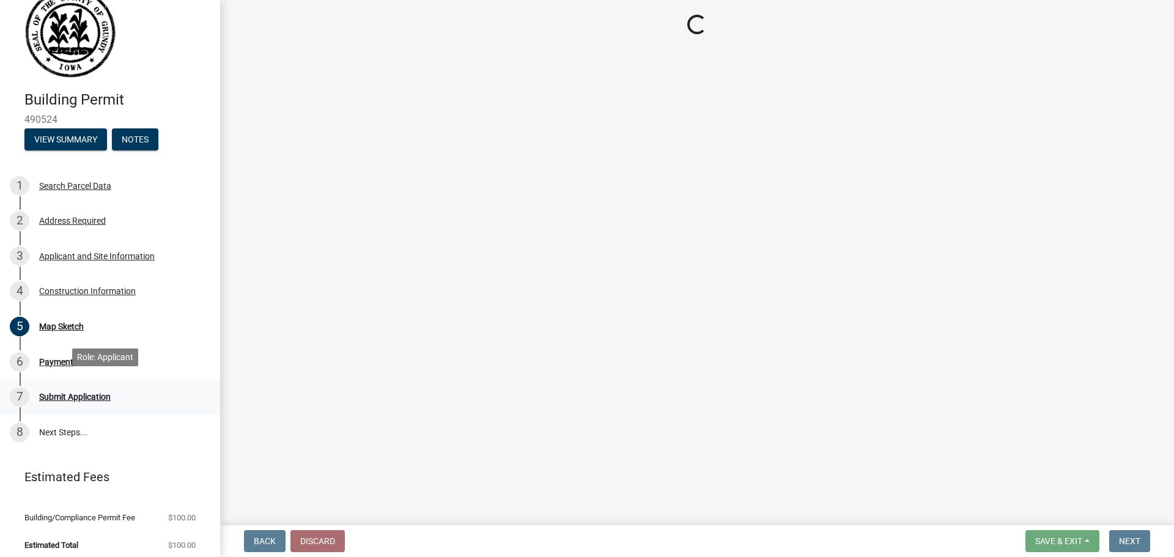
scroll to position [41, 0]
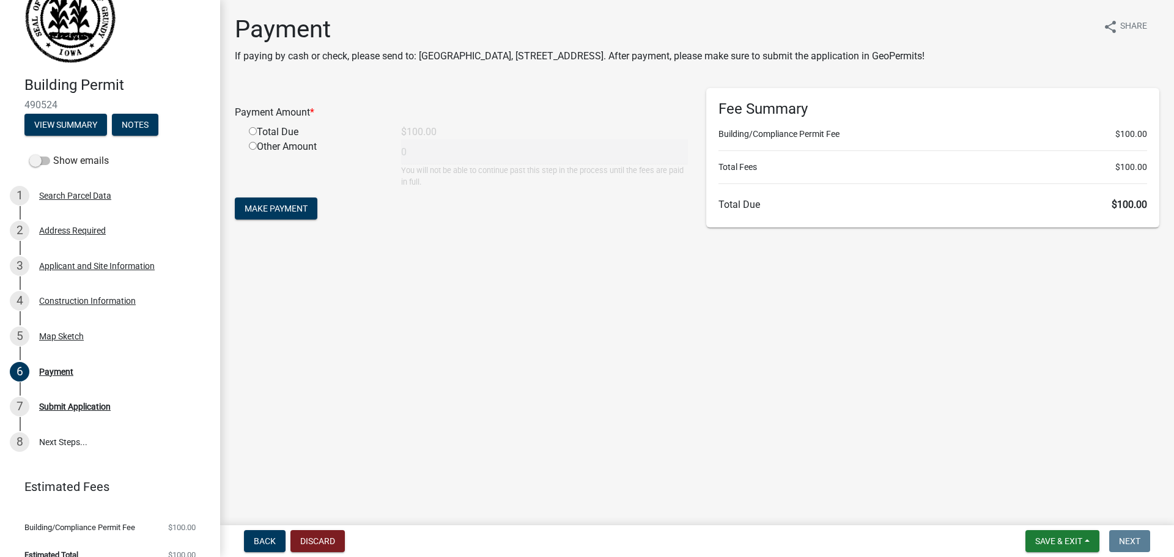
click at [292, 132] on div "Total Due" at bounding box center [316, 132] width 152 height 15
click at [254, 131] on input "radio" at bounding box center [253, 131] width 8 height 8
radio input "true"
type input "100"
click at [476, 214] on form "Payment Amount * Total Due $100.00 Other Amount 100 You will not be able to con…" at bounding box center [461, 155] width 453 height 134
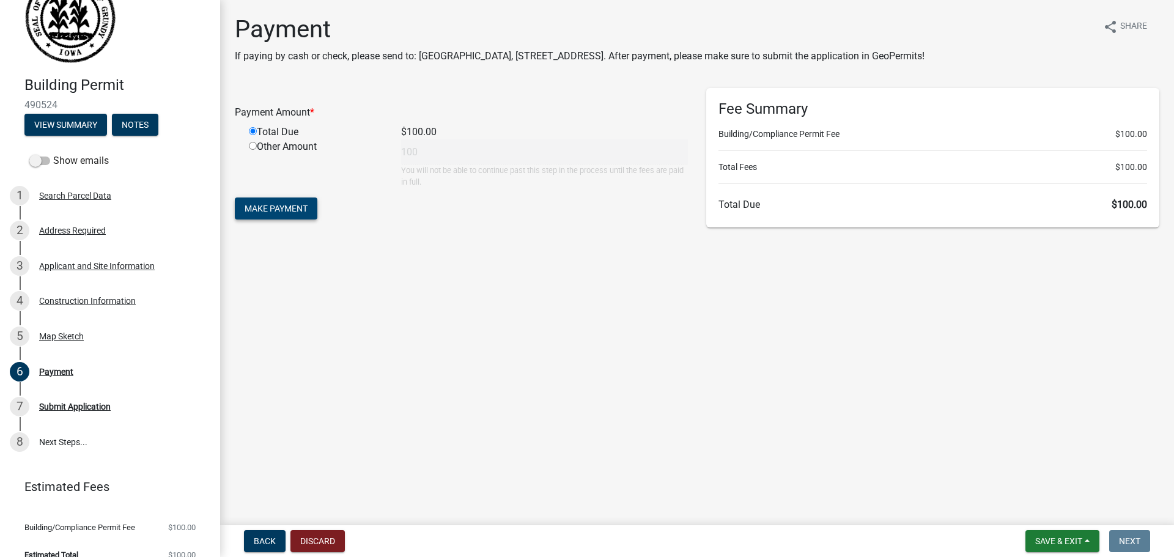
click at [280, 213] on span "Make Payment" at bounding box center [276, 209] width 63 height 10
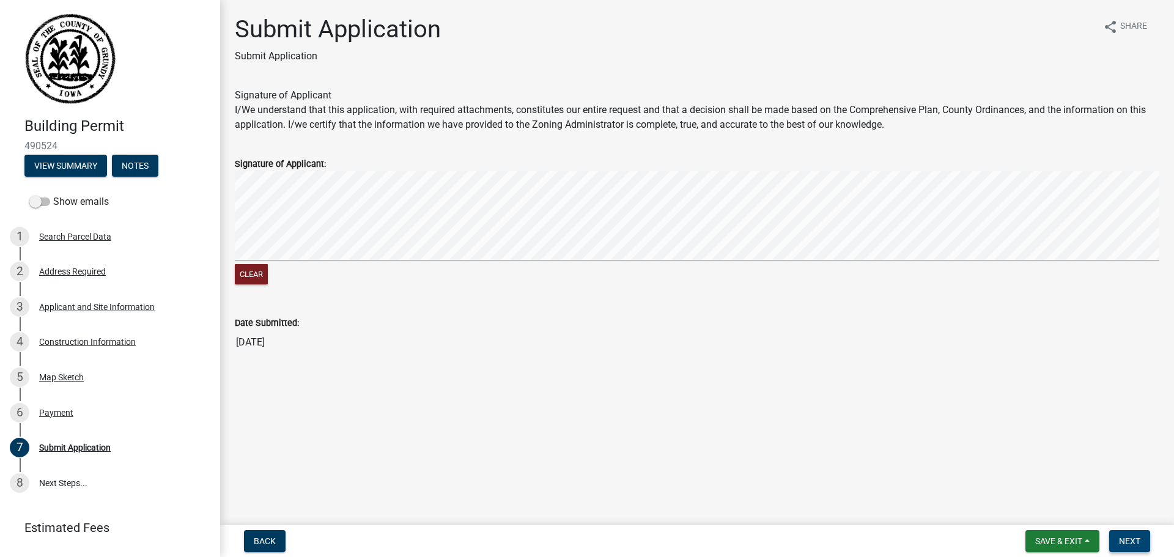
click at [1118, 541] on button "Next" at bounding box center [1129, 541] width 41 height 22
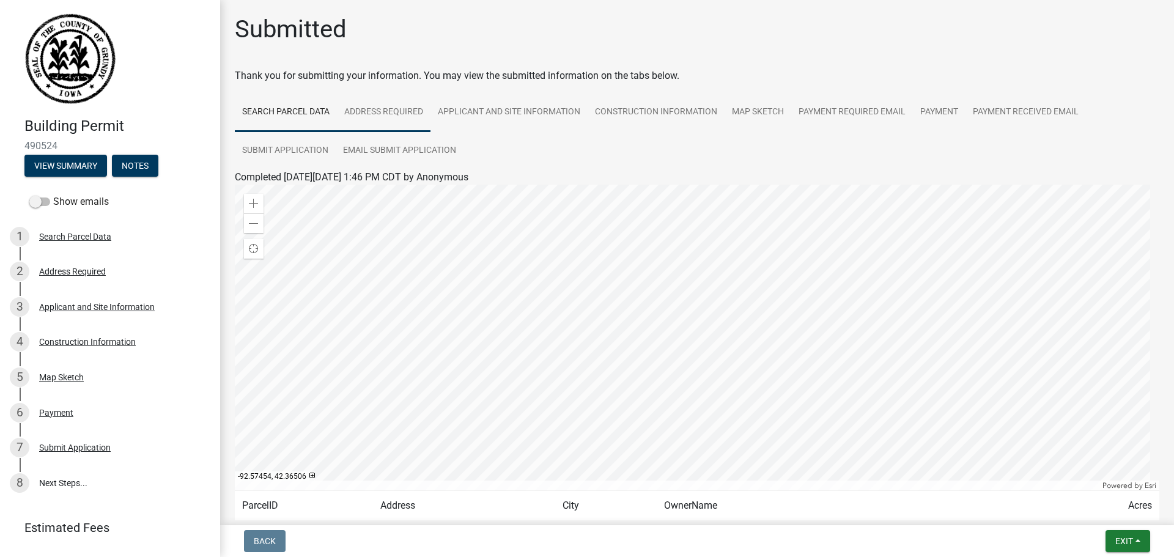
click at [375, 89] on wm-wait-activity-input "Thank you for submitting your information. You may view the submitted informati…" at bounding box center [697, 321] width 924 height 506
click at [375, 99] on link "Address Required" at bounding box center [384, 112] width 94 height 39
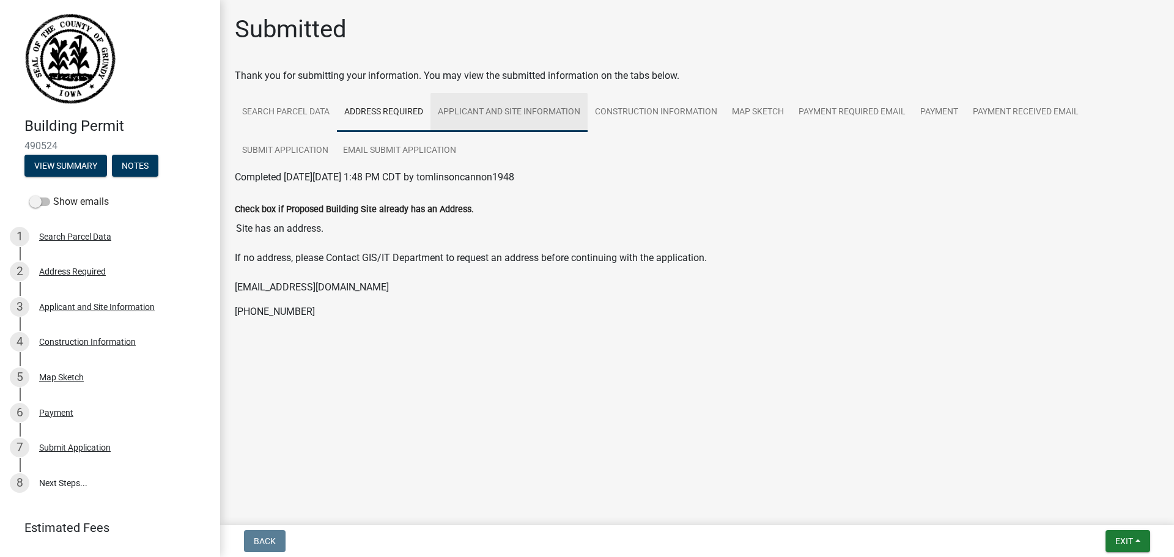
click at [486, 95] on link "Applicant and Site Information" at bounding box center [508, 112] width 157 height 39
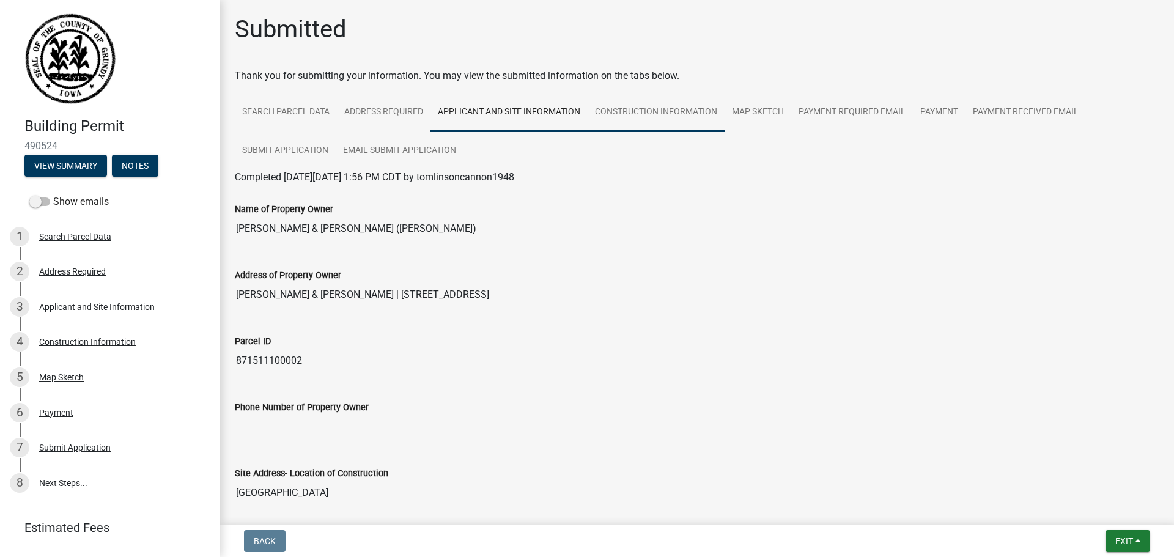
click at [627, 102] on link "Construction Information" at bounding box center [656, 112] width 137 height 39
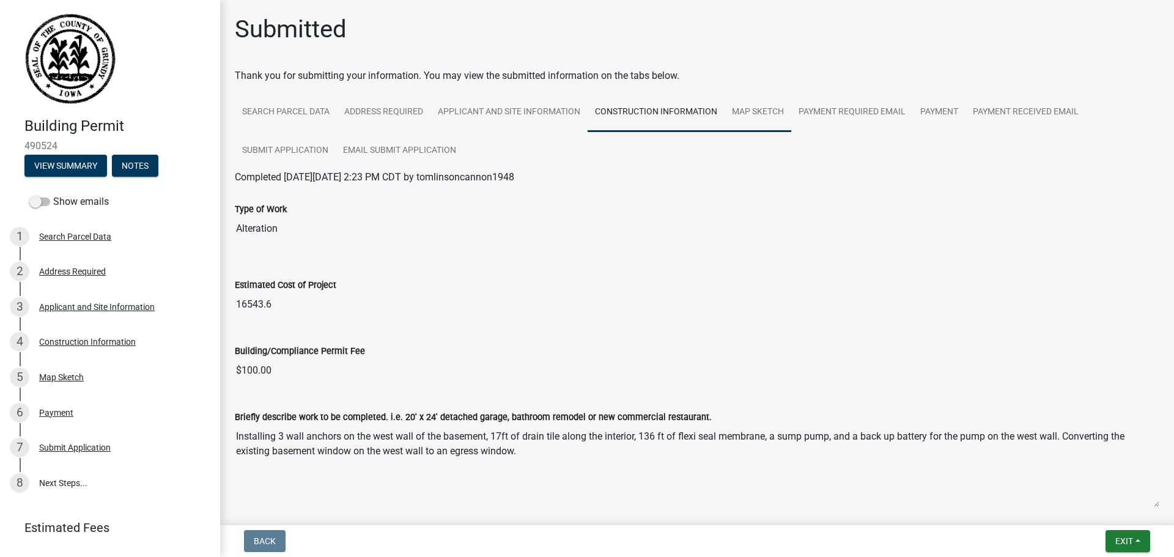
click at [757, 116] on link "Map Sketch" at bounding box center [757, 112] width 67 height 39
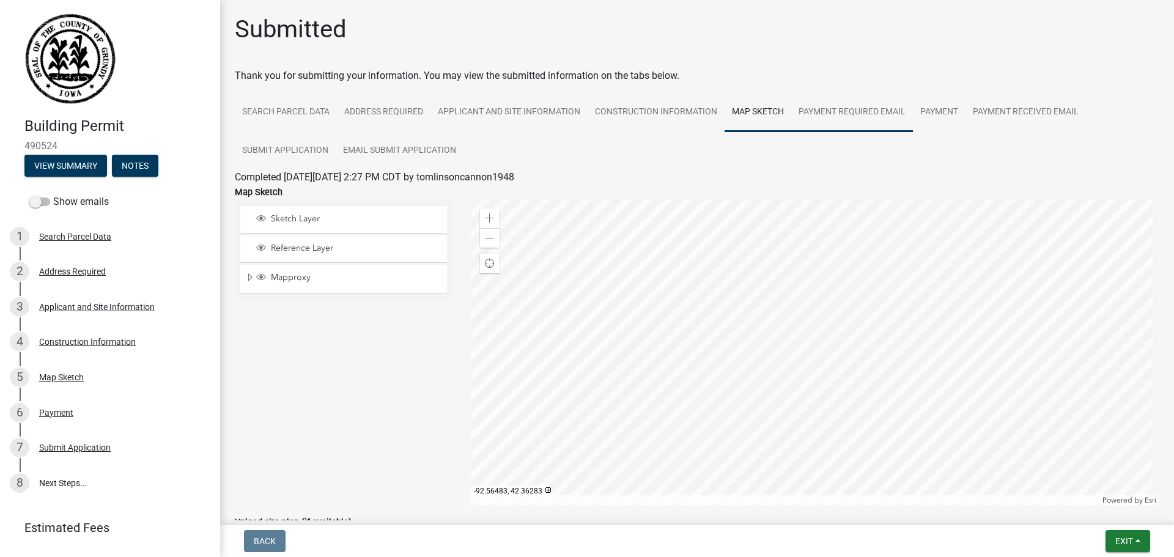
click at [849, 109] on link "Payment Required Email" at bounding box center [852, 112] width 122 height 39
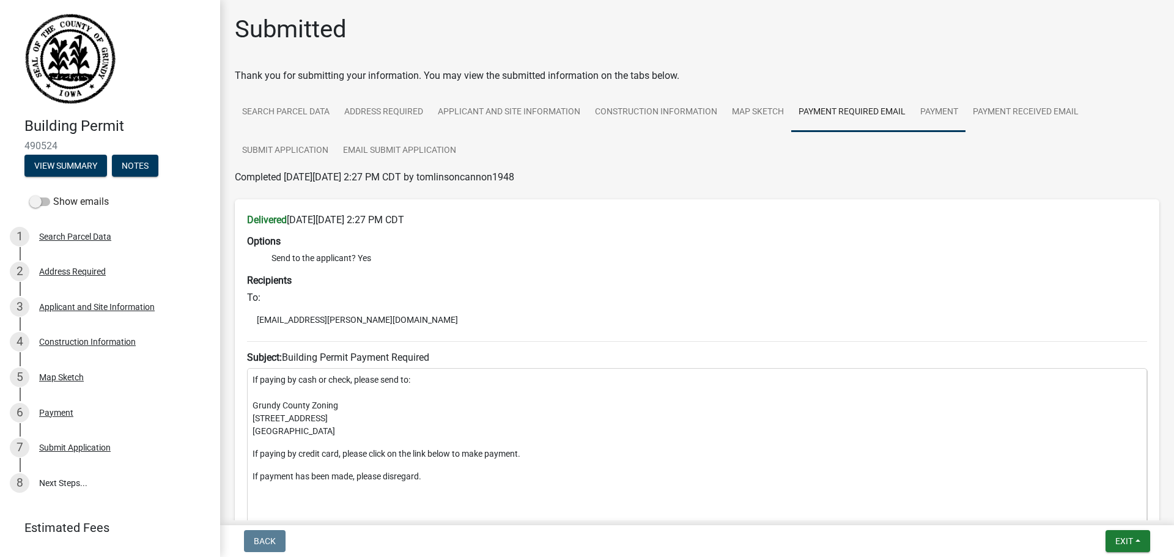
click at [933, 108] on link "Payment" at bounding box center [939, 112] width 53 height 39
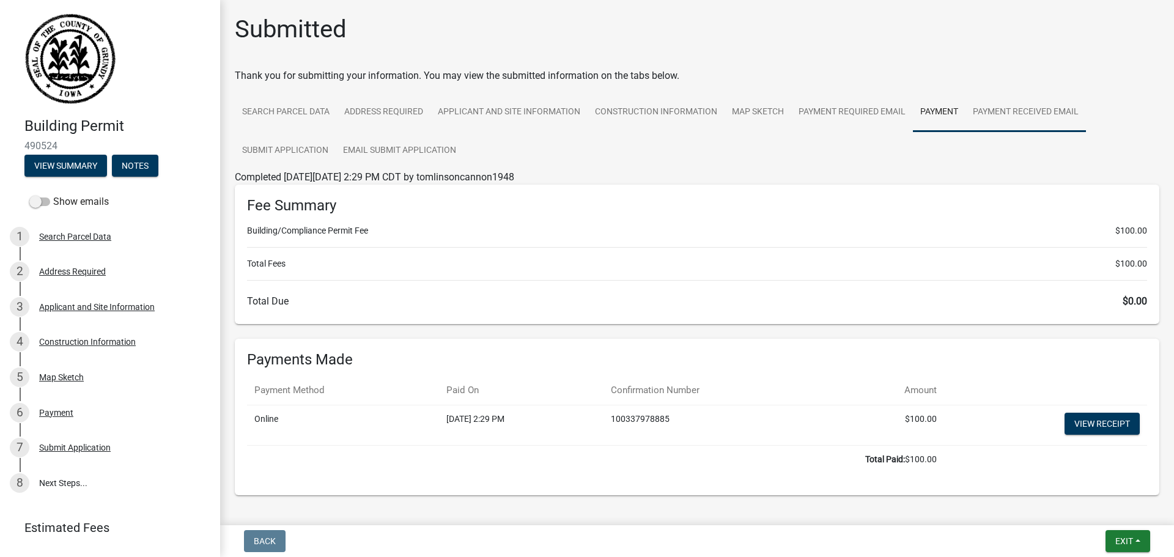
click at [978, 102] on link "Payment Received Email" at bounding box center [1025, 112] width 120 height 39
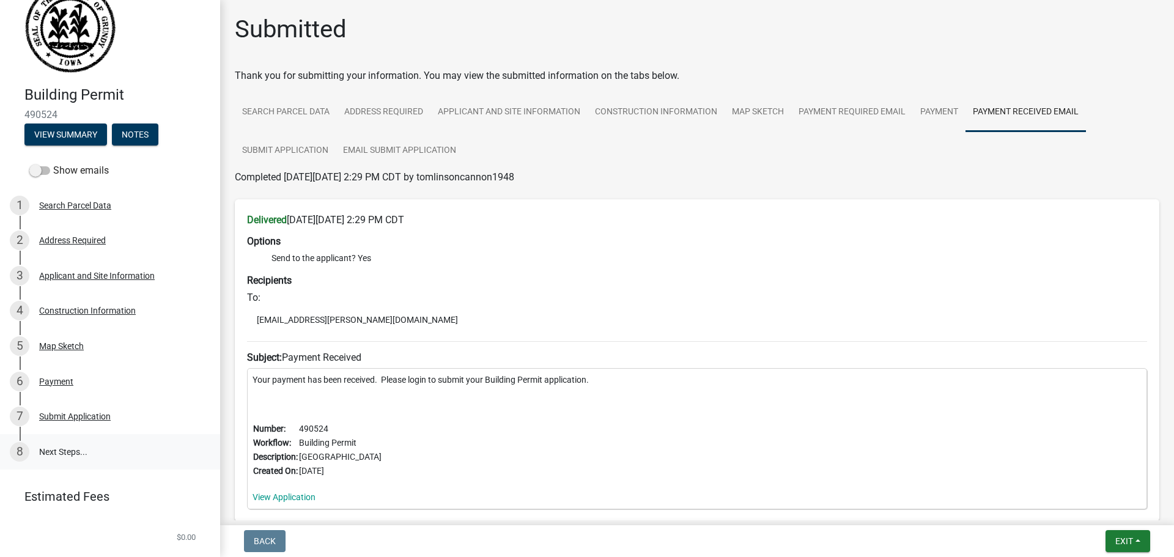
scroll to position [57, 0]
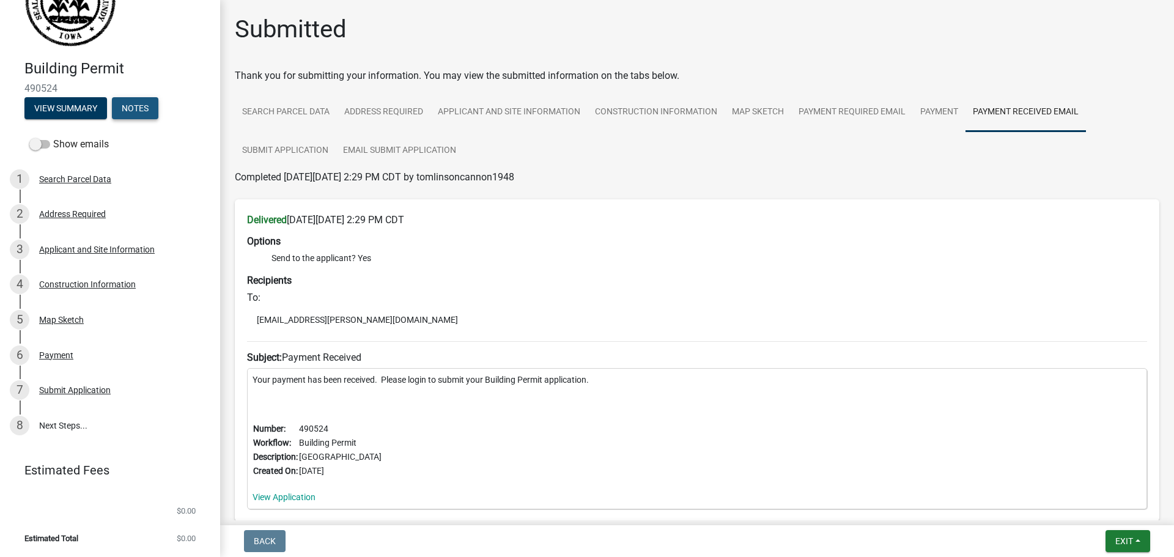
click at [120, 112] on button "Notes" at bounding box center [135, 108] width 46 height 22
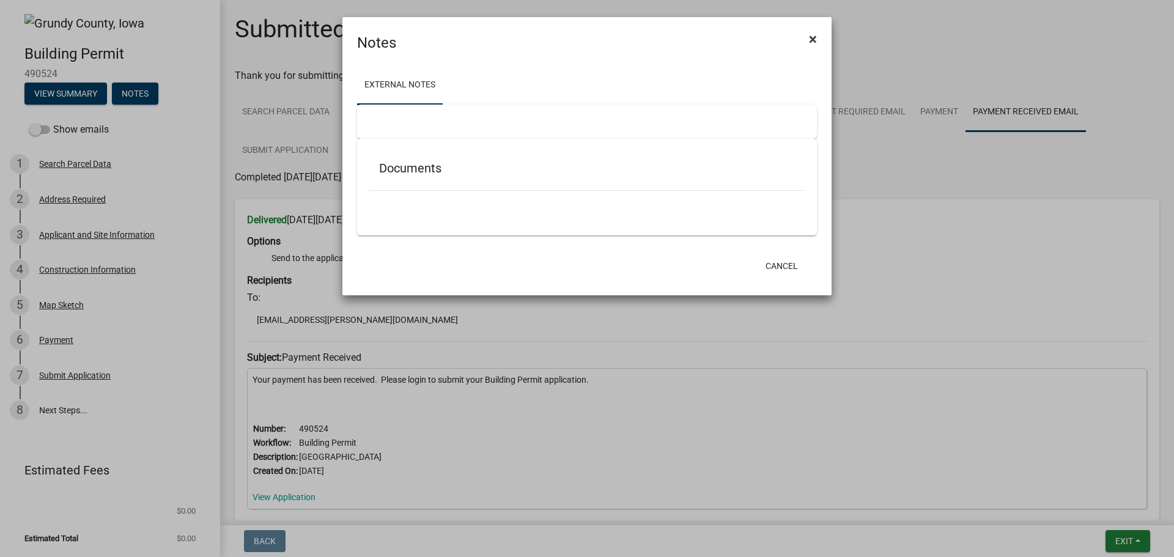
scroll to position [0, 0]
click at [813, 37] on span "×" at bounding box center [813, 39] width 8 height 17
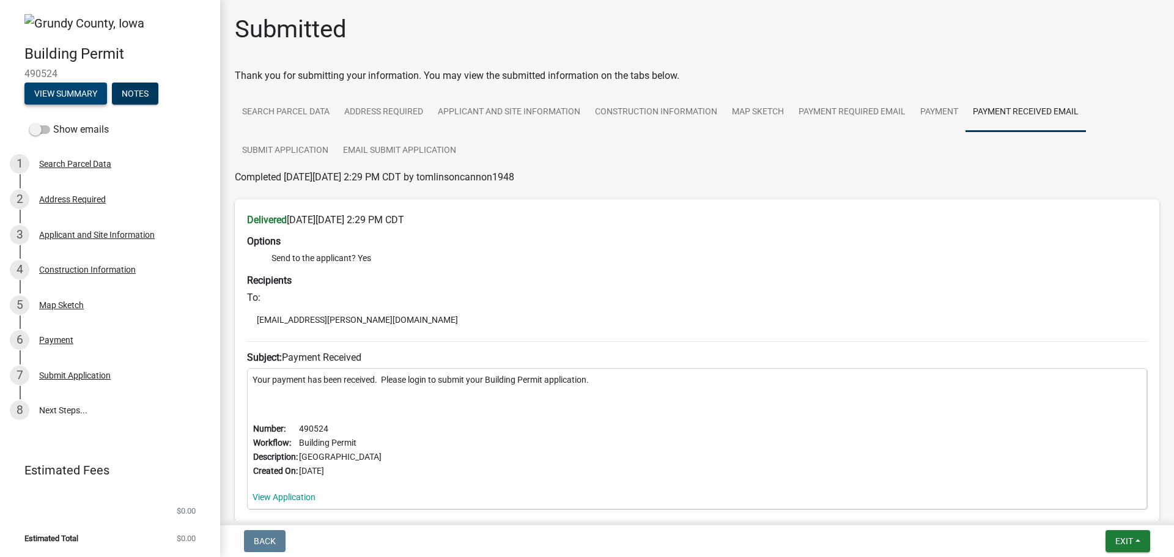
drag, startPoint x: 23, startPoint y: 101, endPoint x: 49, endPoint y: 96, distance: 26.1
click at [23, 101] on div "Building Permit 490524 View Summary Notes" at bounding box center [110, 71] width 201 height 72
click at [51, 96] on button "View Summary" at bounding box center [65, 94] width 83 height 22
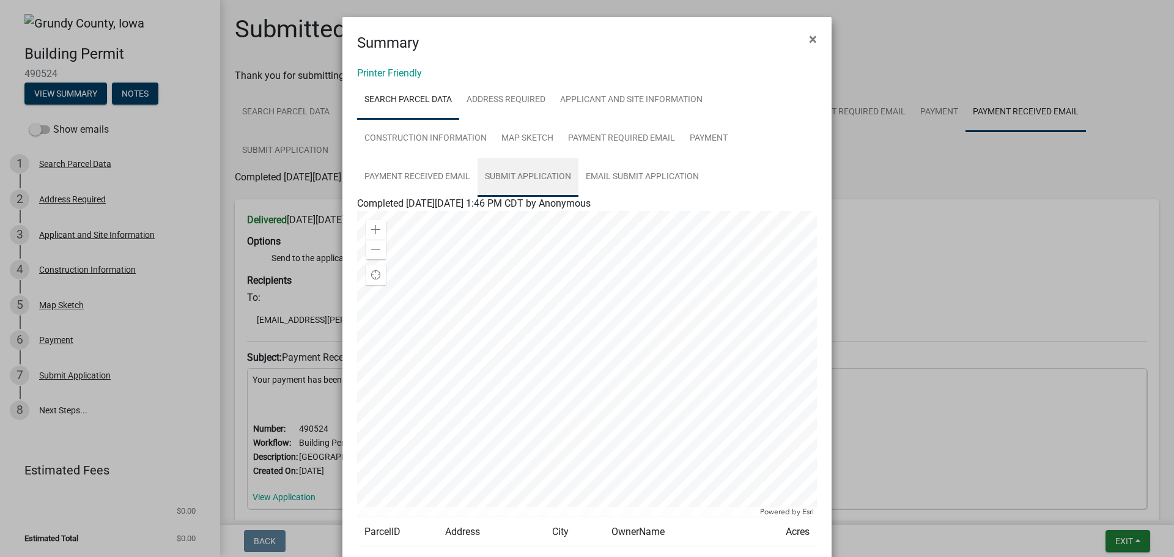
click at [537, 167] on link "Submit Application" at bounding box center [527, 177] width 101 height 39
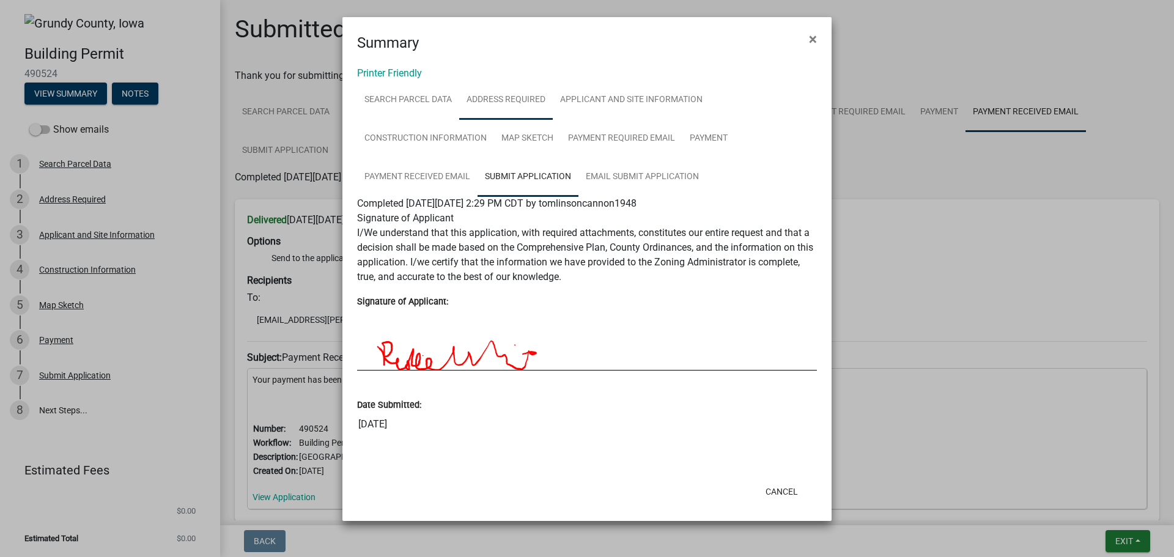
click at [506, 92] on link "Address Required" at bounding box center [506, 100] width 94 height 39
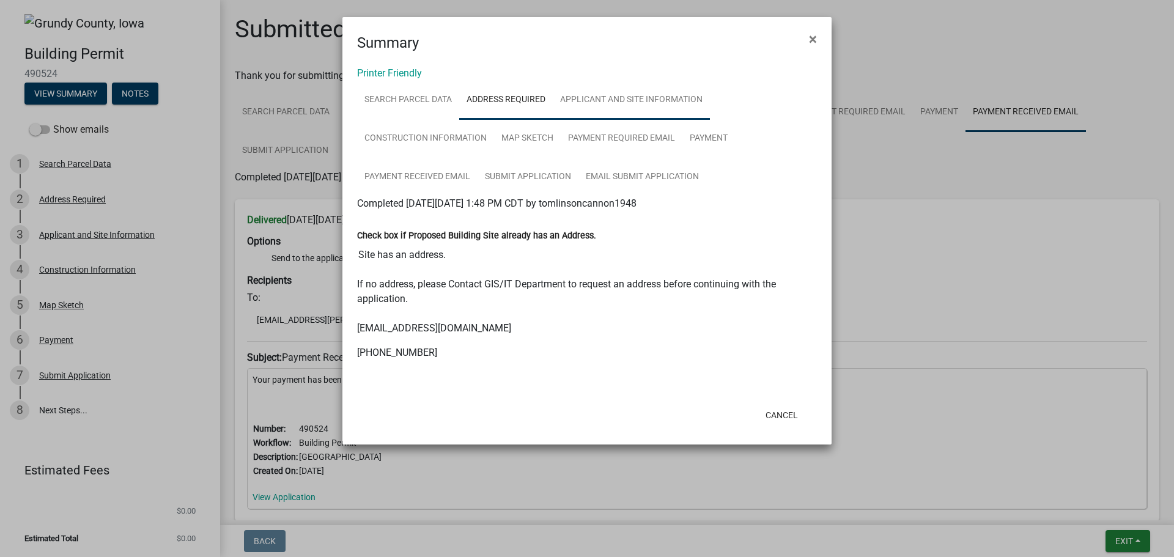
click at [594, 94] on link "Applicant and Site Information" at bounding box center [631, 100] width 157 height 39
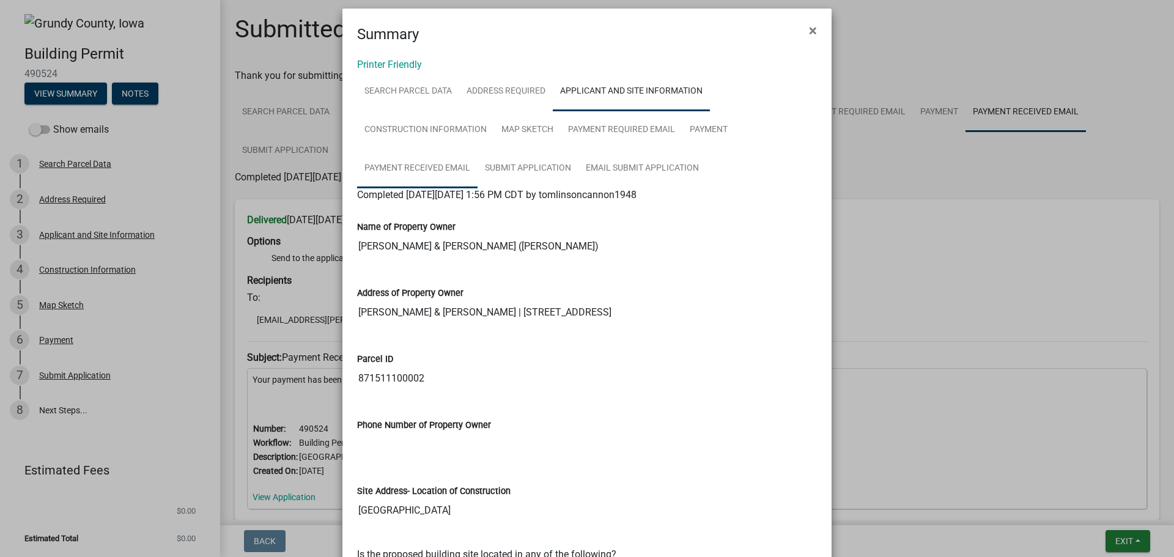
scroll to position [2, 0]
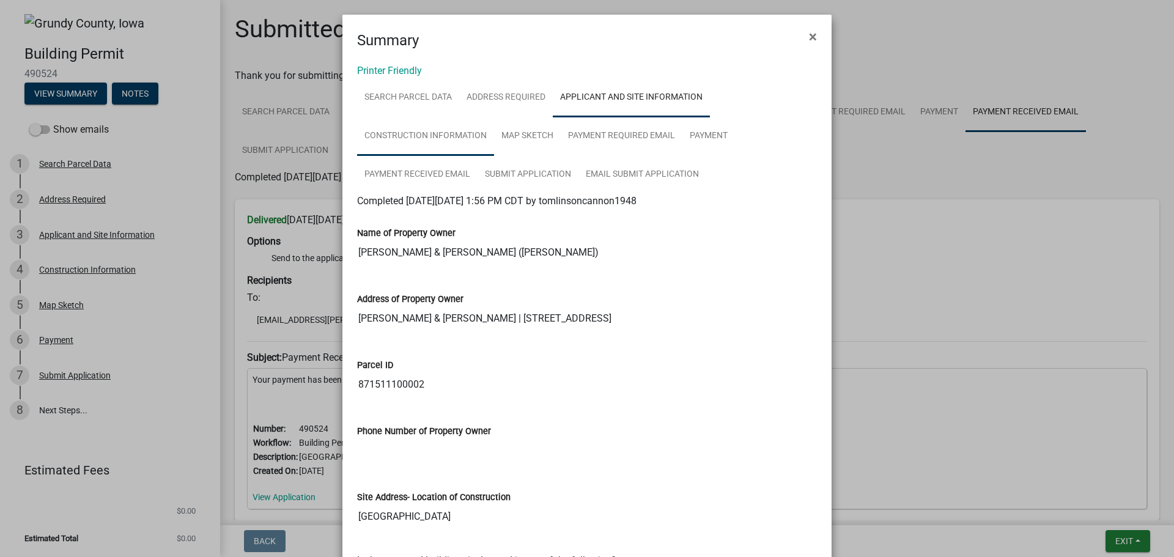
click at [403, 118] on link "Construction Information" at bounding box center [425, 136] width 137 height 39
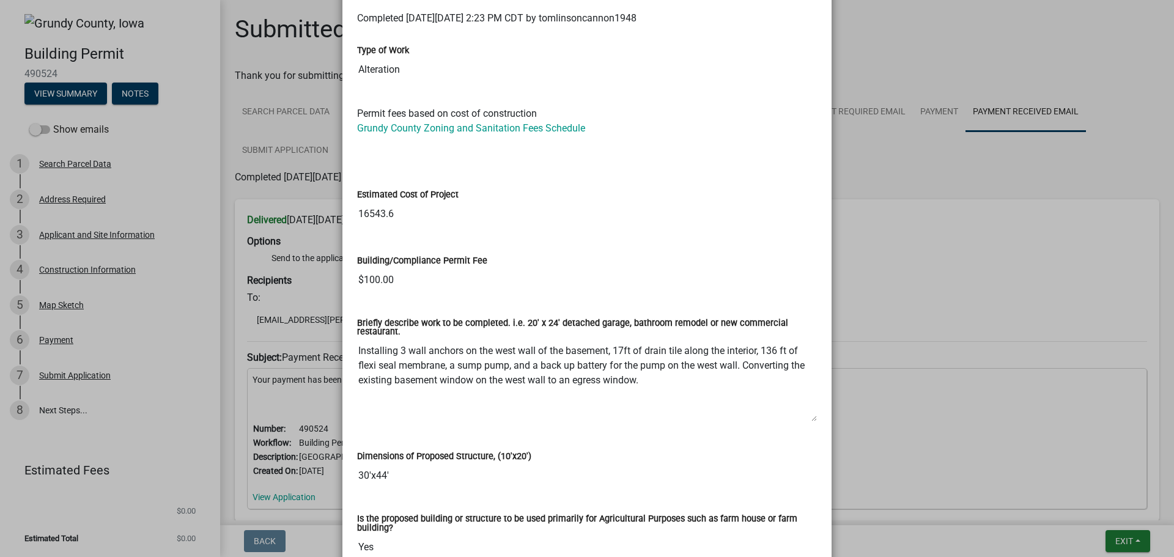
scroll to position [0, 0]
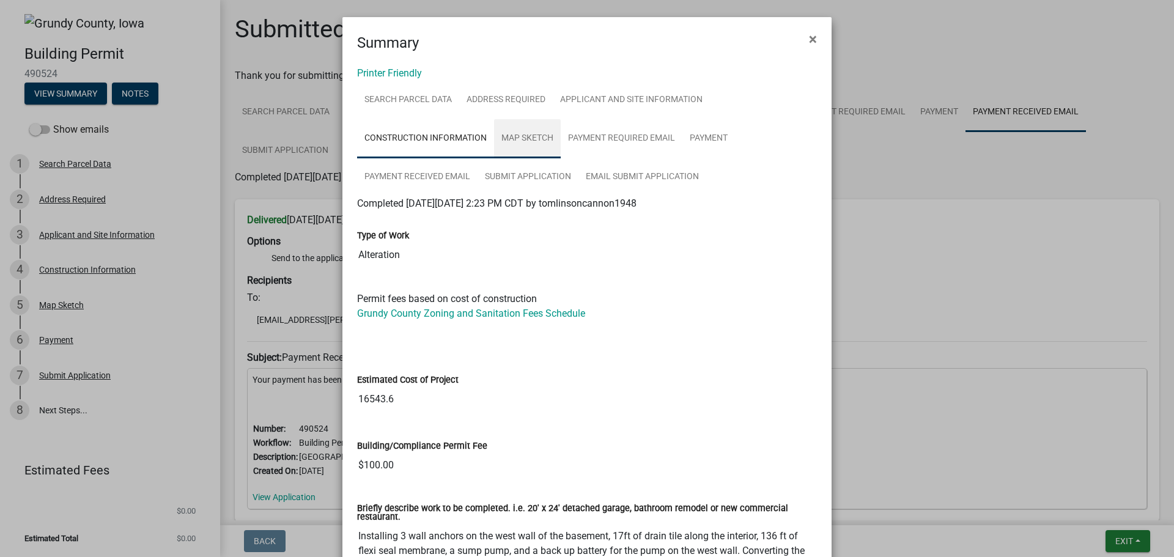
click at [539, 143] on link "Map Sketch" at bounding box center [527, 138] width 67 height 39
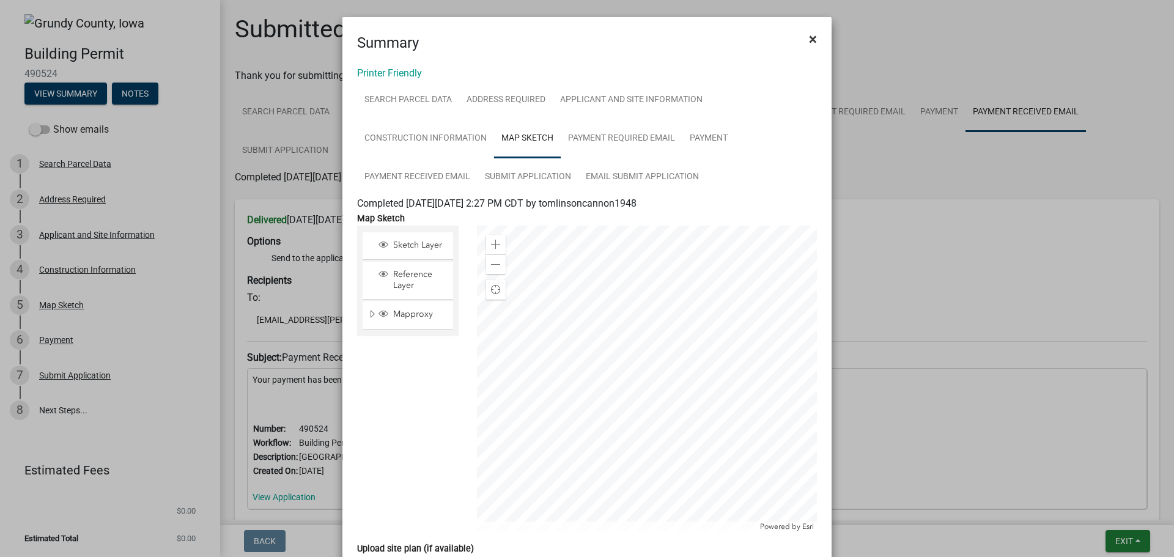
click at [813, 28] on button "×" at bounding box center [813, 39] width 28 height 34
